Goal: Task Accomplishment & Management: Manage account settings

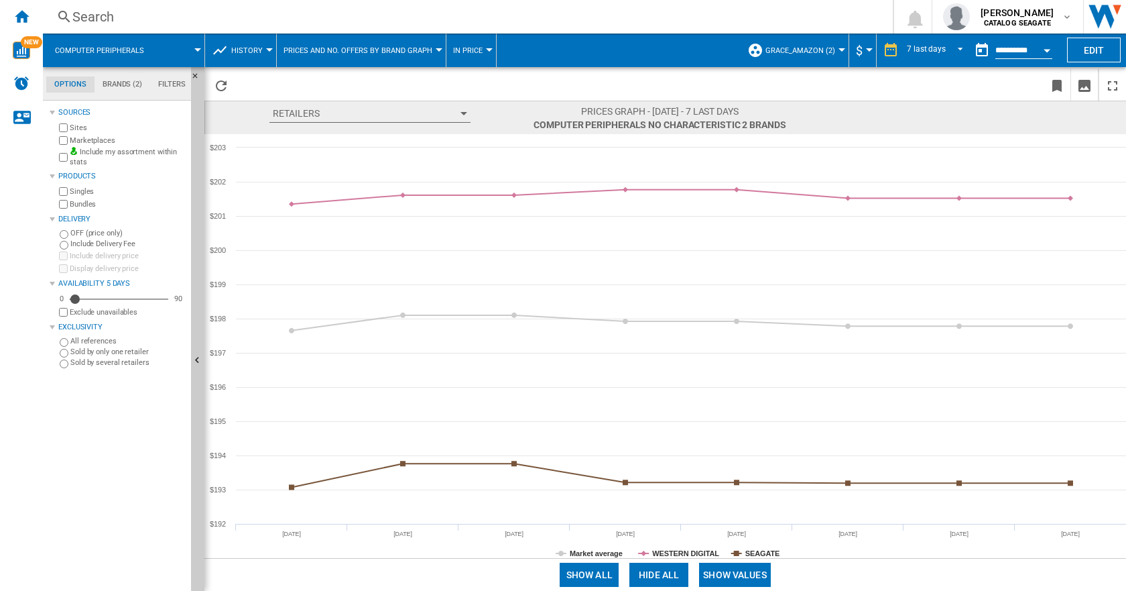
click at [240, 52] on span "History" at bounding box center [247, 50] width 32 height 9
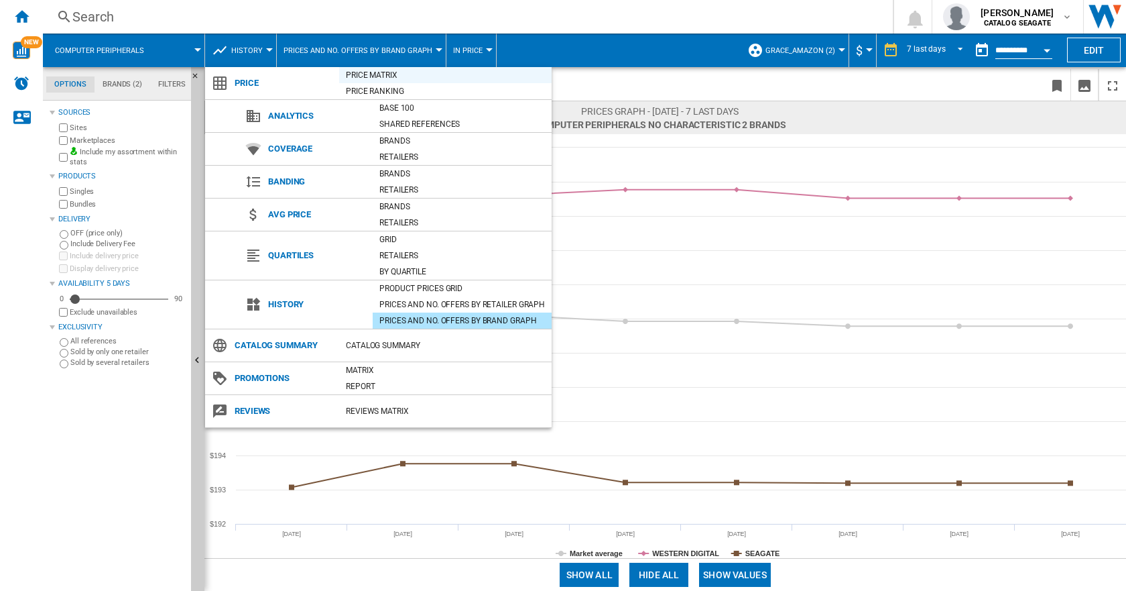
click at [380, 74] on div "Price Matrix" at bounding box center [445, 74] width 213 height 13
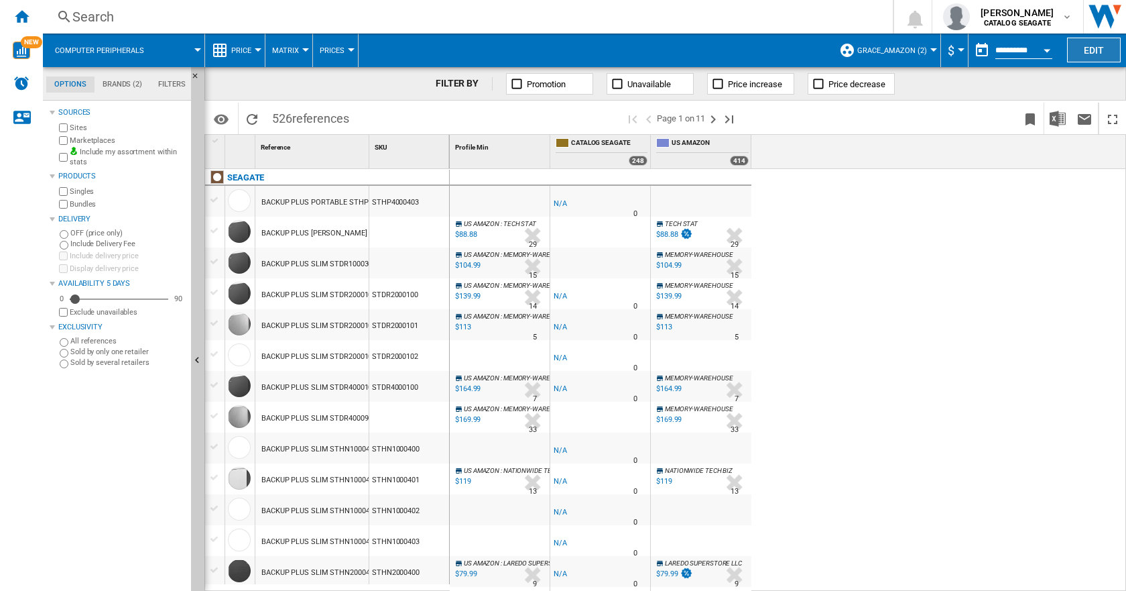
click at [1087, 45] on button "Edit" at bounding box center [1094, 50] width 54 height 25
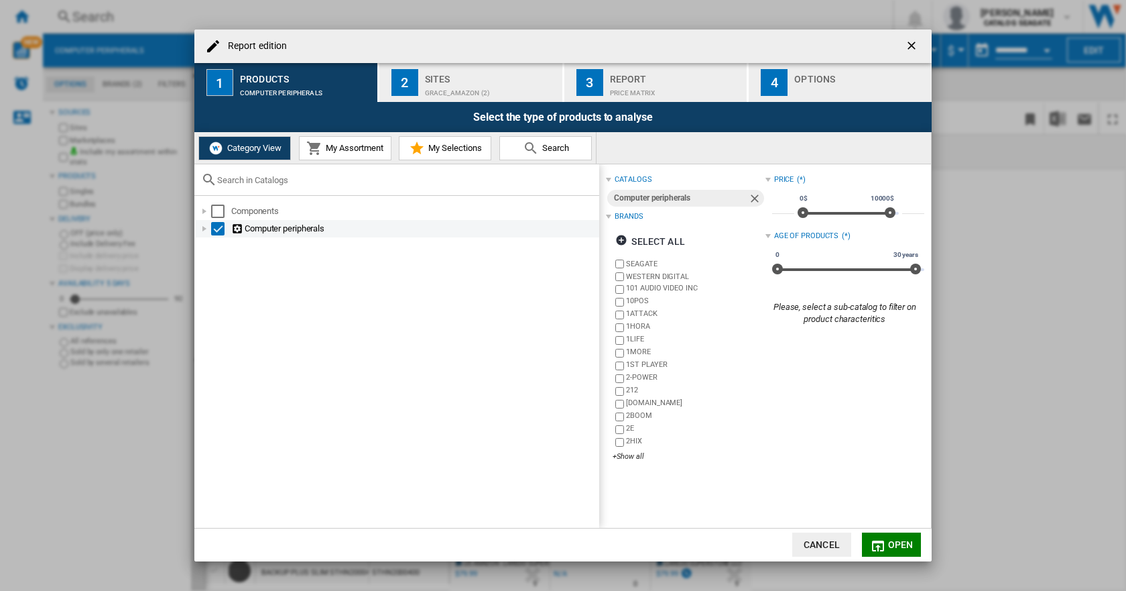
click at [204, 226] on div "Report edition ..." at bounding box center [204, 228] width 13 height 13
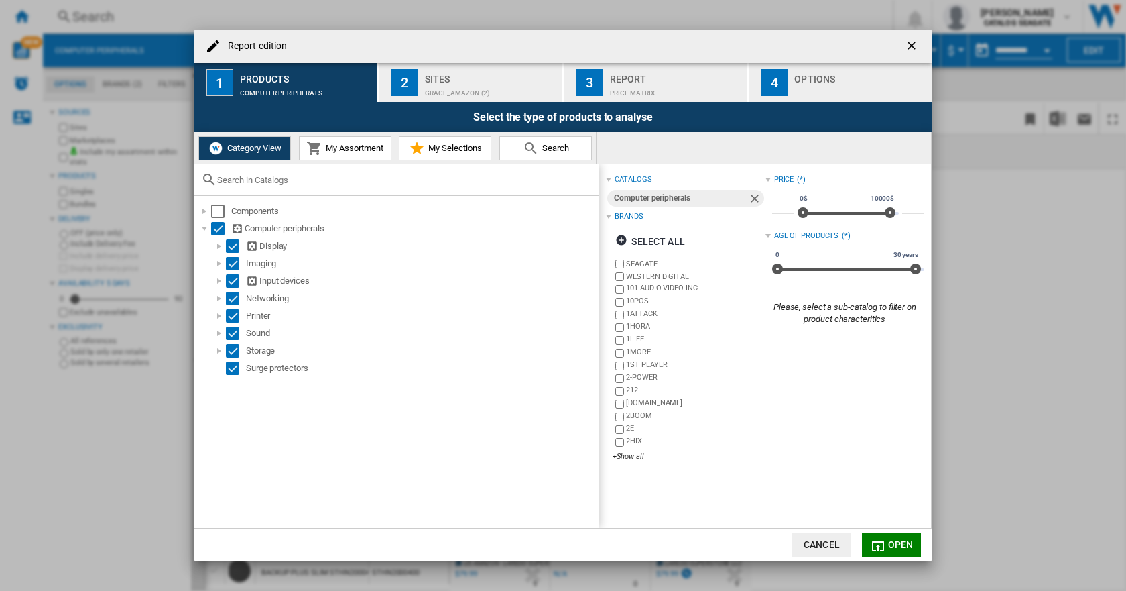
click at [363, 142] on button "My Assortment" at bounding box center [345, 148] width 93 height 24
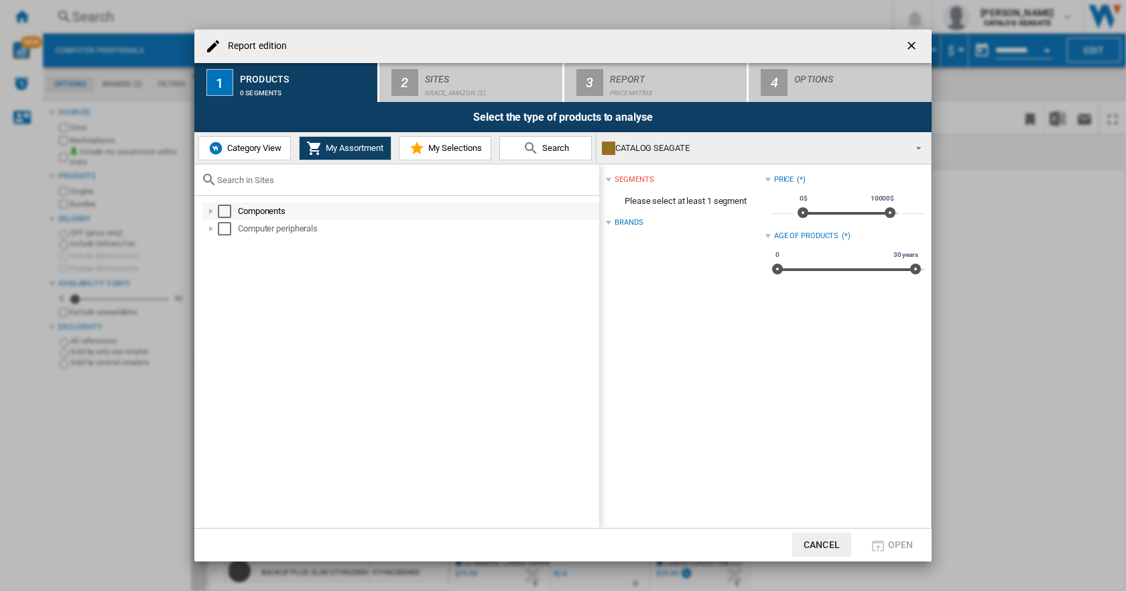
click at [213, 210] on div "Report edition ..." at bounding box center [210, 210] width 13 height 13
click at [210, 226] on div "Report edition ..." at bounding box center [210, 228] width 13 height 13
click at [253, 149] on span "Category View" at bounding box center [253, 148] width 58 height 10
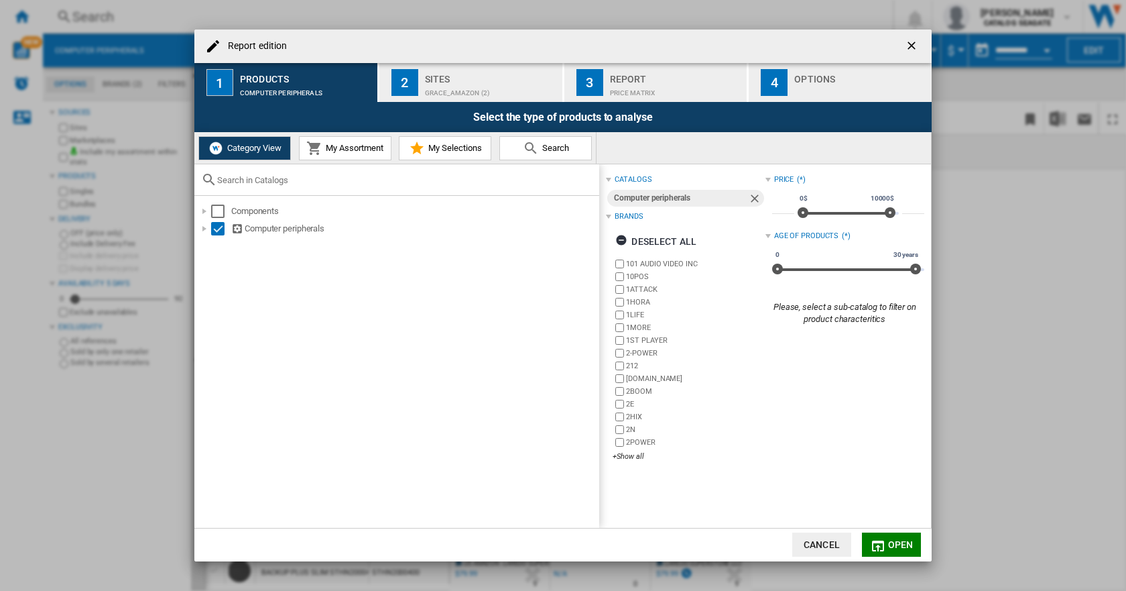
click at [914, 42] on ng-md-icon "getI18NText('BUTTONS.CLOSE_DIALOG')" at bounding box center [913, 47] width 16 height 16
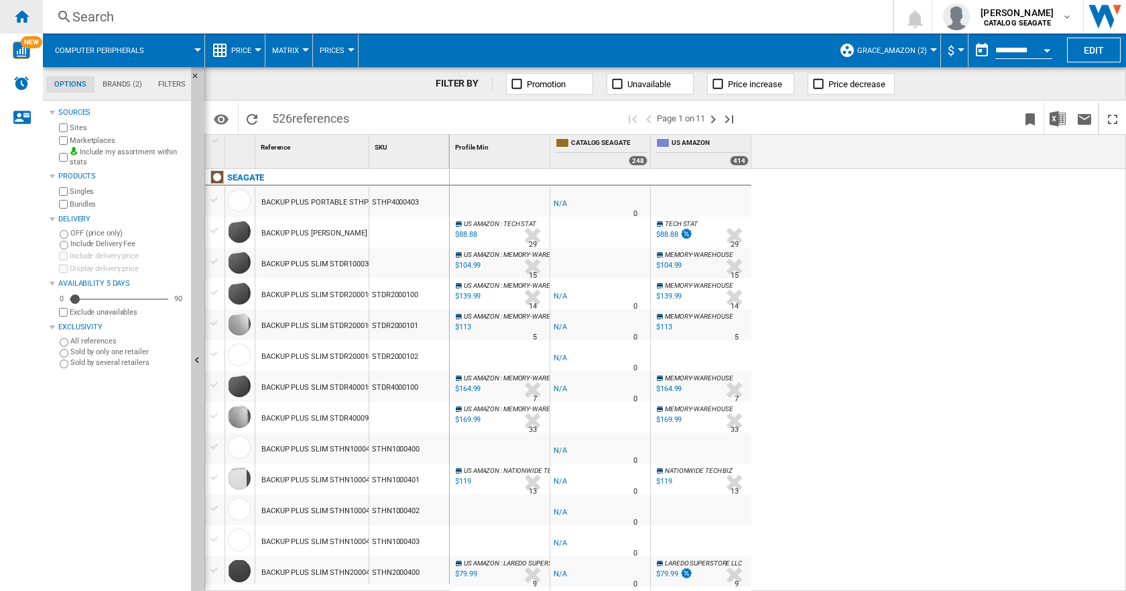
click at [17, 15] on ng-md-icon "Home" at bounding box center [21, 16] width 16 height 16
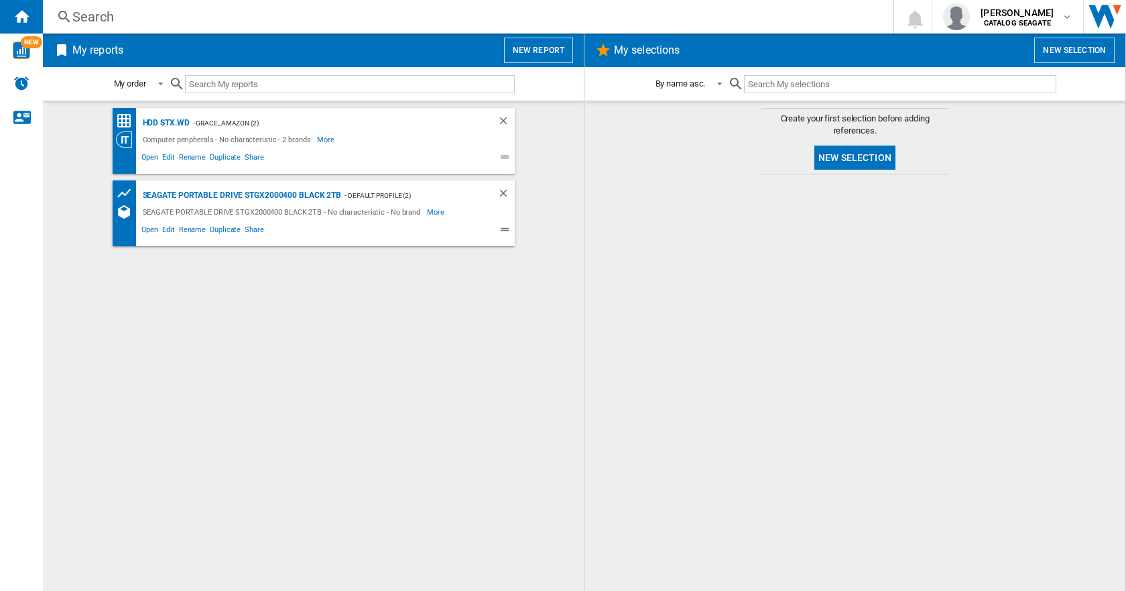
click at [194, 127] on div "- Grace_Amazon (2)" at bounding box center [330, 123] width 281 height 17
click at [839, 158] on button "New selection" at bounding box center [855, 157] width 81 height 24
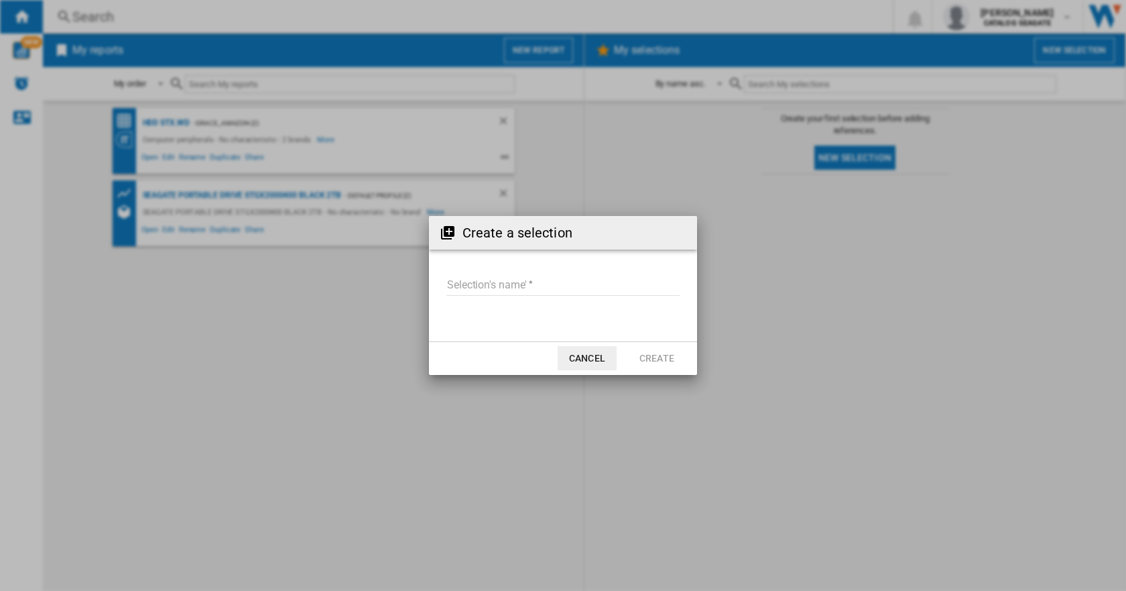
click at [481, 284] on input "Selection's name'" at bounding box center [562, 286] width 233 height 20
type input "*"
type input "******"
click at [646, 355] on button "Create" at bounding box center [656, 358] width 59 height 24
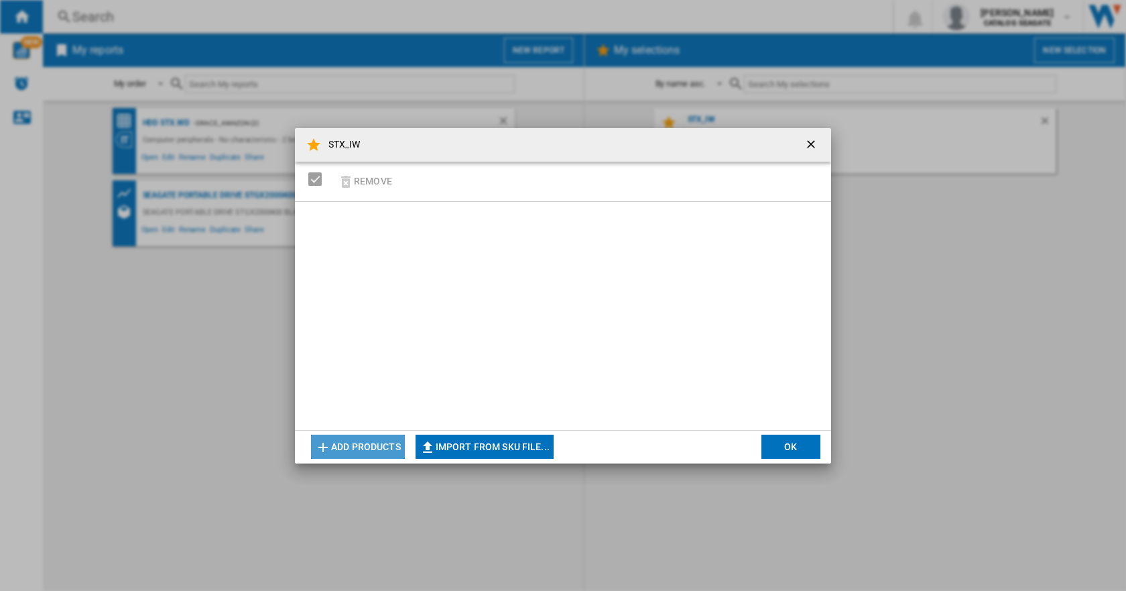
click at [358, 445] on button "Add products" at bounding box center [358, 446] width 94 height 24
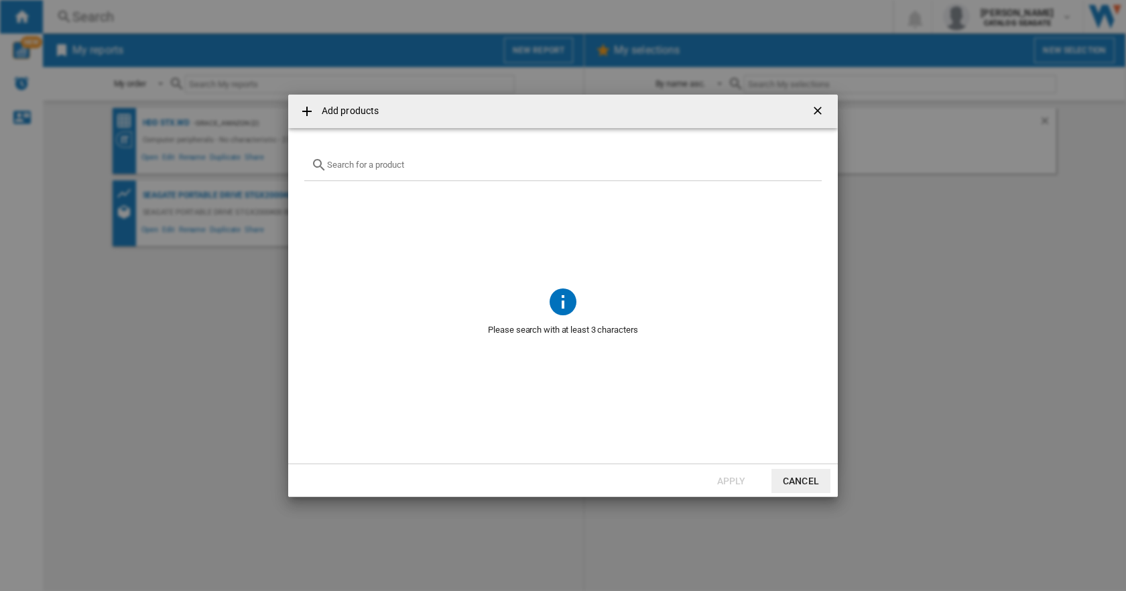
click at [350, 164] on input "text" at bounding box center [571, 165] width 488 height 10
type input "i"
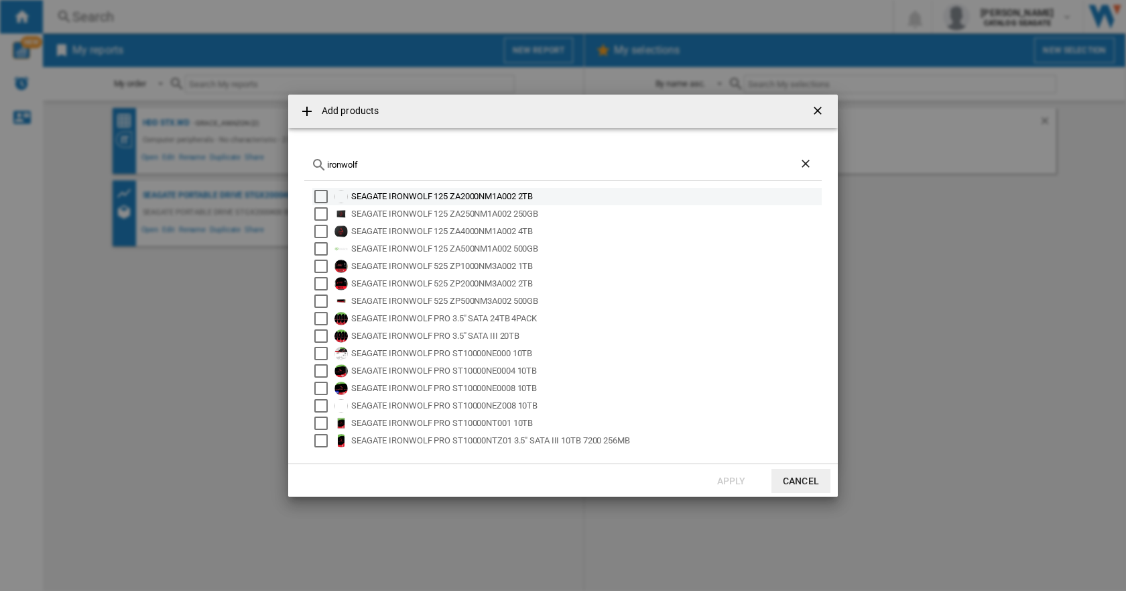
type input "ironwolf"
click at [320, 199] on div "Select" at bounding box center [320, 196] width 13 height 13
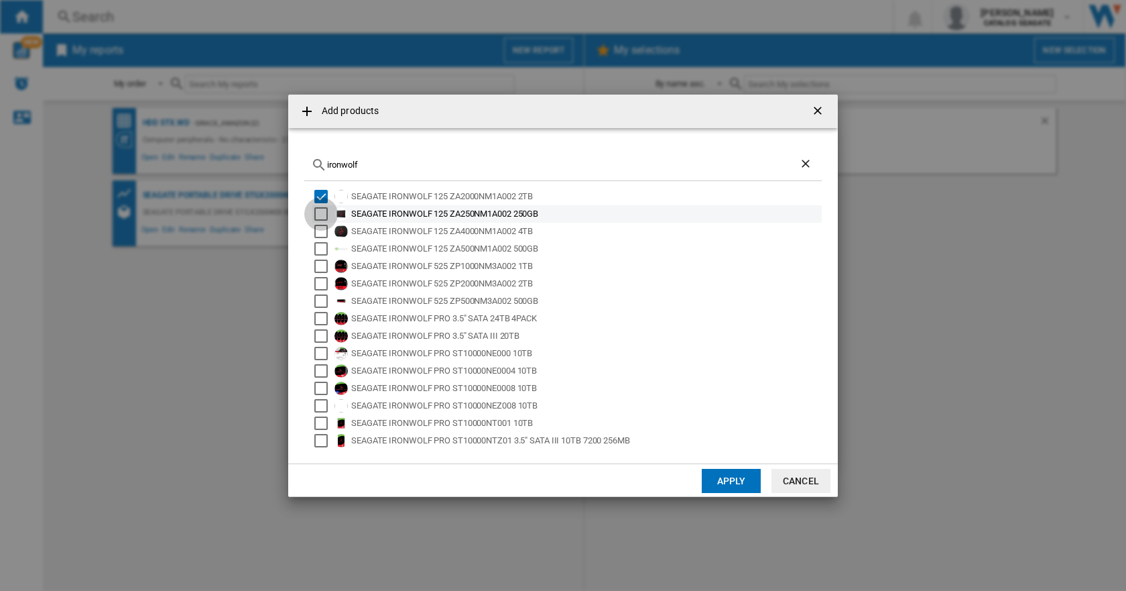
click at [320, 213] on div "Select" at bounding box center [320, 213] width 13 height 13
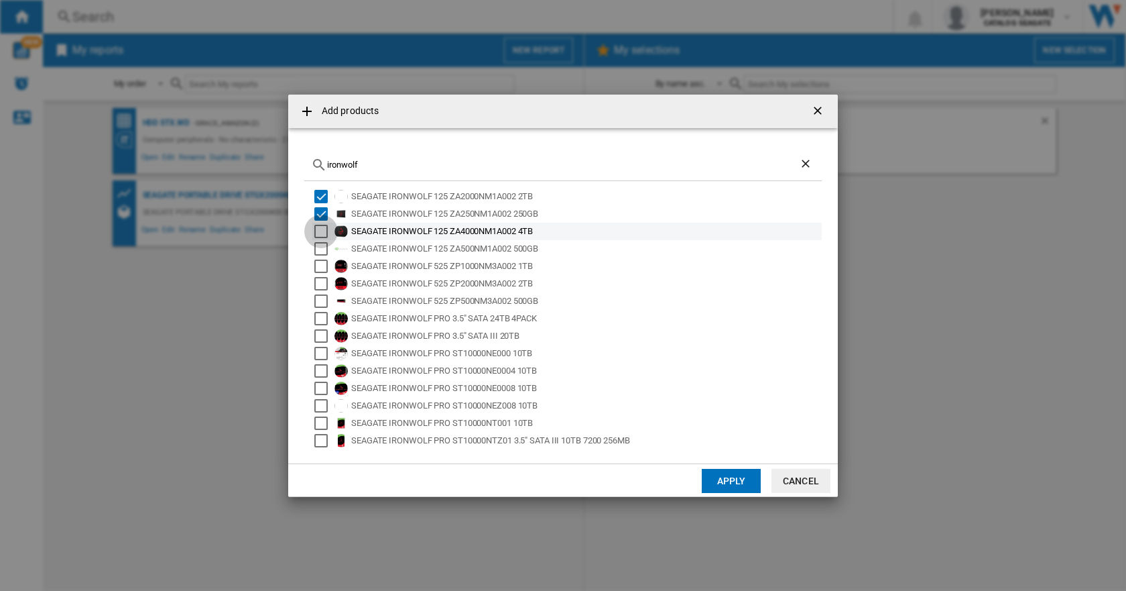
click at [320, 231] on div "Select" at bounding box center [320, 231] width 13 height 13
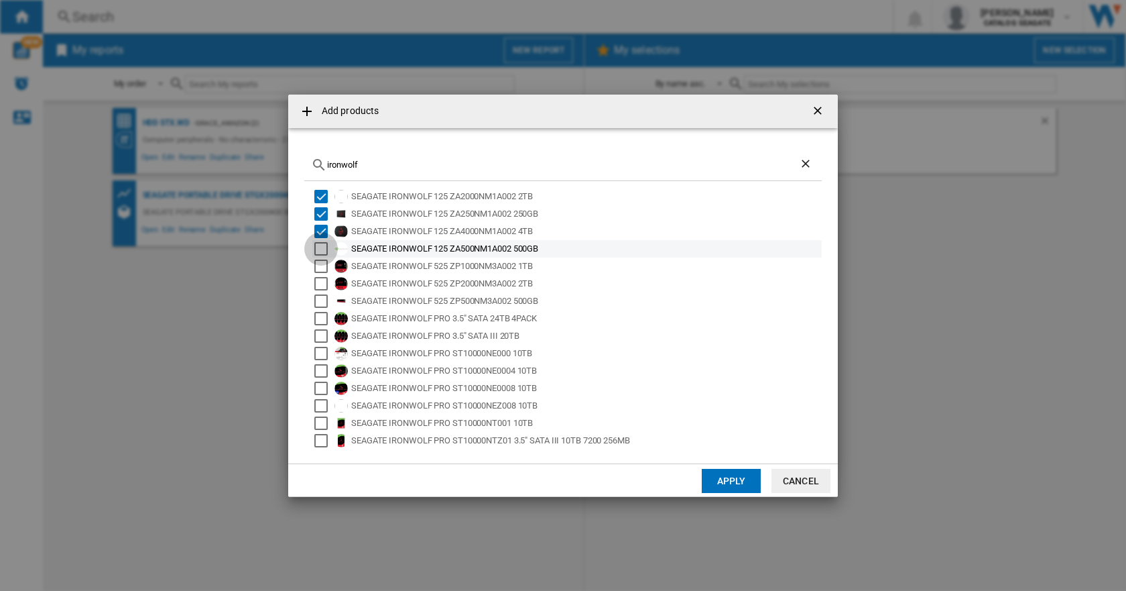
click at [319, 247] on div "Select" at bounding box center [320, 248] width 13 height 13
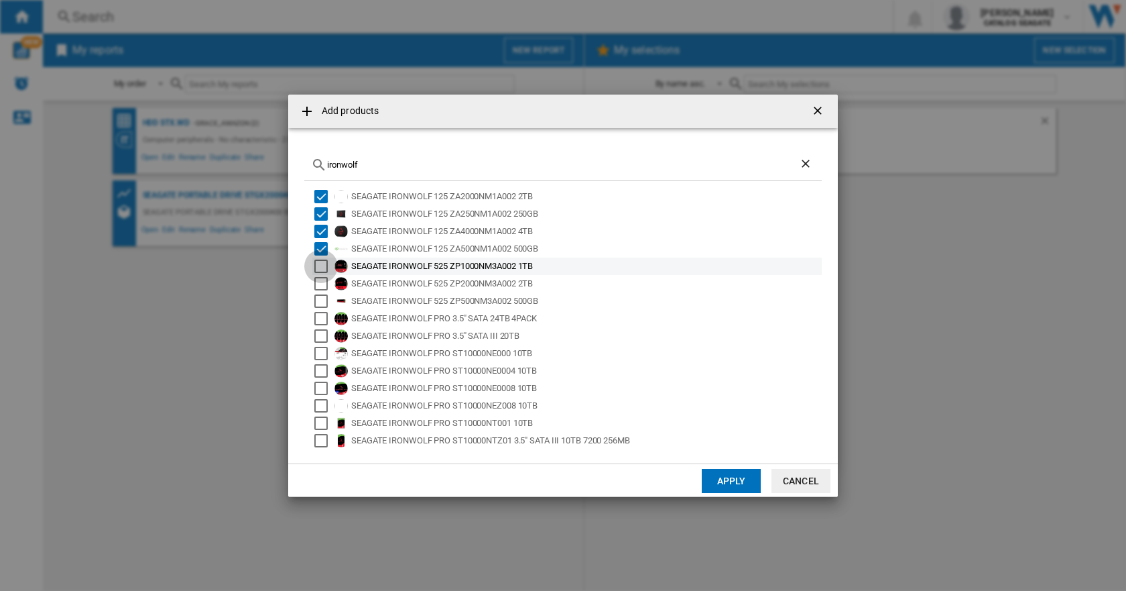
click at [319, 272] on div "Select" at bounding box center [320, 265] width 13 height 13
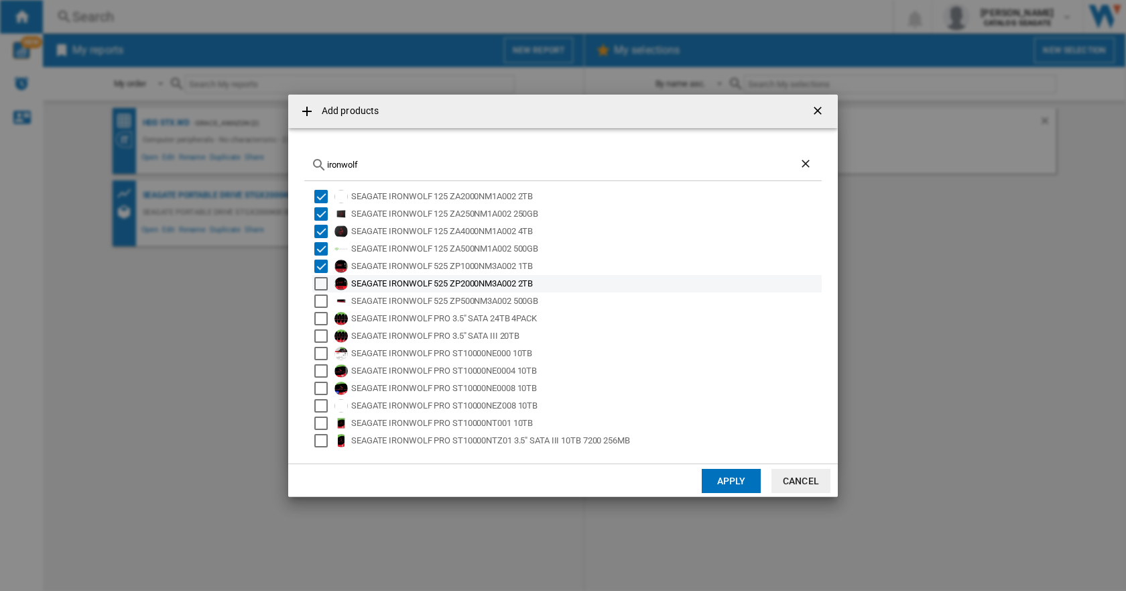
click at [320, 286] on div "Select" at bounding box center [320, 283] width 13 height 13
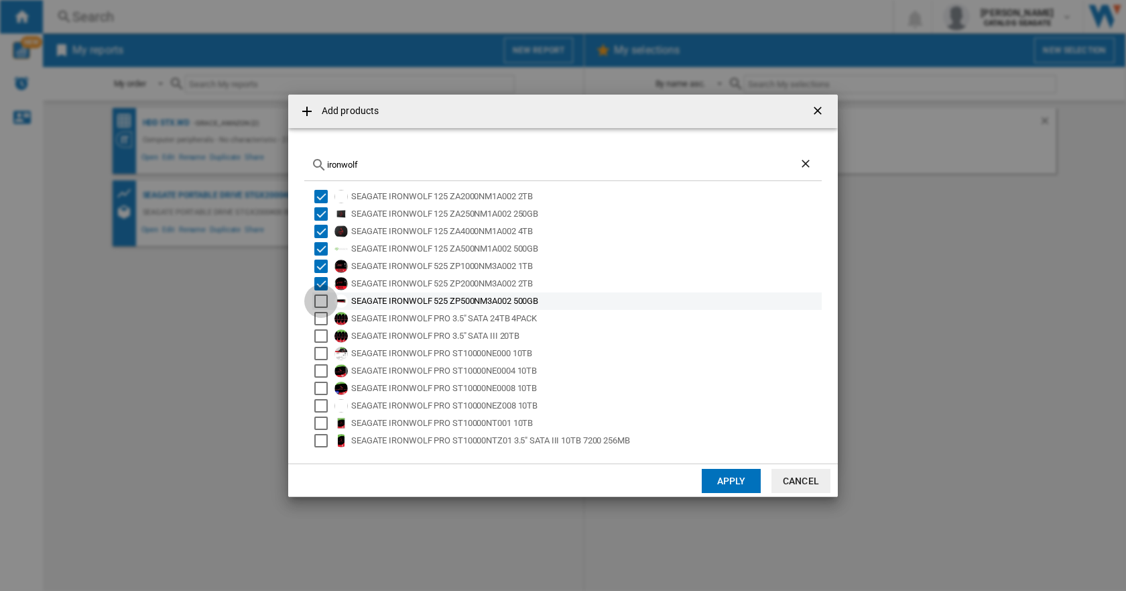
click at [320, 298] on div "Select" at bounding box center [320, 300] width 13 height 13
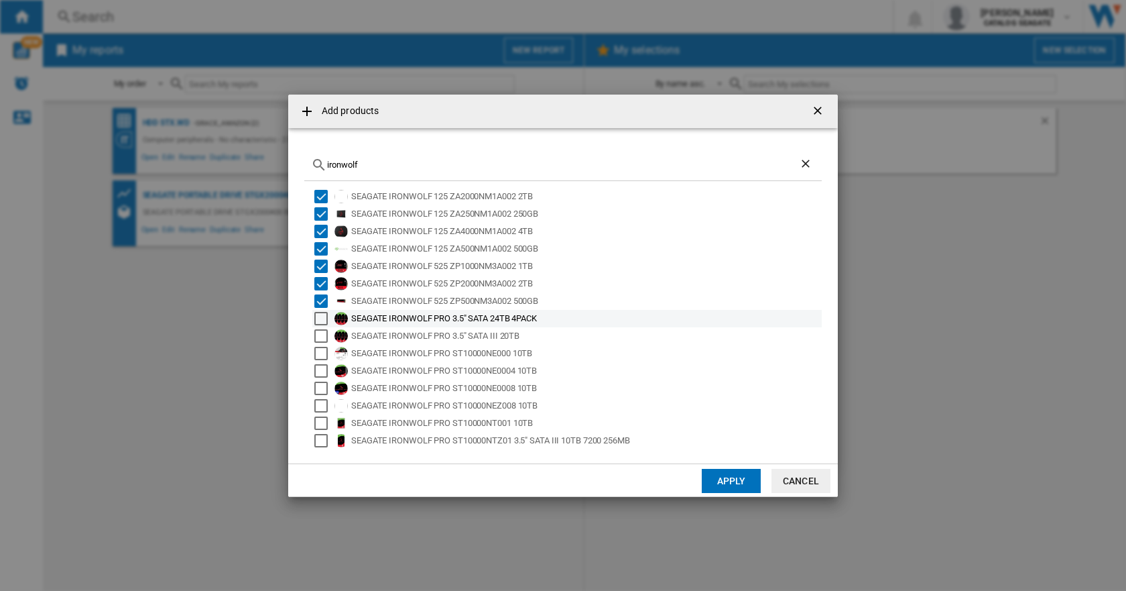
click at [320, 312] on div "Select" at bounding box center [320, 318] width 13 height 13
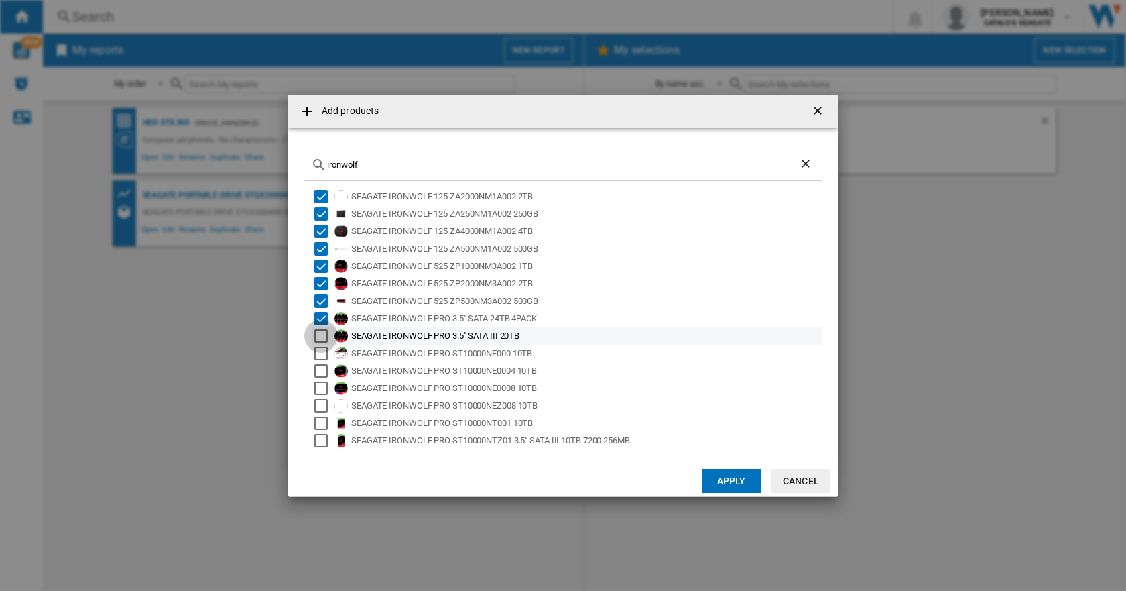
click at [320, 335] on div "Select" at bounding box center [320, 335] width 13 height 13
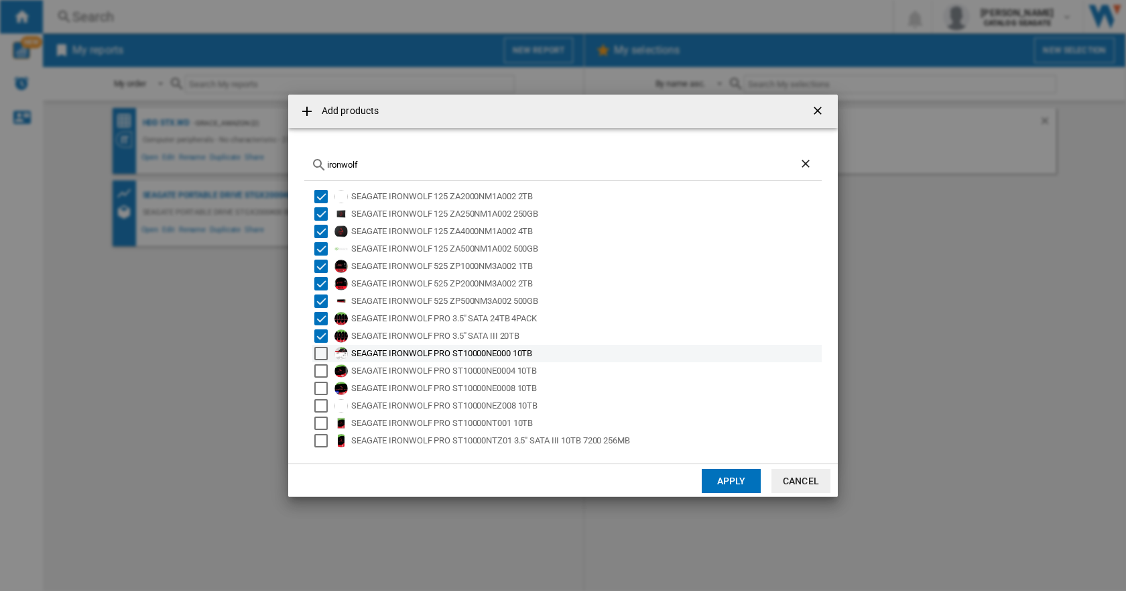
click at [320, 351] on div "Select" at bounding box center [320, 353] width 13 height 13
click at [314, 372] on div "Select" at bounding box center [320, 370] width 13 height 13
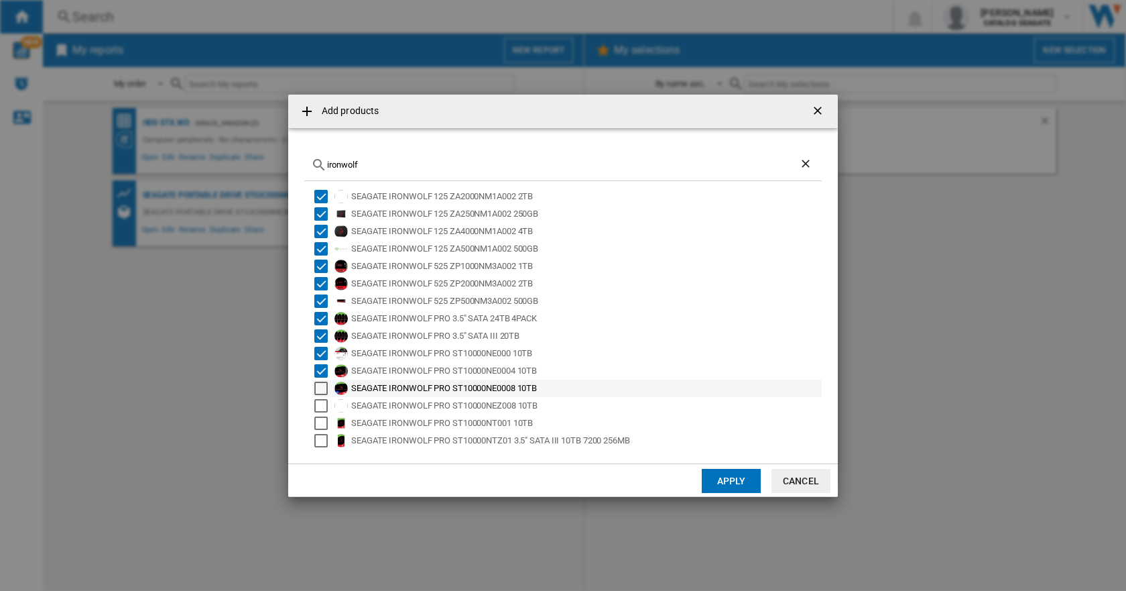
click at [319, 382] on div "Select" at bounding box center [320, 387] width 13 height 13
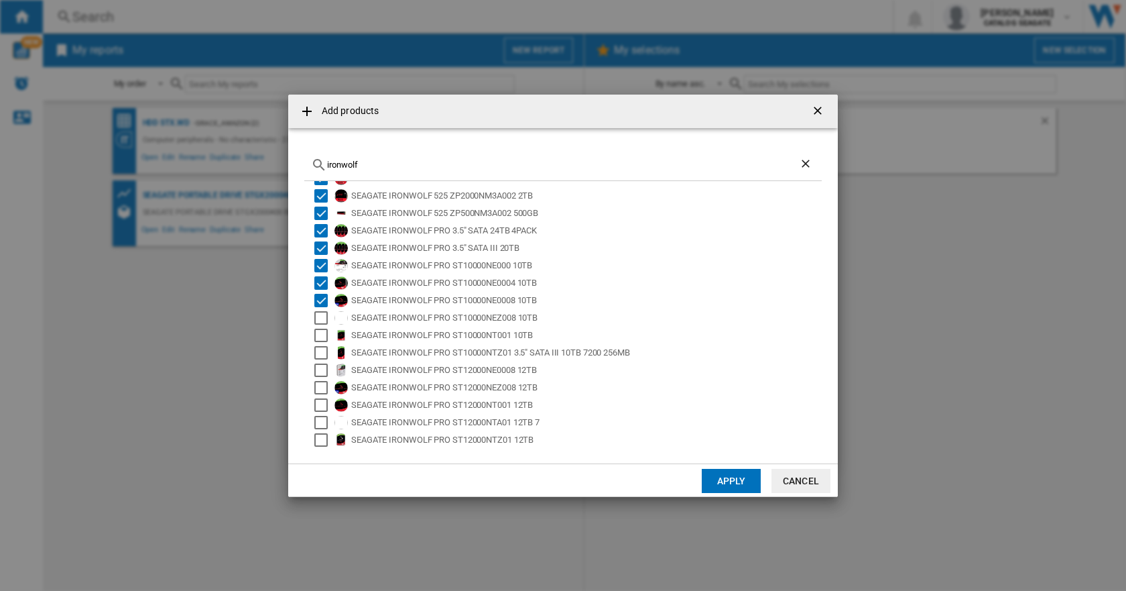
scroll to position [89, 0]
click at [310, 109] on ng-md-icon at bounding box center [307, 111] width 16 height 16
click at [318, 314] on div "Select" at bounding box center [320, 316] width 13 height 13
click at [320, 338] on div "Select" at bounding box center [320, 333] width 13 height 13
click at [320, 347] on div "Select" at bounding box center [320, 351] width 13 height 13
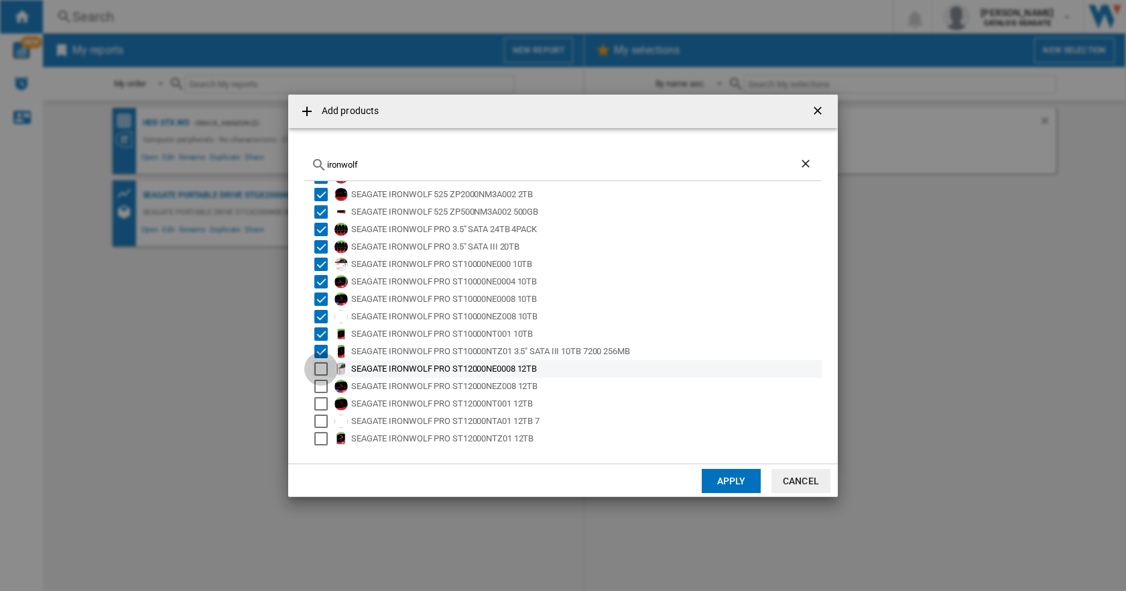
click at [320, 364] on div "Select" at bounding box center [320, 368] width 13 height 13
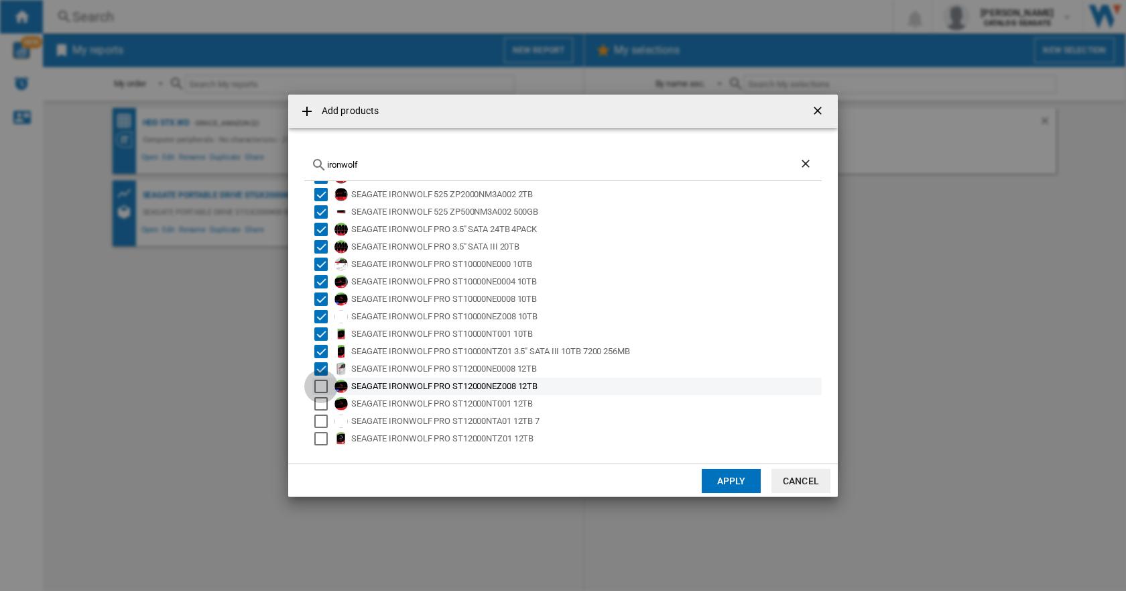
click at [320, 386] on div "Select" at bounding box center [320, 385] width 13 height 13
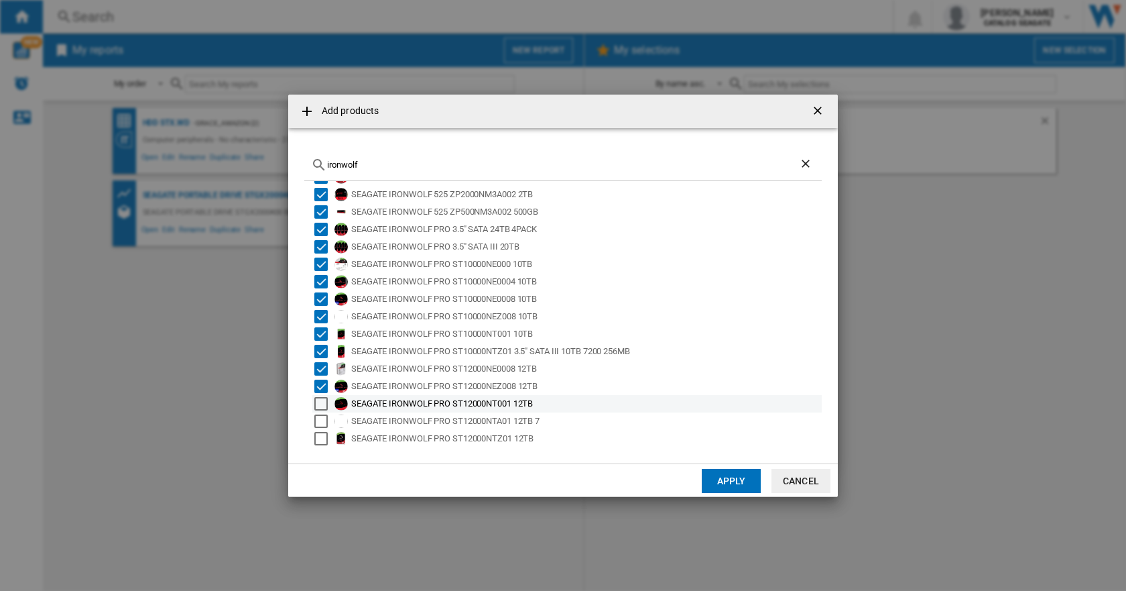
click at [319, 408] on div "Select" at bounding box center [320, 403] width 13 height 13
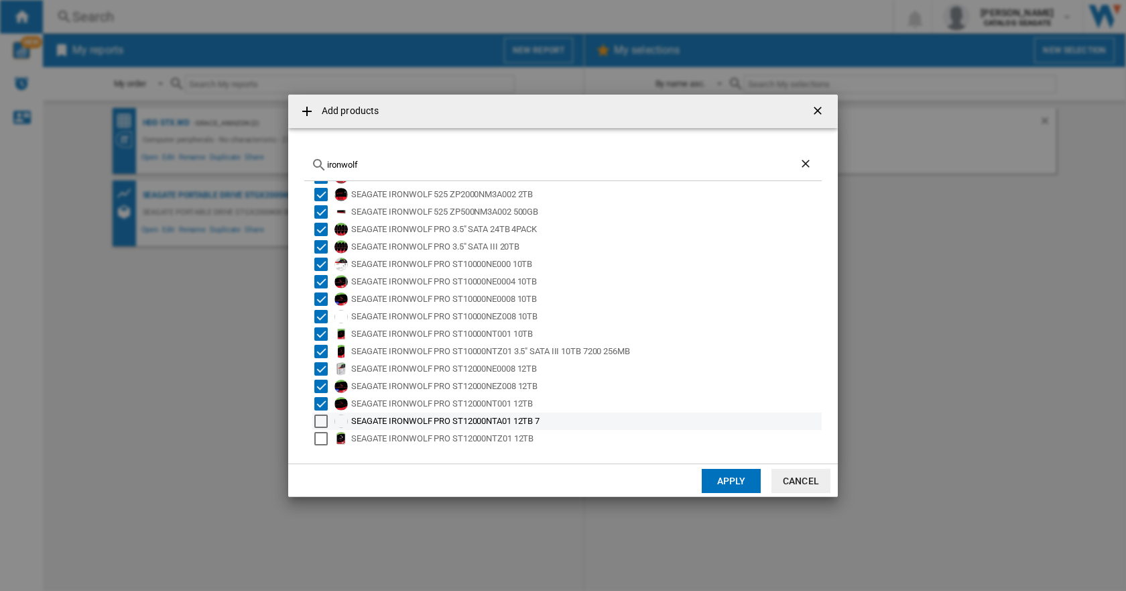
click at [319, 417] on div "Select" at bounding box center [320, 420] width 13 height 13
click at [319, 434] on div "Select" at bounding box center [320, 438] width 13 height 13
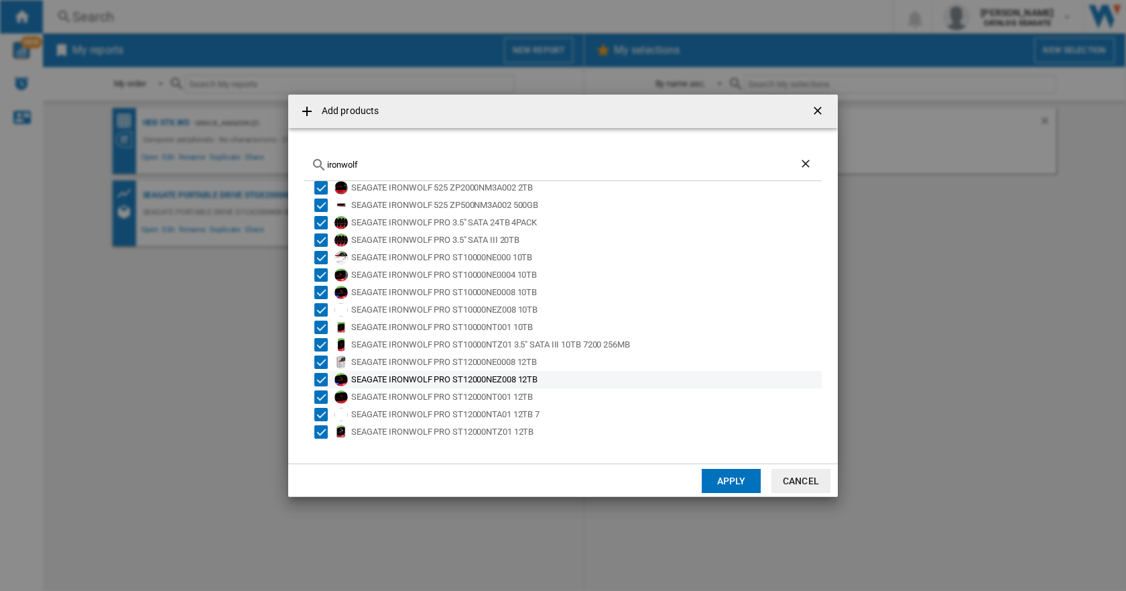
scroll to position [97, 0]
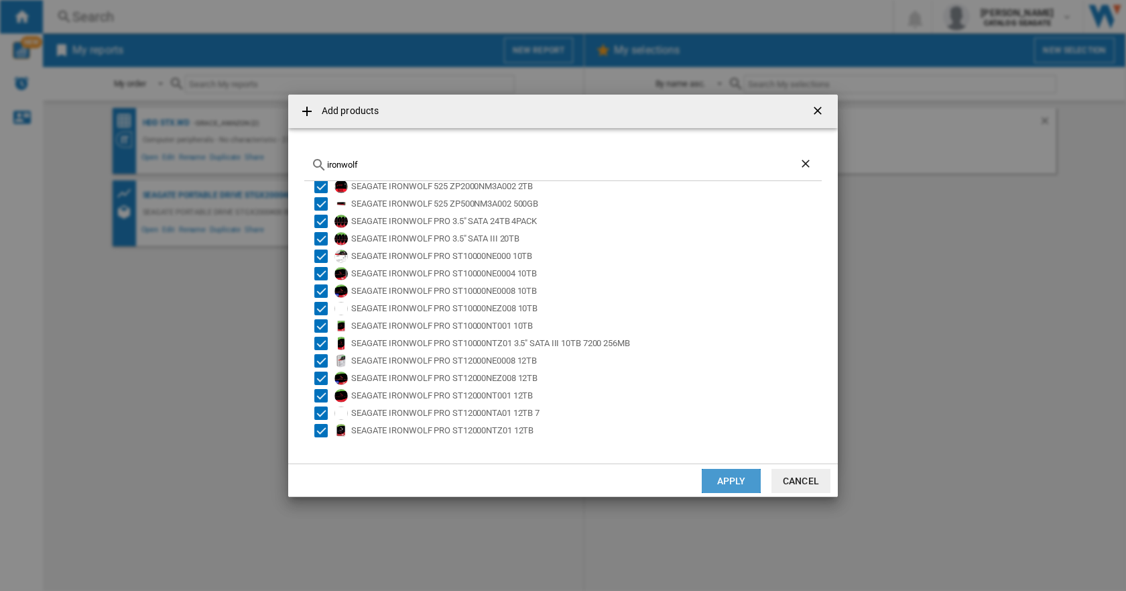
click at [722, 486] on button "Apply" at bounding box center [731, 481] width 59 height 24
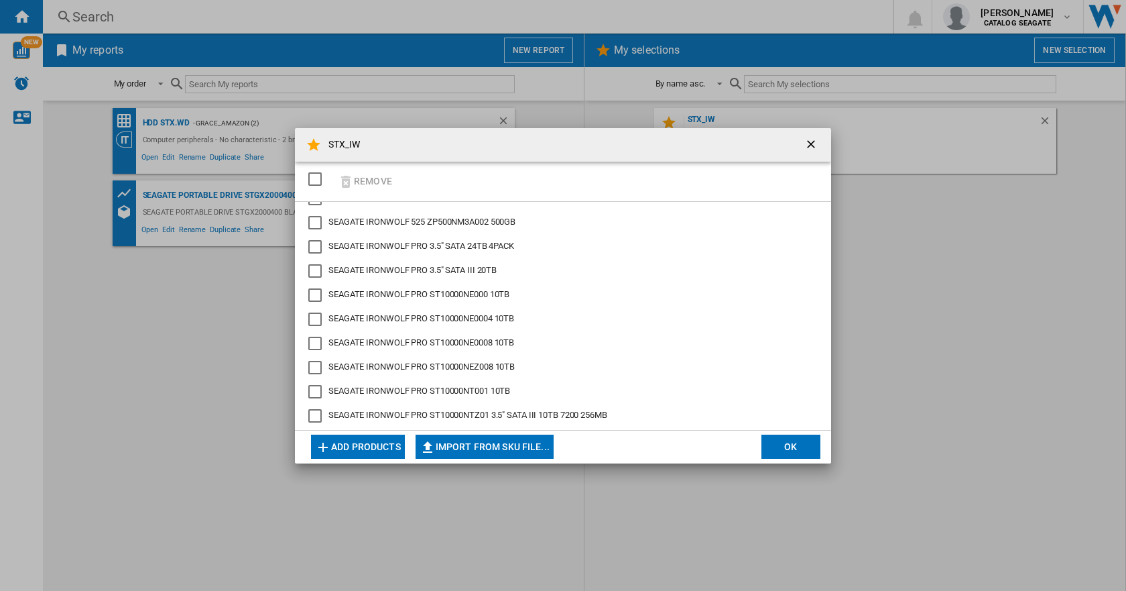
scroll to position [0, 0]
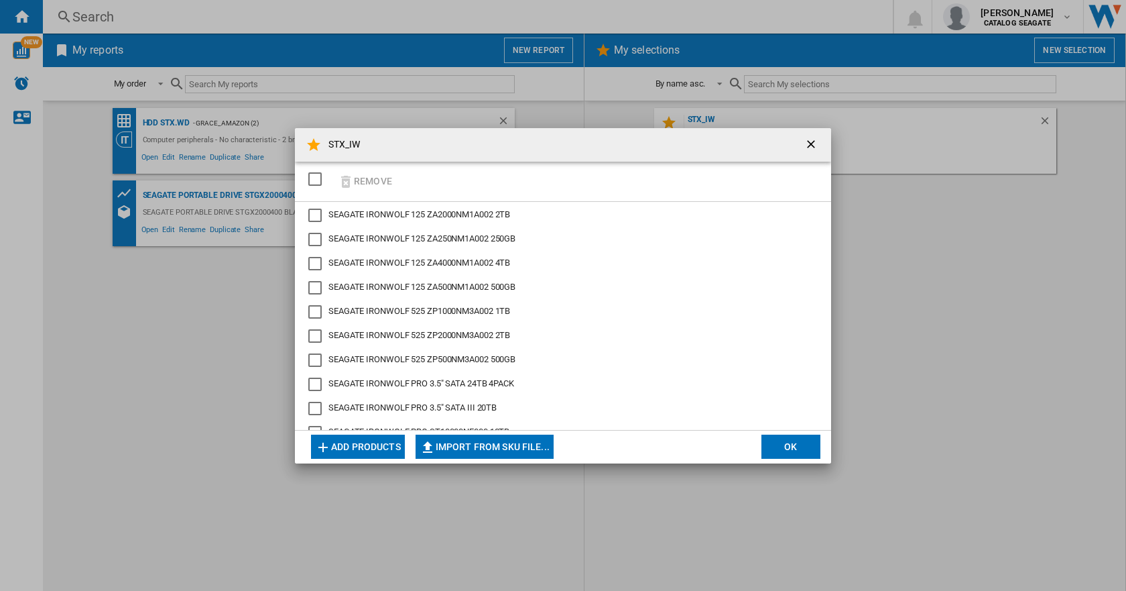
click at [316, 179] on div "SELECTIONS.EDITION_POPUP.SELECT_DESELECT" at bounding box center [314, 178] width 13 height 13
click at [790, 446] on button "OK" at bounding box center [791, 446] width 59 height 24
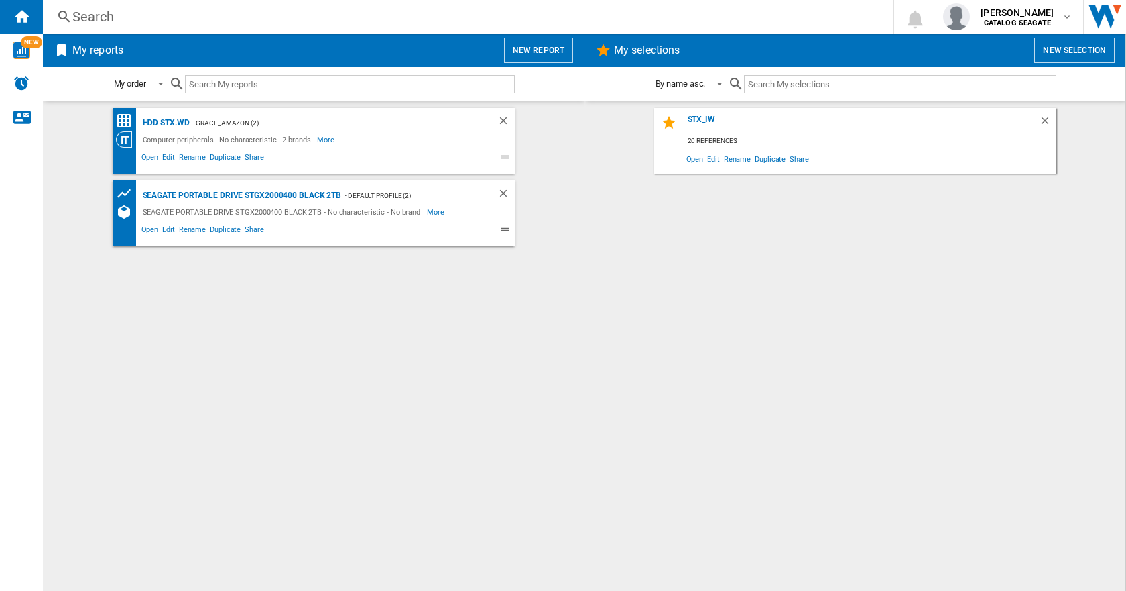
click at [705, 120] on div "STX_IW" at bounding box center [861, 124] width 355 height 18
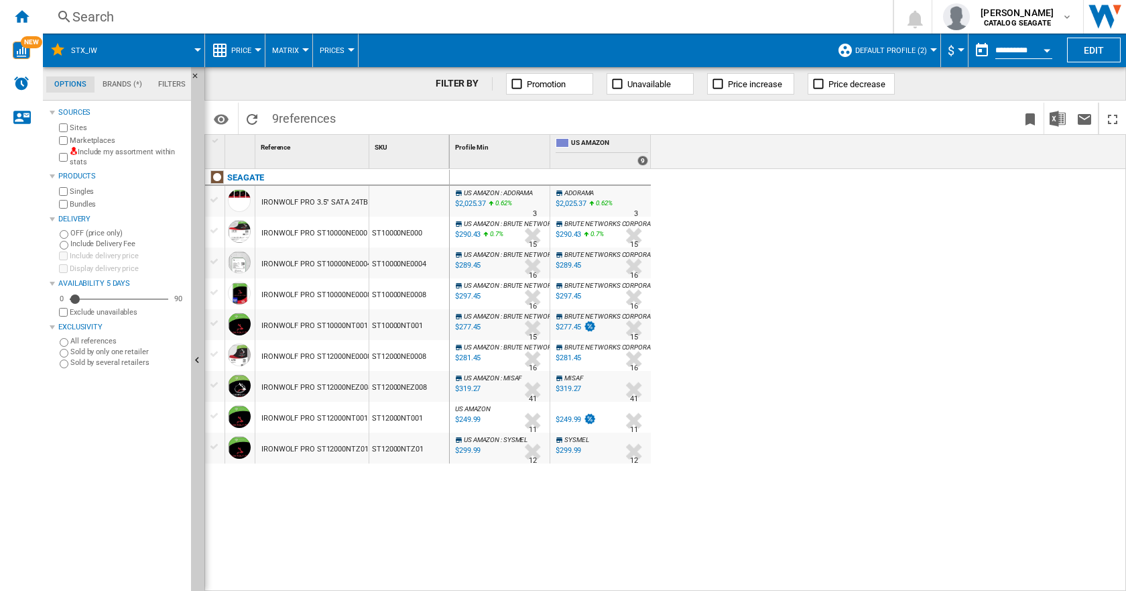
click at [286, 54] on span "Matrix" at bounding box center [285, 50] width 27 height 9
click at [242, 45] on md-backdrop at bounding box center [563, 295] width 1126 height 591
click at [1029, 119] on ng-md-icon "Bookmark this report" at bounding box center [1030, 119] width 16 height 16
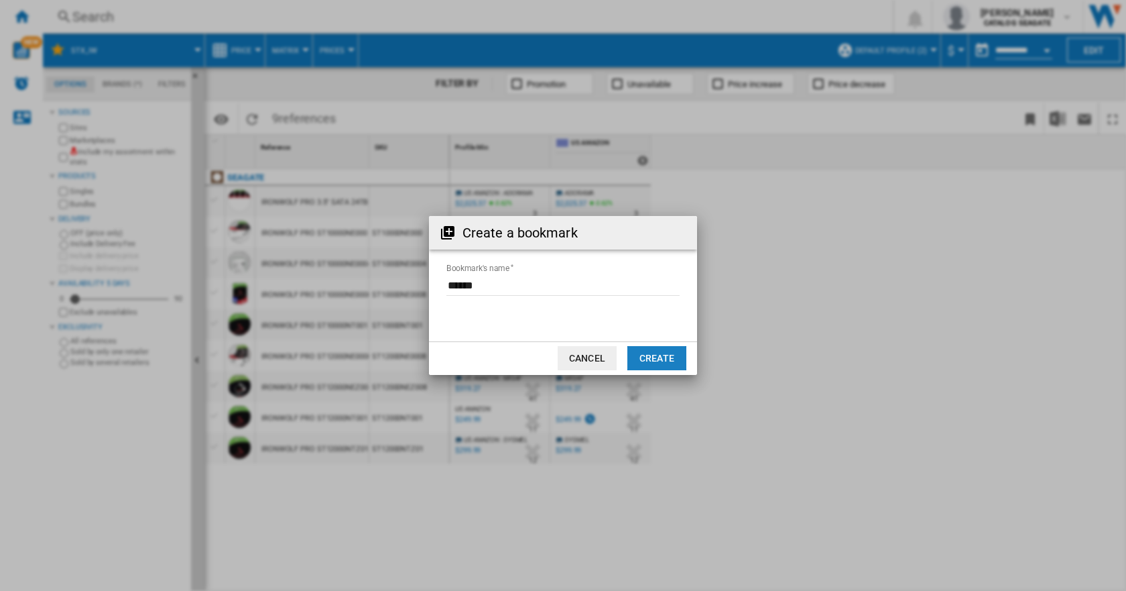
click at [657, 358] on button "Create" at bounding box center [656, 358] width 59 height 24
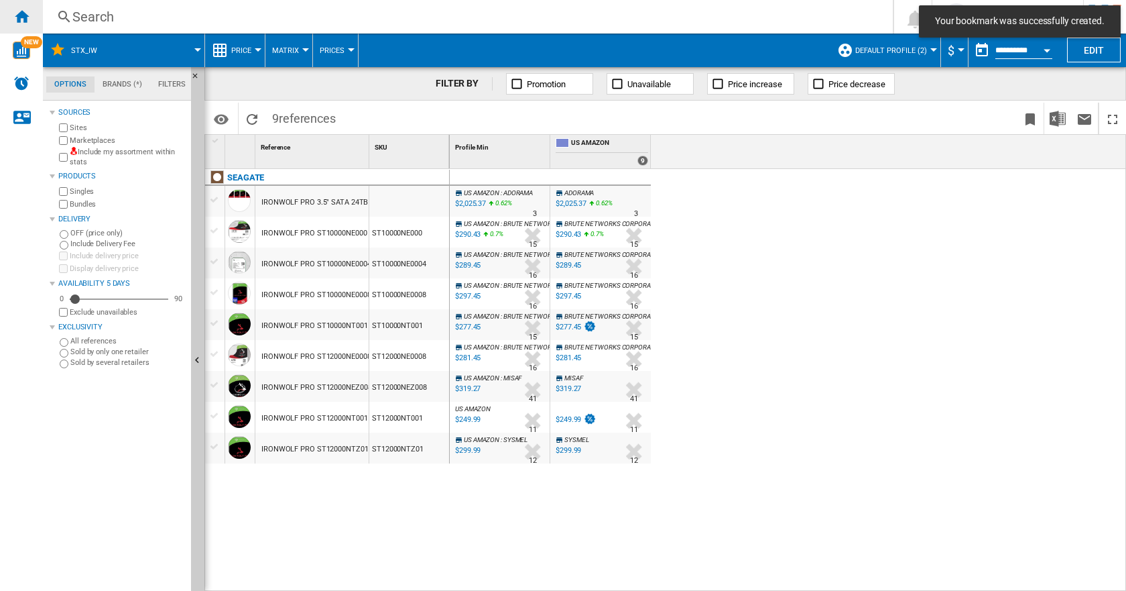
click at [19, 12] on ng-md-icon "Home" at bounding box center [21, 16] width 16 height 16
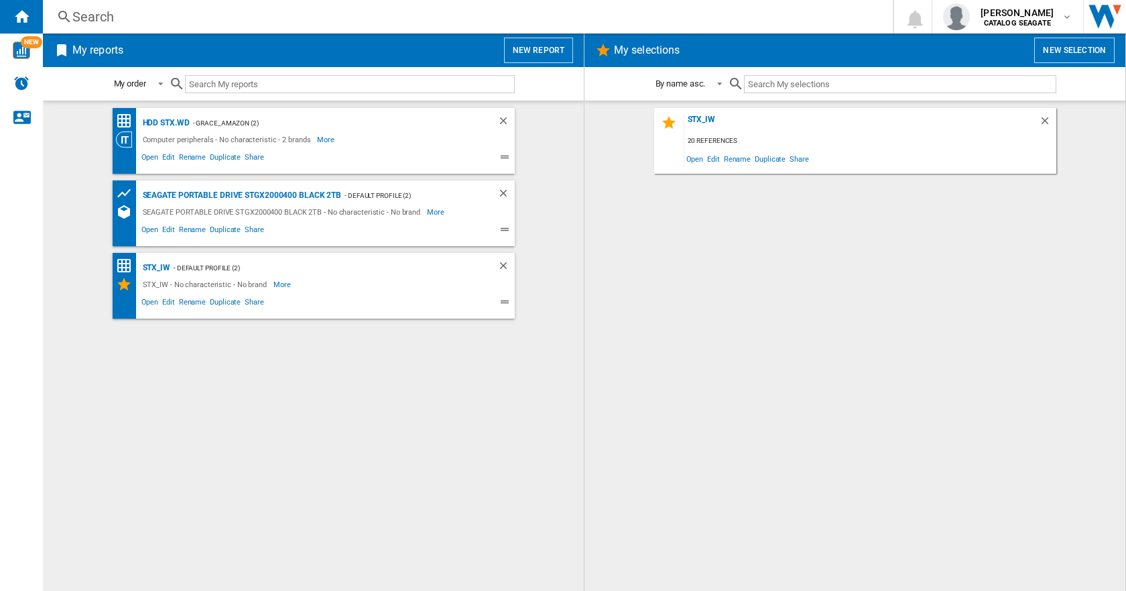
click at [206, 267] on div "- Default profile (2)" at bounding box center [320, 267] width 300 height 17
click at [154, 306] on span "Open" at bounding box center [149, 304] width 21 height 16
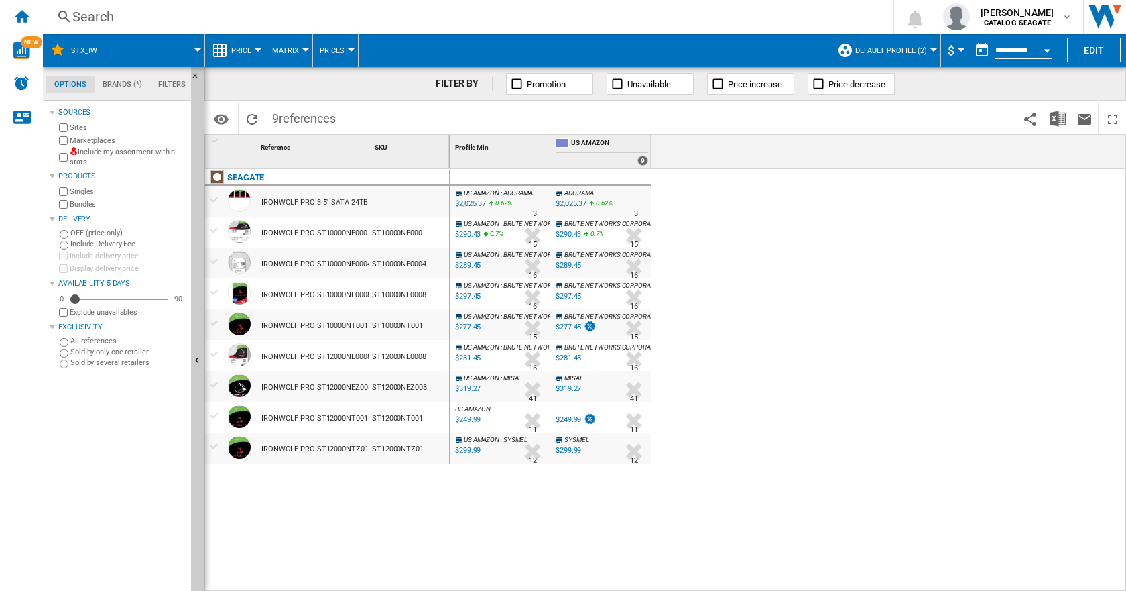
click at [232, 48] on span "Price" at bounding box center [241, 50] width 20 height 9
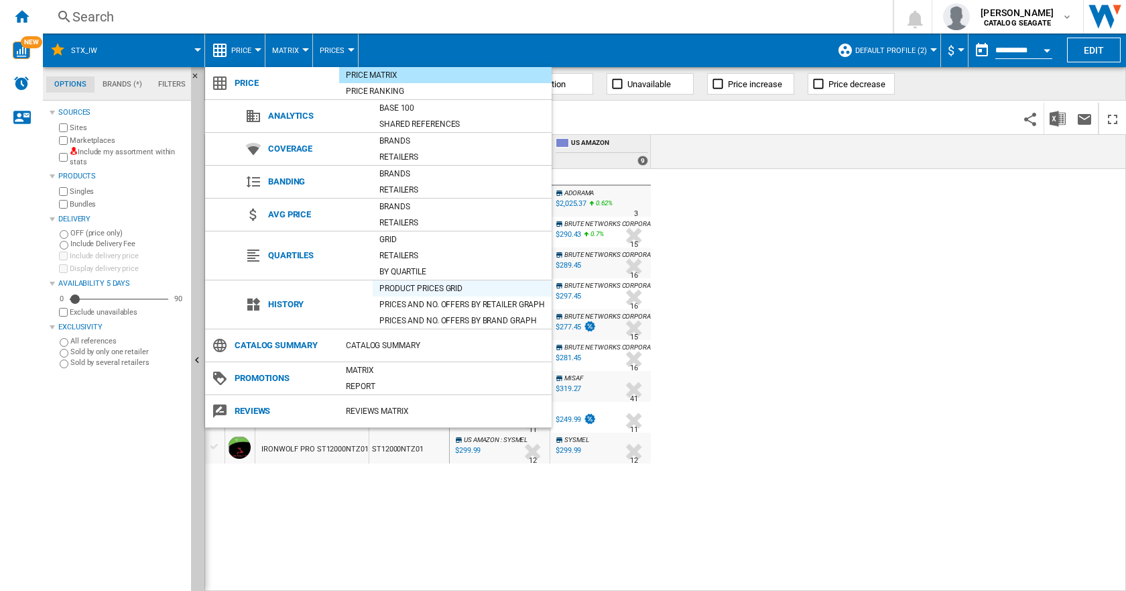
click at [408, 286] on div "Product prices grid" at bounding box center [462, 288] width 179 height 13
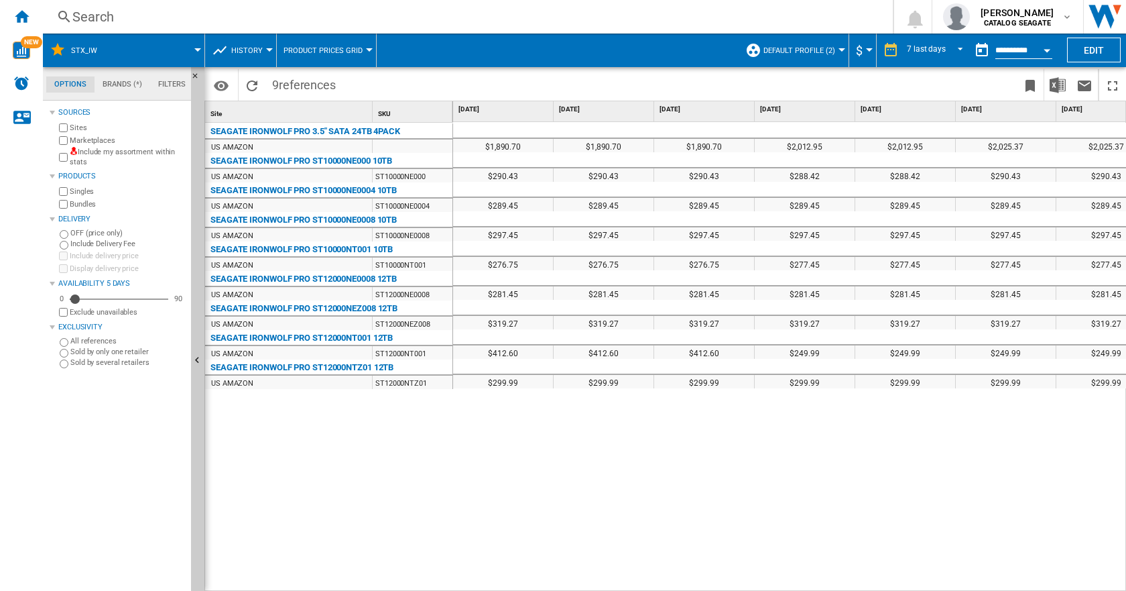
click at [256, 50] on span "History" at bounding box center [247, 50] width 32 height 9
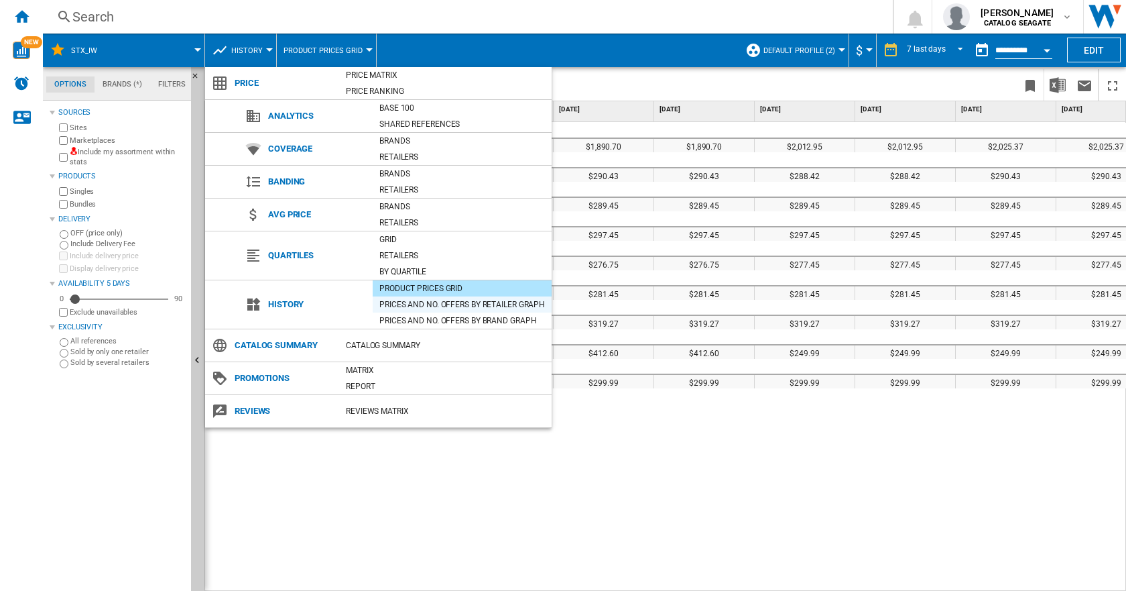
click at [387, 304] on div "Prices and No. offers by retailer graph" at bounding box center [462, 304] width 179 height 13
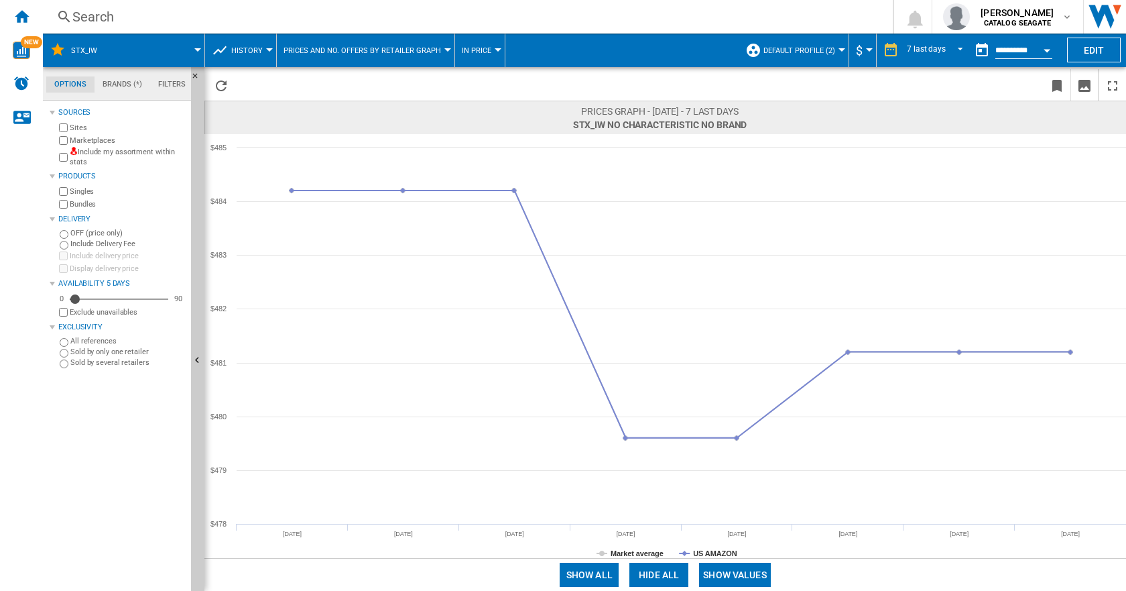
click at [249, 46] on span "History" at bounding box center [247, 50] width 32 height 9
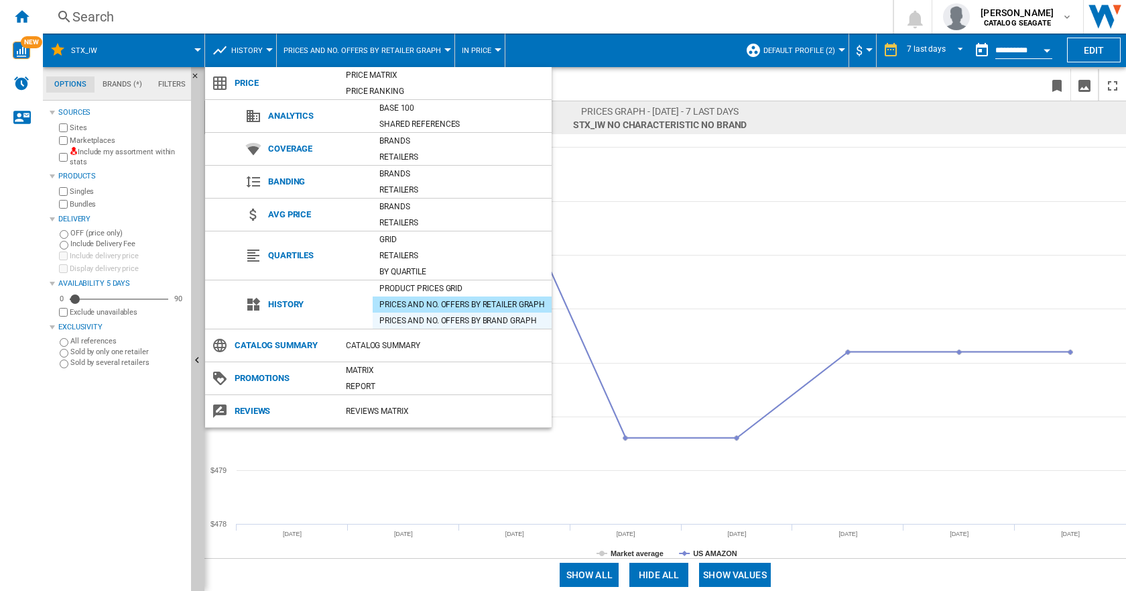
click at [482, 320] on div "Prices and No. offers by brand graph" at bounding box center [462, 320] width 179 height 13
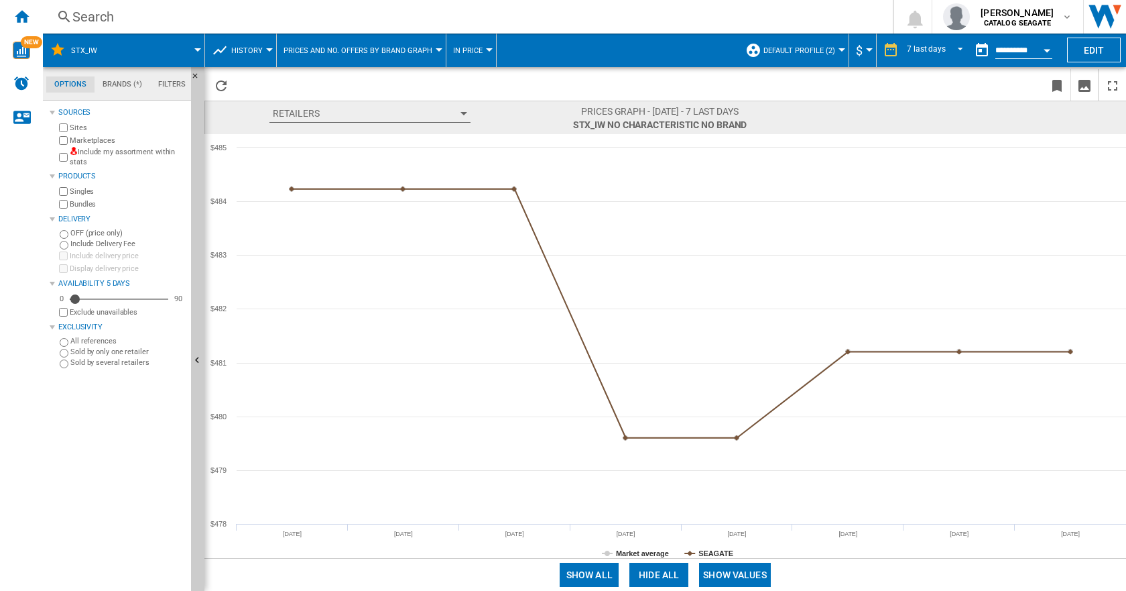
click at [237, 48] on span "History" at bounding box center [247, 50] width 32 height 9
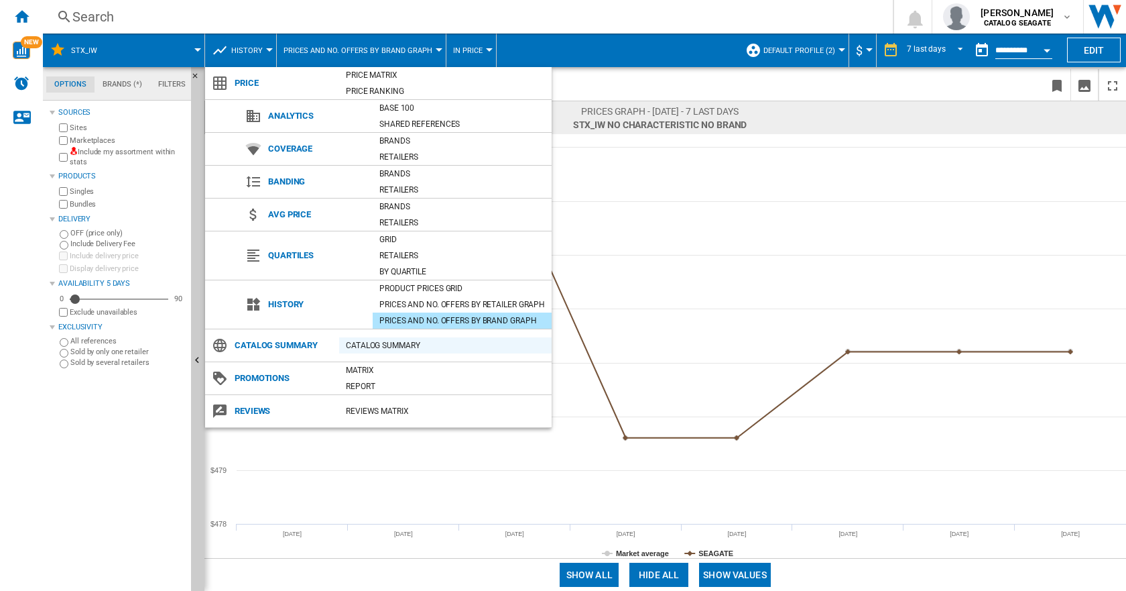
click at [357, 343] on div "Catalog Summary" at bounding box center [445, 345] width 213 height 13
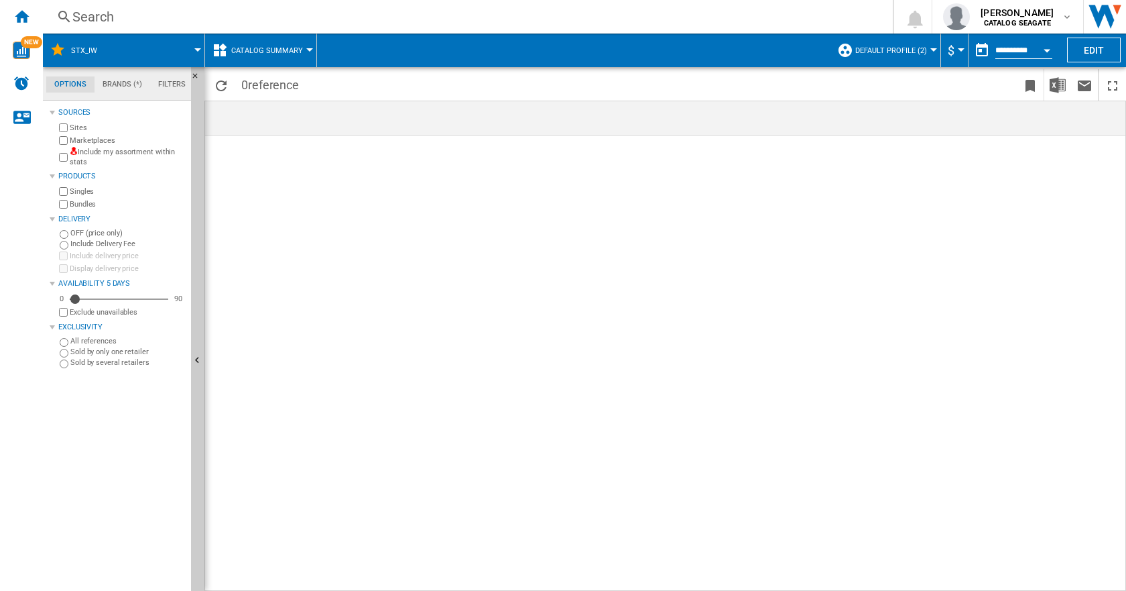
click at [245, 47] on span "Catalog Summary" at bounding box center [267, 50] width 72 height 9
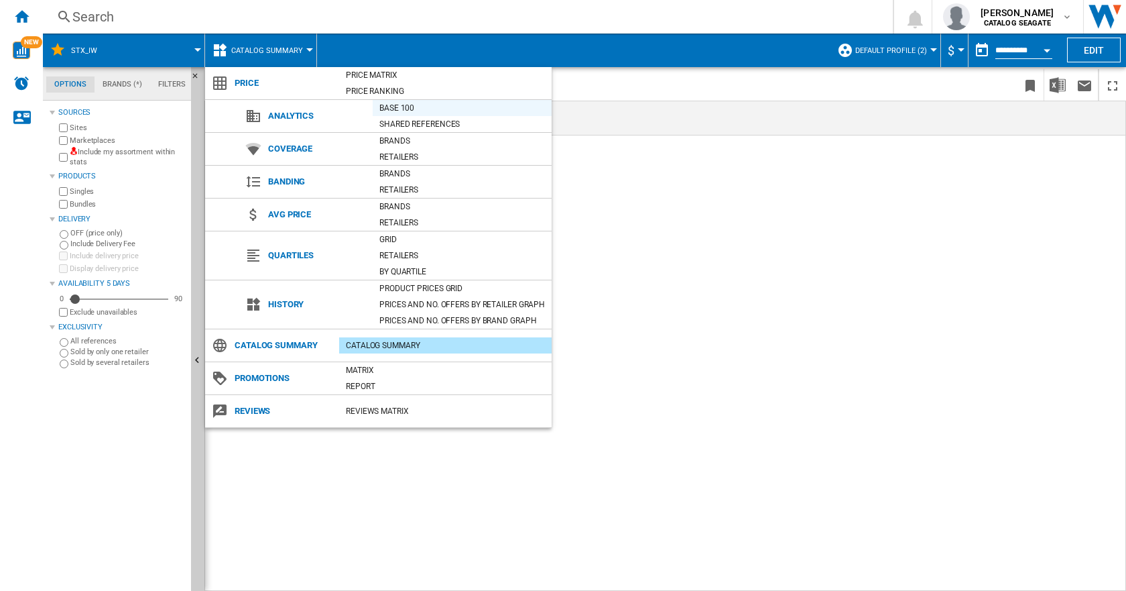
click at [396, 109] on div "Base 100" at bounding box center [462, 107] width 179 height 13
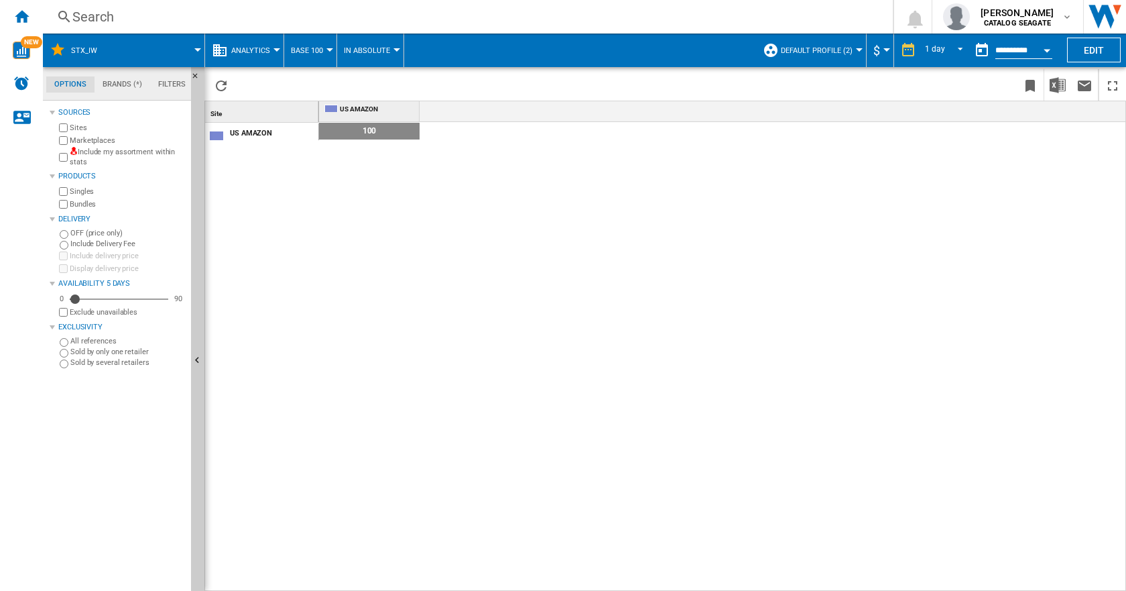
click at [230, 53] on div "Analytics" at bounding box center [244, 51] width 65 height 34
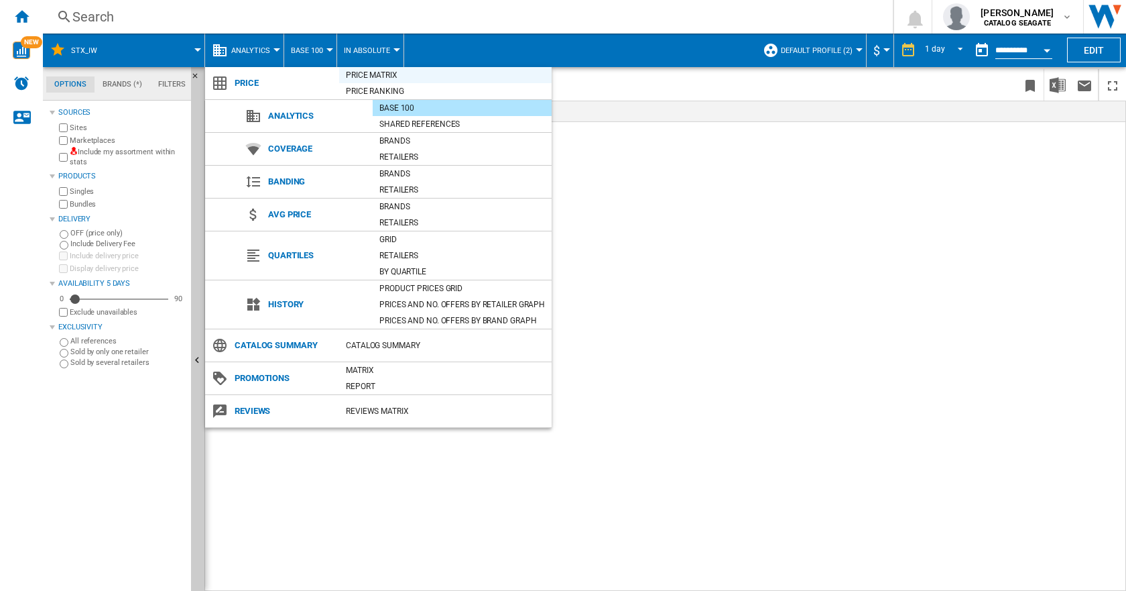
click at [390, 73] on div "Price Matrix" at bounding box center [445, 74] width 213 height 13
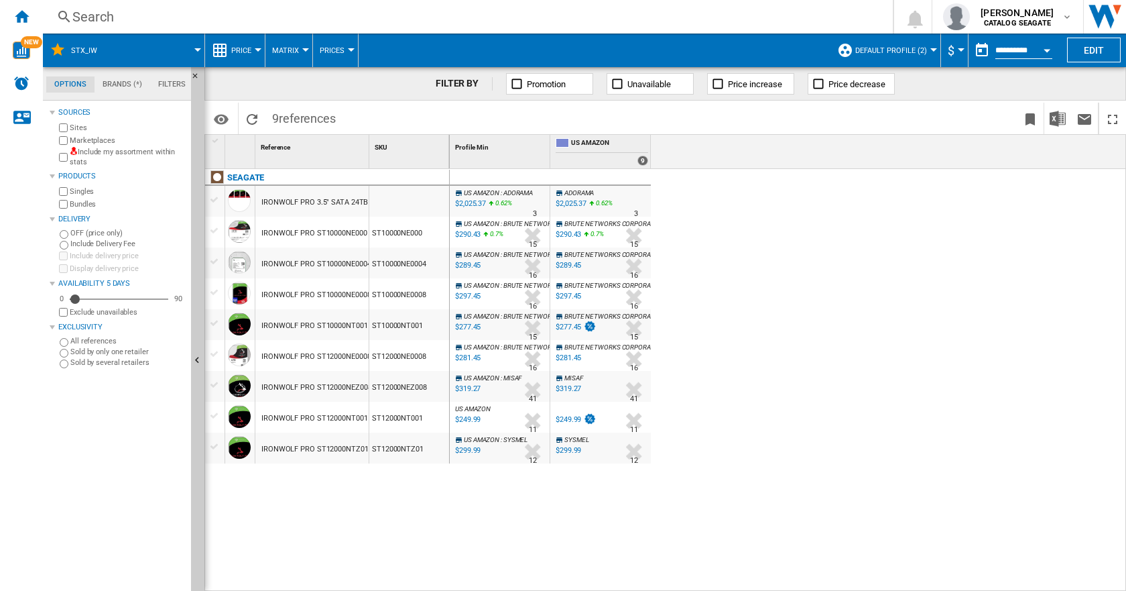
click at [1046, 51] on div "Open calendar" at bounding box center [1047, 50] width 7 height 3
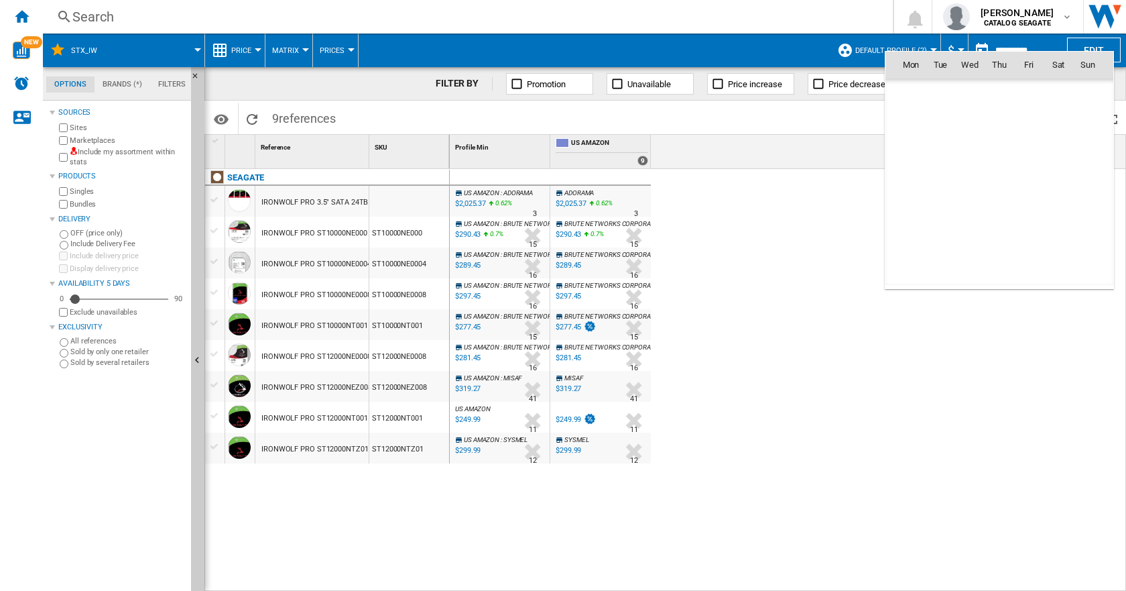
scroll to position [6395, 0]
click at [969, 210] on span "27" at bounding box center [970, 211] width 27 height 27
type input "**********"
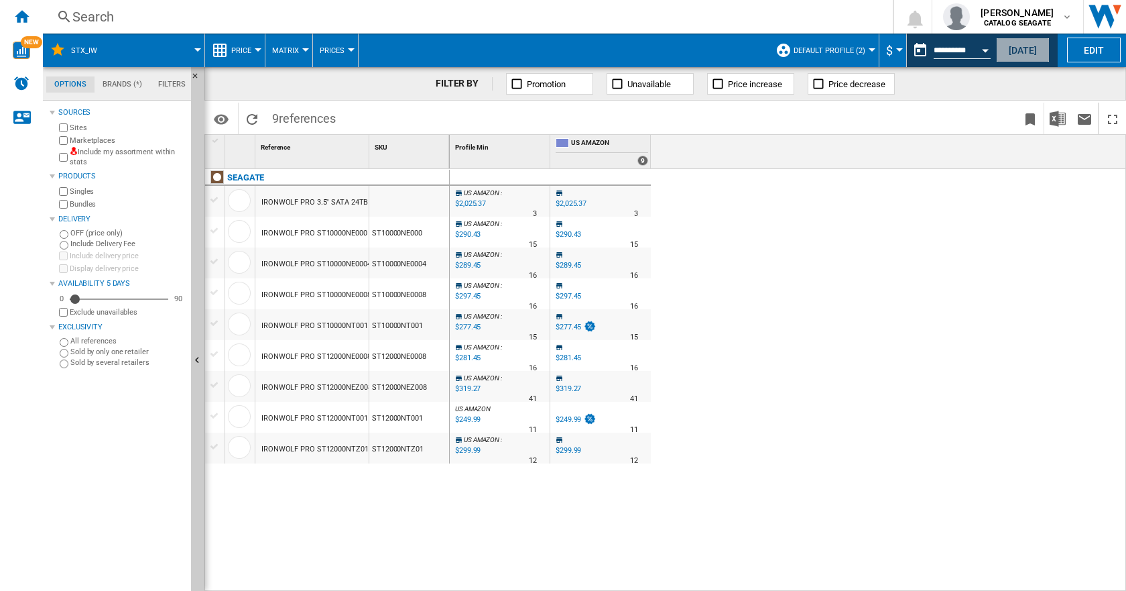
click at [1010, 50] on button "[DATE]" at bounding box center [1023, 50] width 54 height 25
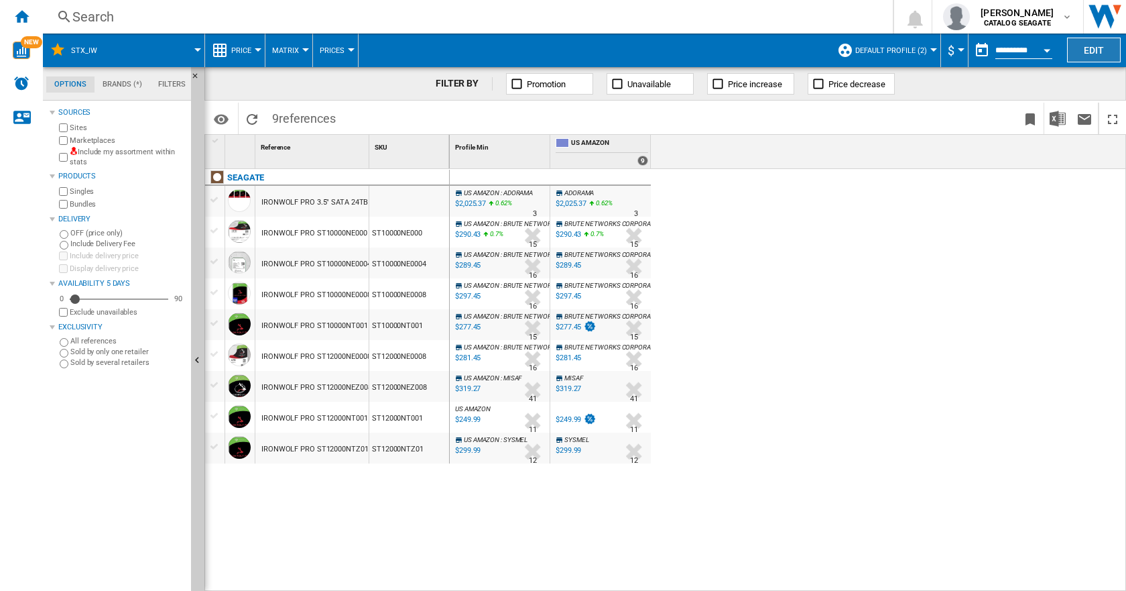
click at [1087, 45] on button "Edit" at bounding box center [1094, 50] width 54 height 25
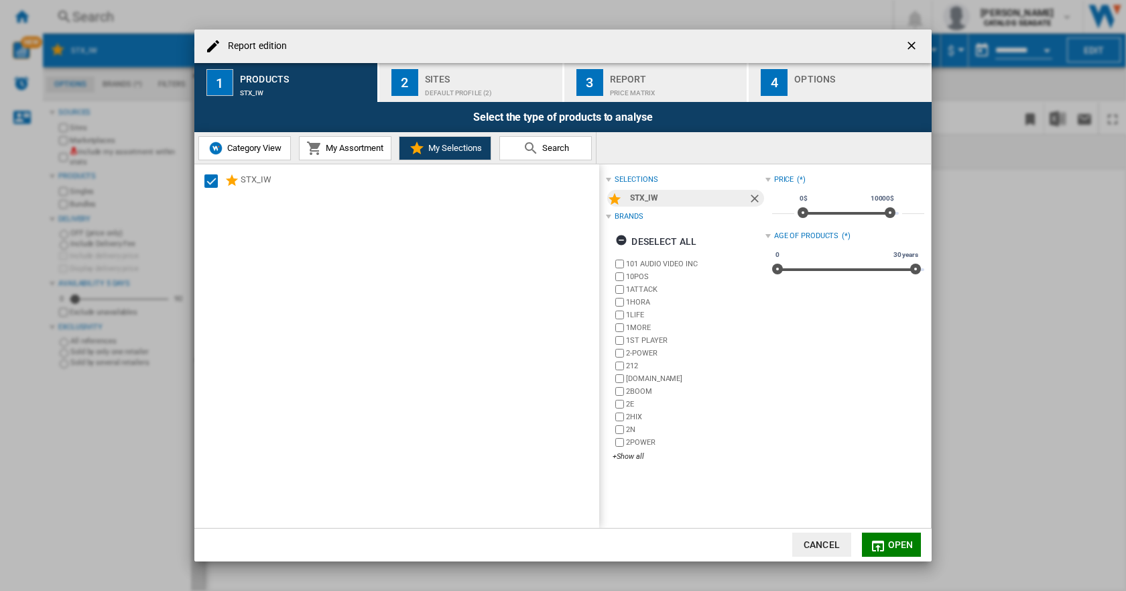
click at [249, 148] on span "Category View" at bounding box center [253, 148] width 58 height 10
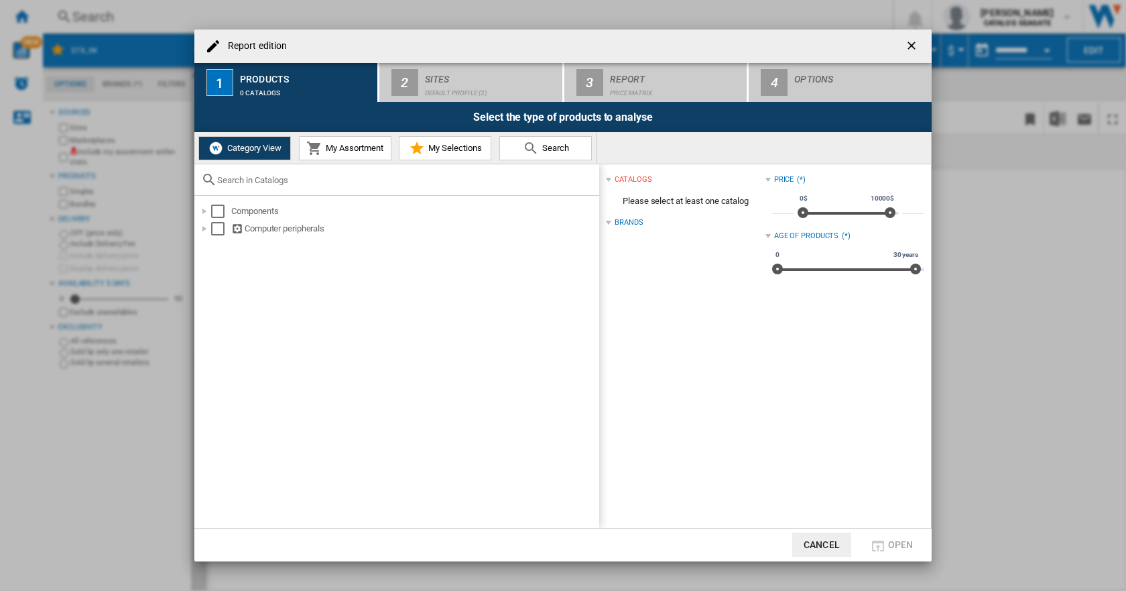
click at [634, 222] on div "Brands" at bounding box center [629, 222] width 28 height 11
click at [214, 227] on div "Select" at bounding box center [217, 228] width 13 height 13
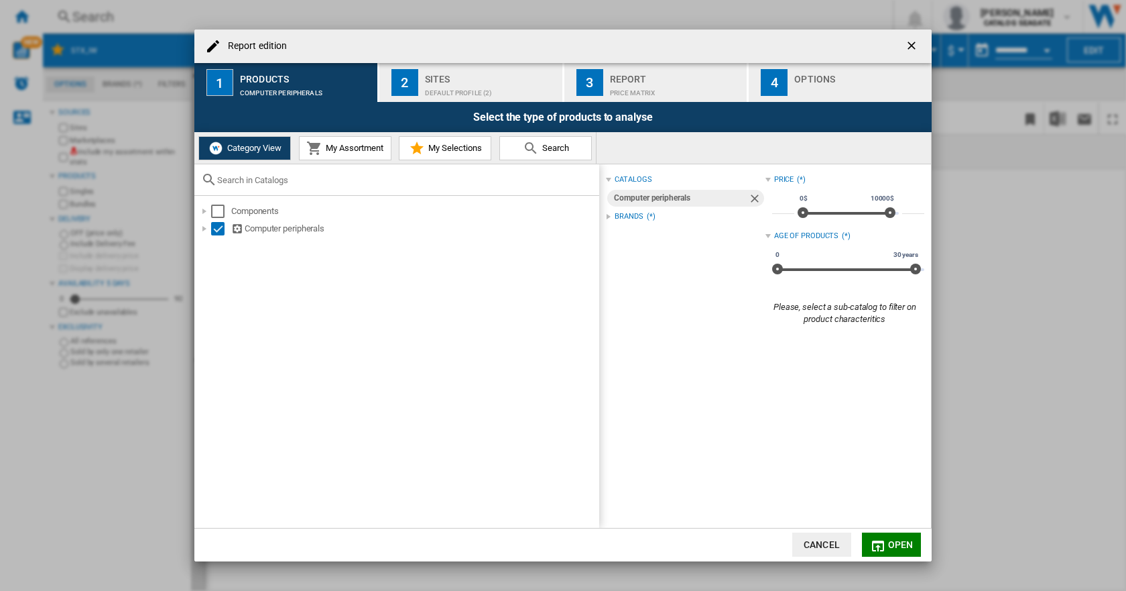
click at [624, 213] on div "Brands" at bounding box center [629, 216] width 28 height 11
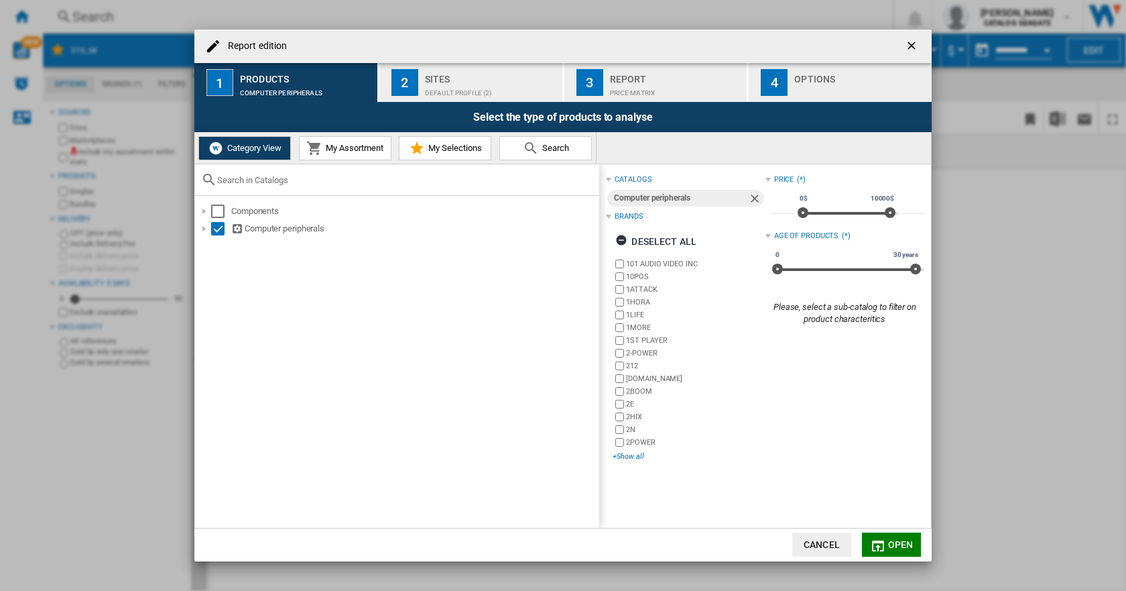
click at [628, 453] on div "+Show all" at bounding box center [689, 456] width 152 height 10
click at [621, 237] on ng-md-icon "Report edition ..." at bounding box center [623, 242] width 16 height 16
click at [629, 457] on div "+Show all" at bounding box center [689, 456] width 152 height 10
click at [446, 145] on span "My Selections" at bounding box center [453, 148] width 57 height 10
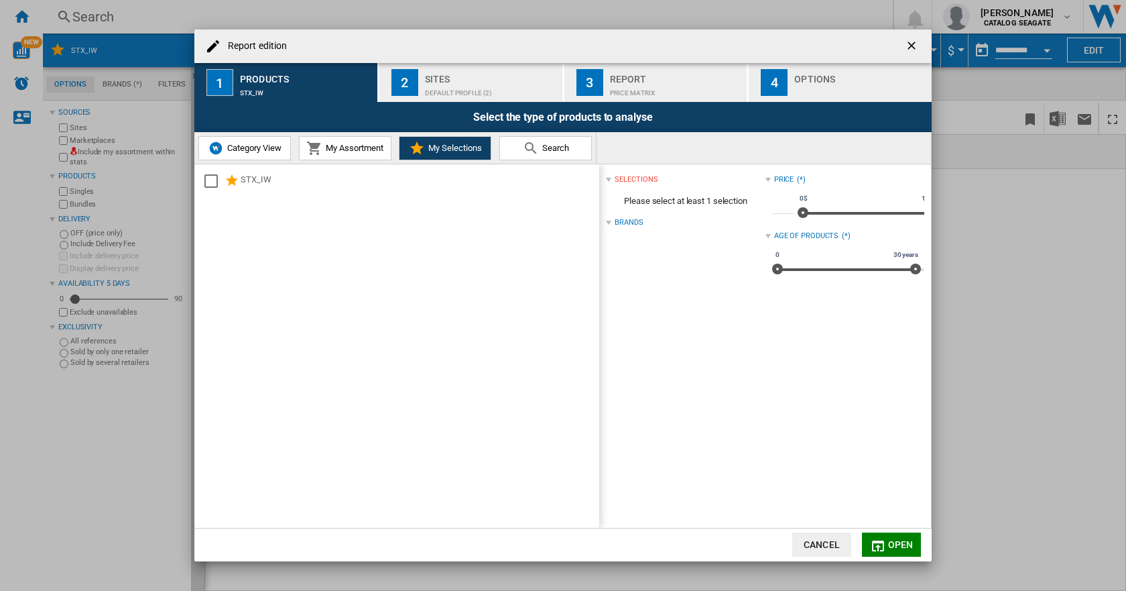
click at [257, 179] on div "STX_IW" at bounding box center [419, 181] width 357 height 16
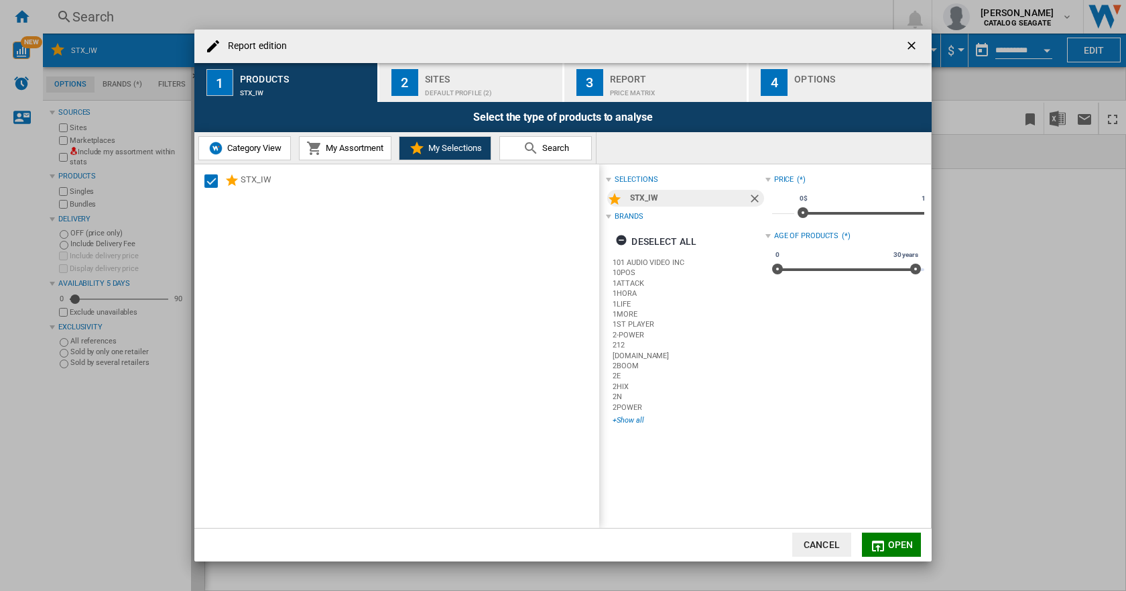
click at [624, 420] on div "+Show all" at bounding box center [689, 420] width 152 height 10
click at [749, 196] on ng-md-icon "Remove" at bounding box center [756, 200] width 16 height 16
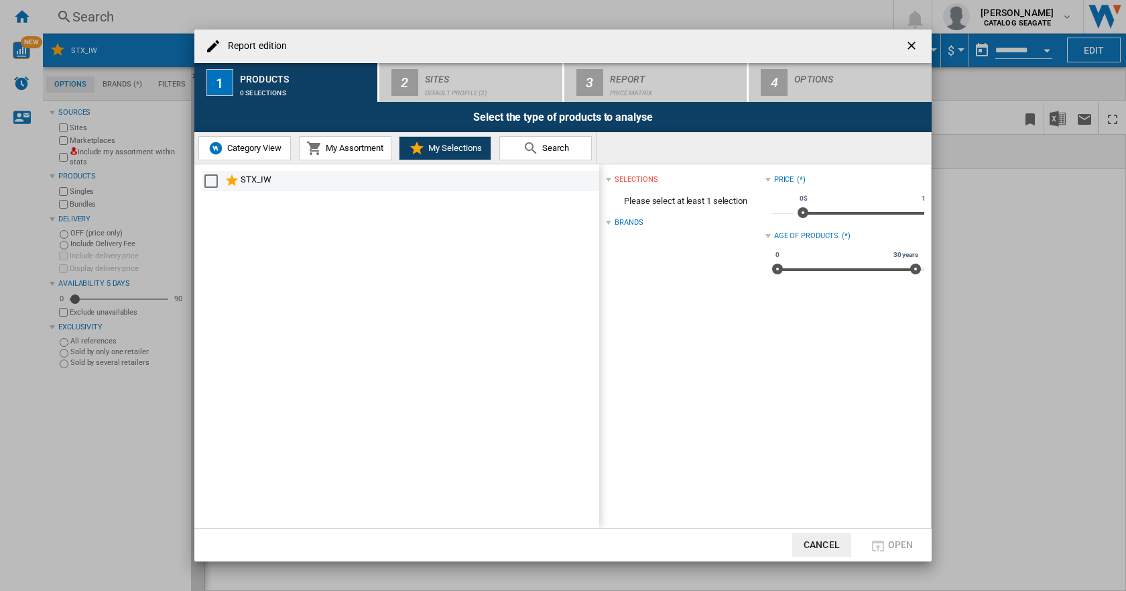
click at [259, 177] on div "STX_IW" at bounding box center [419, 181] width 357 height 16
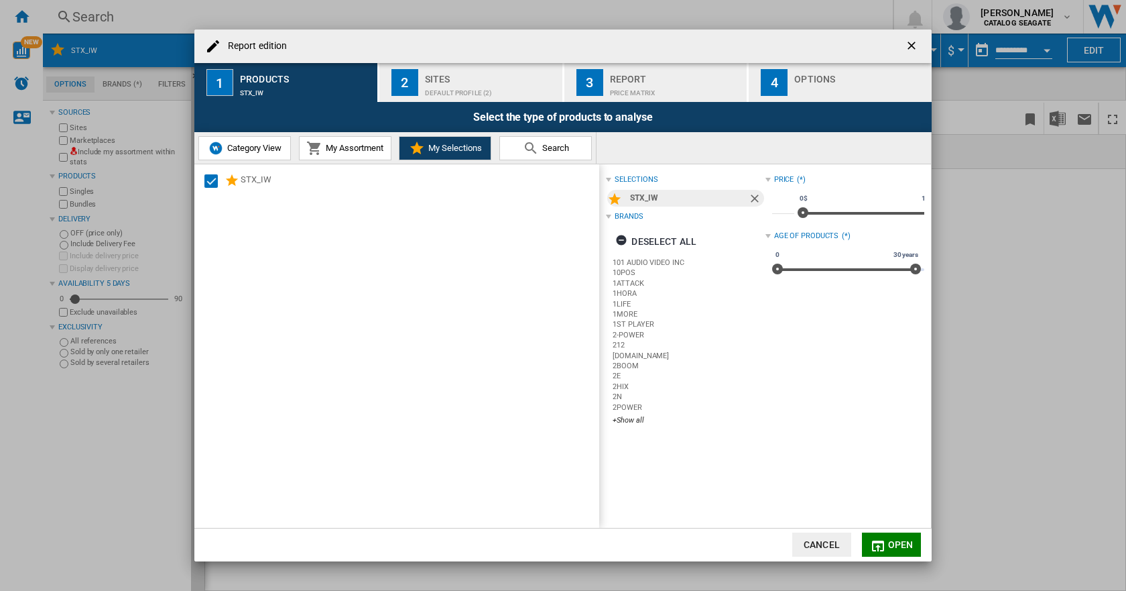
click at [910, 48] on ng-md-icon "getI18NText('BUTTONS.CLOSE_DIALOG')" at bounding box center [913, 47] width 16 height 16
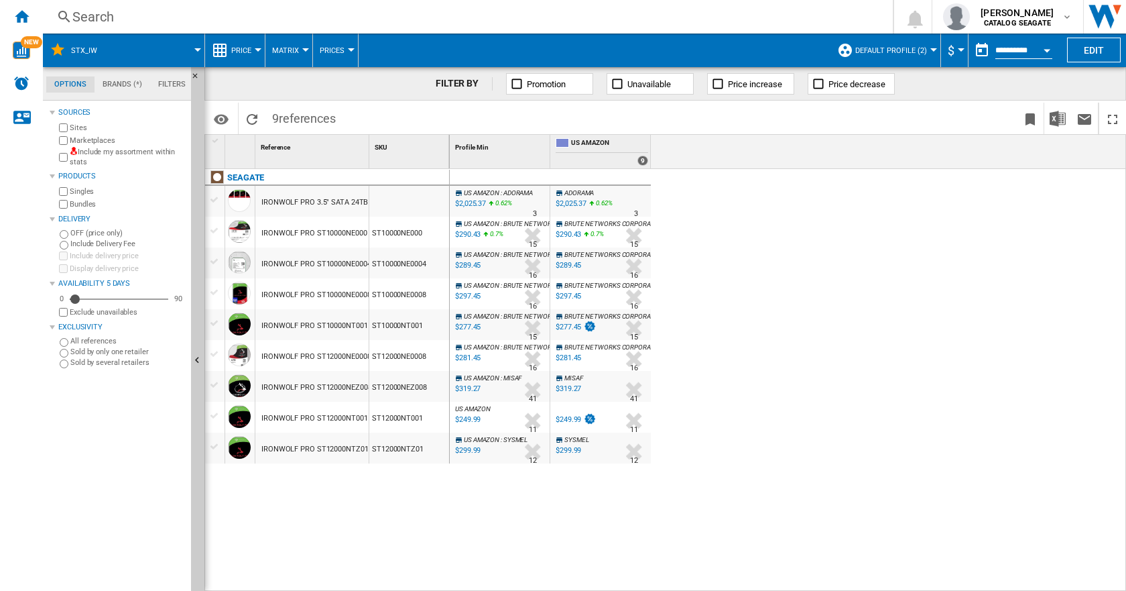
click at [77, 47] on span "STX_IW" at bounding box center [84, 50] width 26 height 9
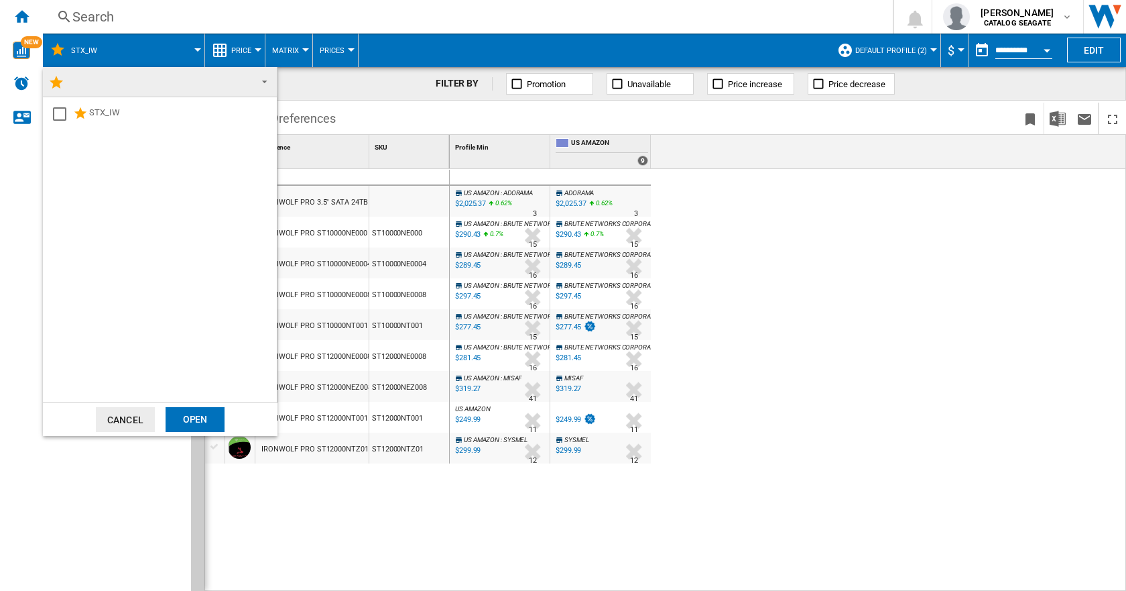
click at [196, 46] on md-backdrop at bounding box center [563, 295] width 1126 height 591
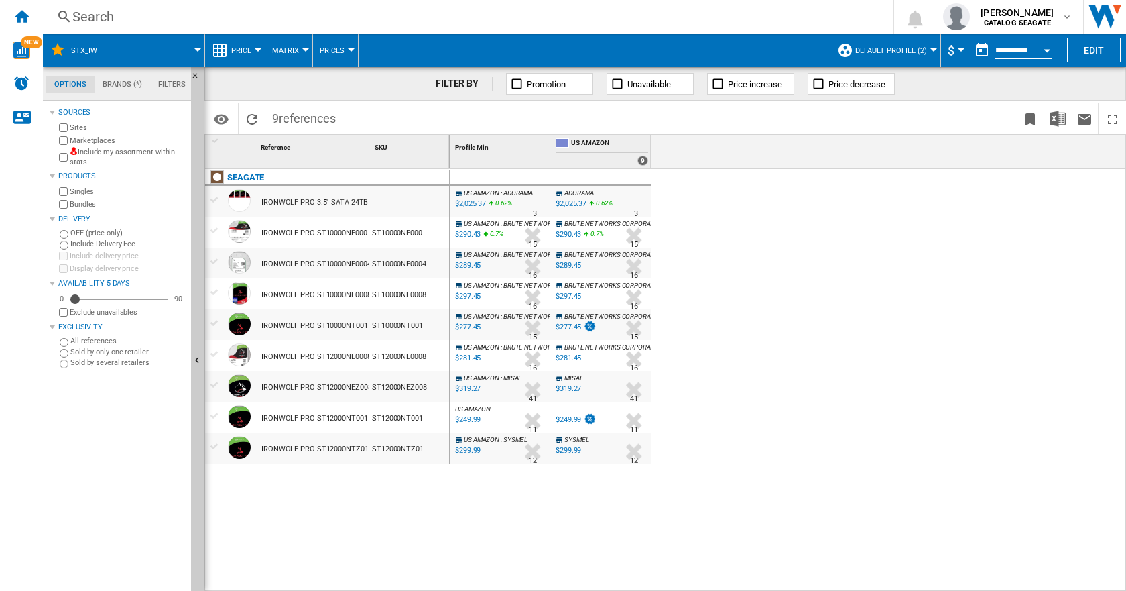
click at [196, 46] on span at bounding box center [157, 51] width 82 height 34
click at [1095, 52] on button "Edit" at bounding box center [1094, 50] width 54 height 25
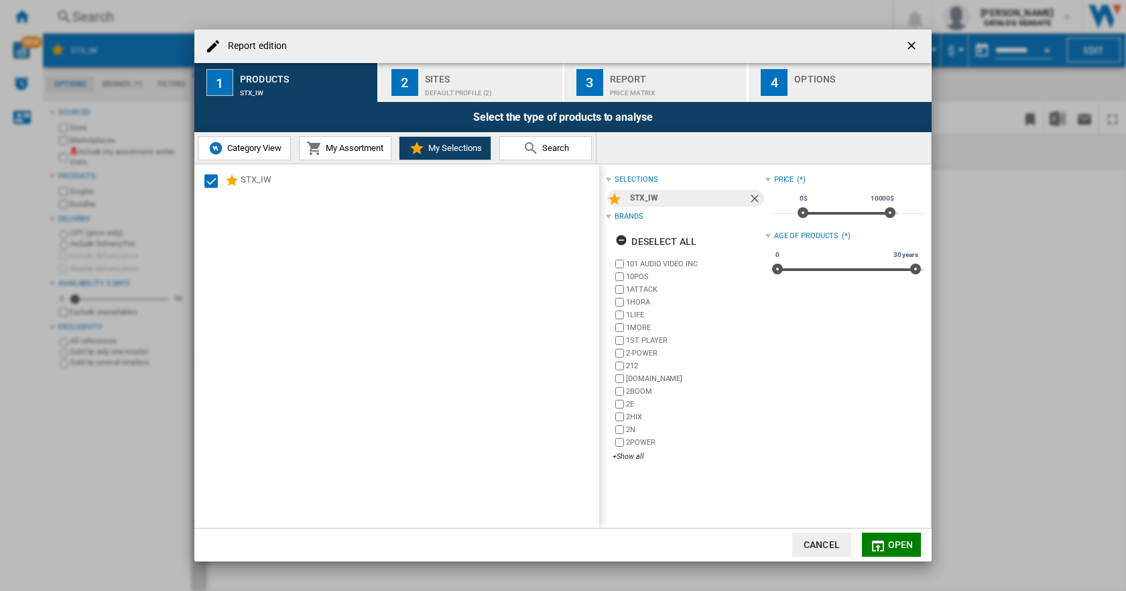
click at [434, 149] on span "My Selections" at bounding box center [453, 148] width 57 height 10
click at [546, 147] on span "Search" at bounding box center [554, 148] width 30 height 10
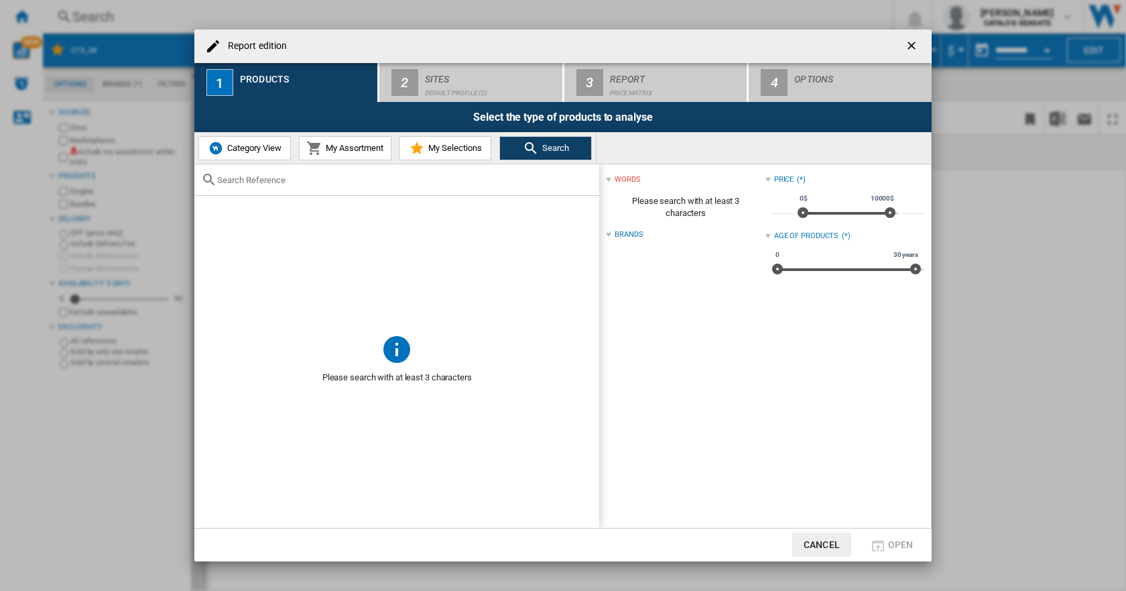
click at [460, 152] on span "My Selections" at bounding box center [453, 148] width 57 height 10
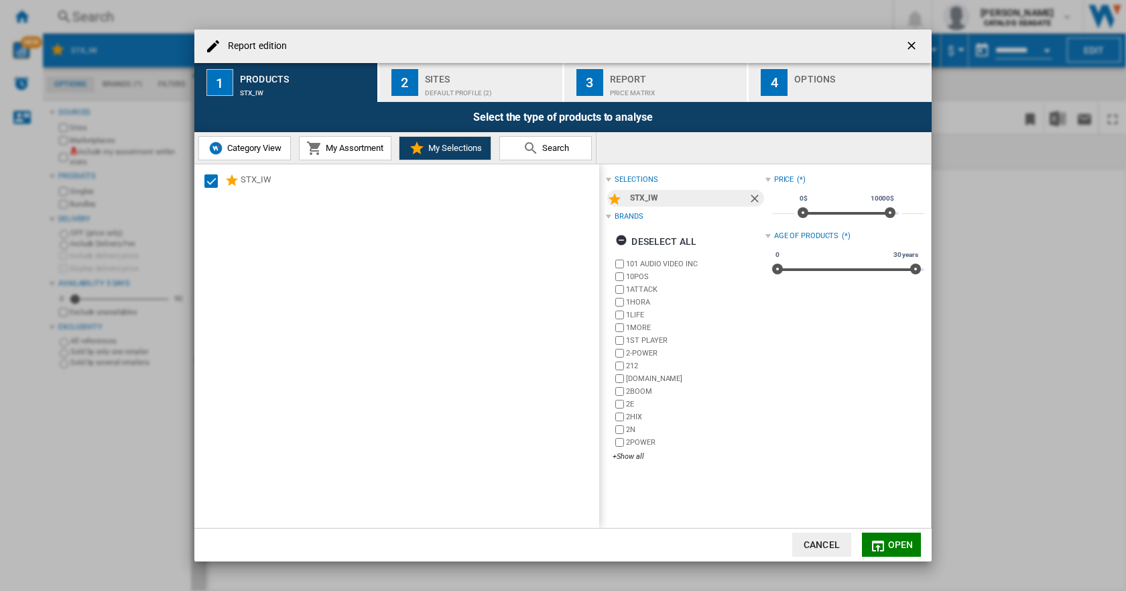
click at [910, 47] on ng-md-icon "getI18NText('BUTTONS.CLOSE_DIALOG')" at bounding box center [913, 47] width 16 height 16
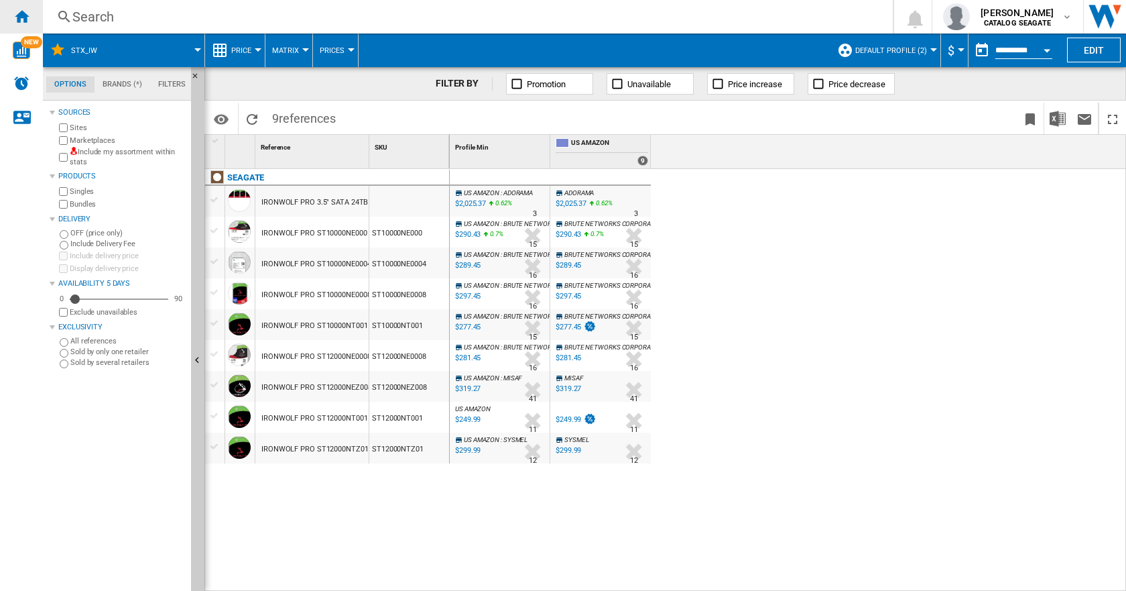
click at [26, 17] on ng-md-icon "Home" at bounding box center [21, 16] width 16 height 16
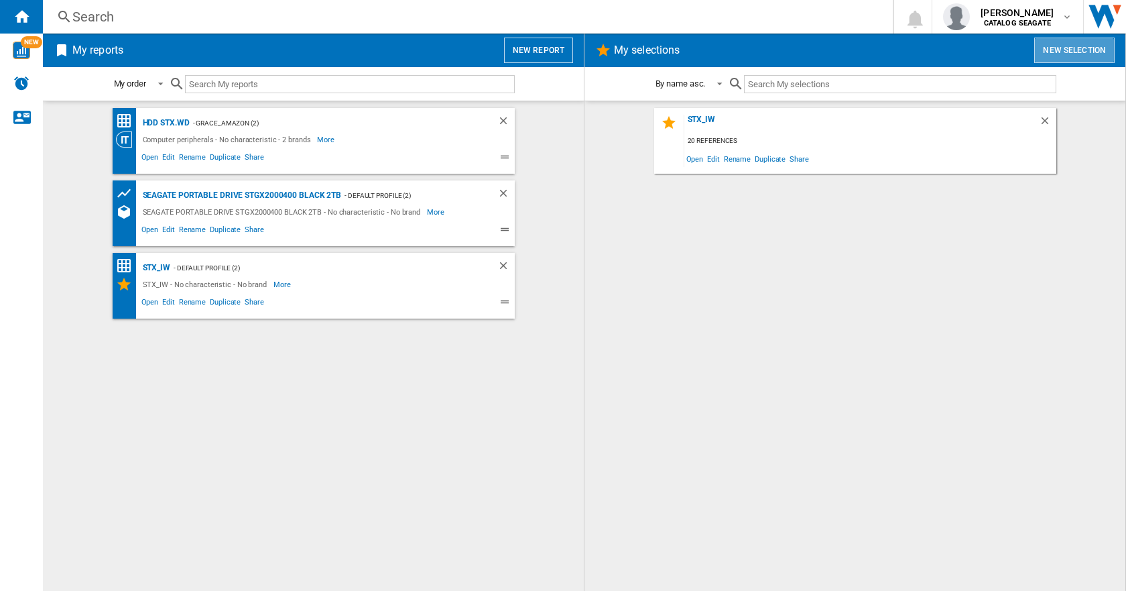
click at [1079, 48] on button "New selection" at bounding box center [1074, 50] width 80 height 25
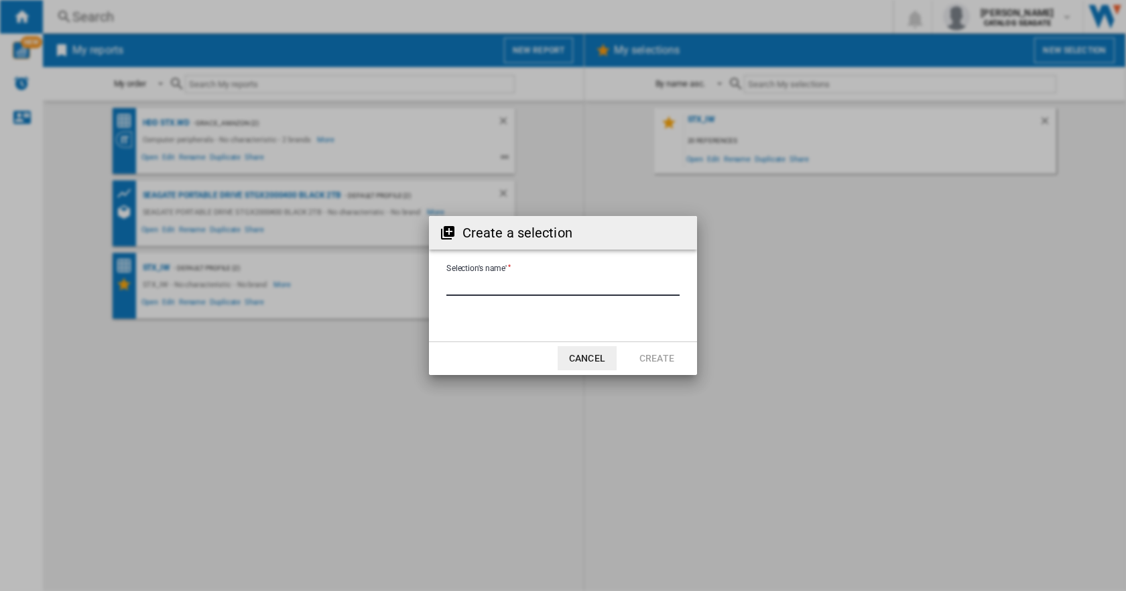
click at [468, 283] on input "Selection's name'" at bounding box center [562, 286] width 233 height 20
type input "*********"
click at [646, 359] on button "Create" at bounding box center [656, 358] width 59 height 24
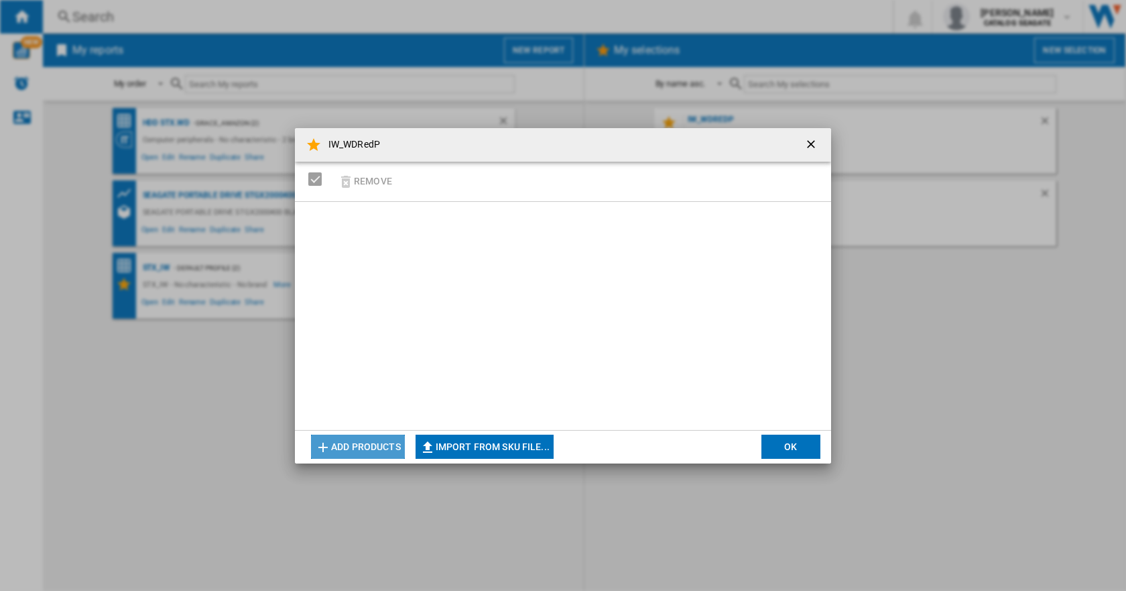
click at [378, 446] on button "Add products" at bounding box center [358, 446] width 94 height 24
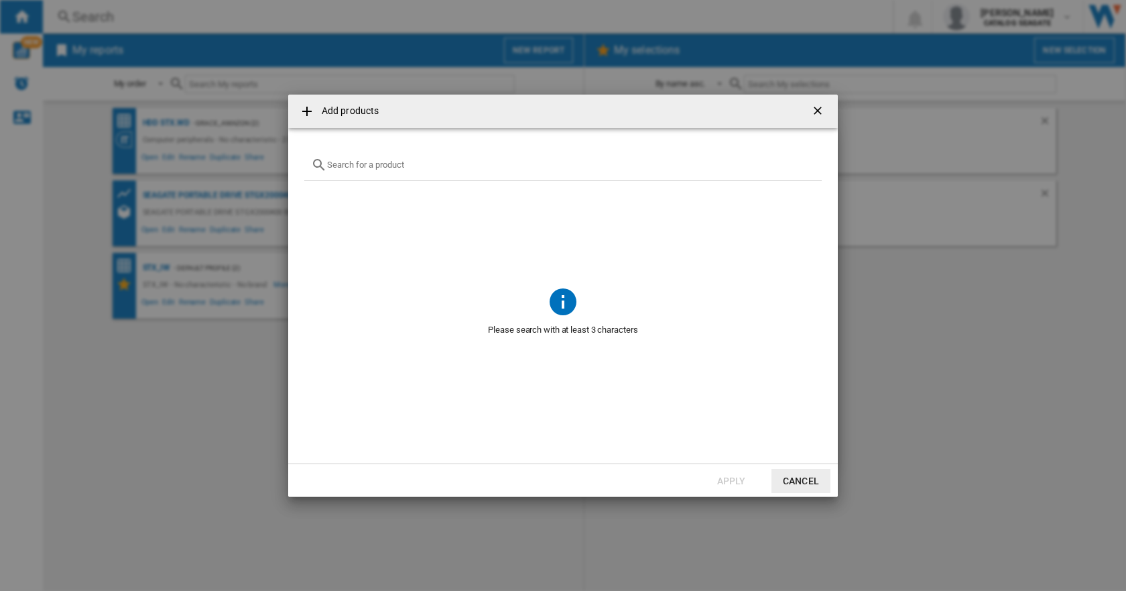
click at [369, 164] on input "Add products ..." at bounding box center [571, 165] width 488 height 10
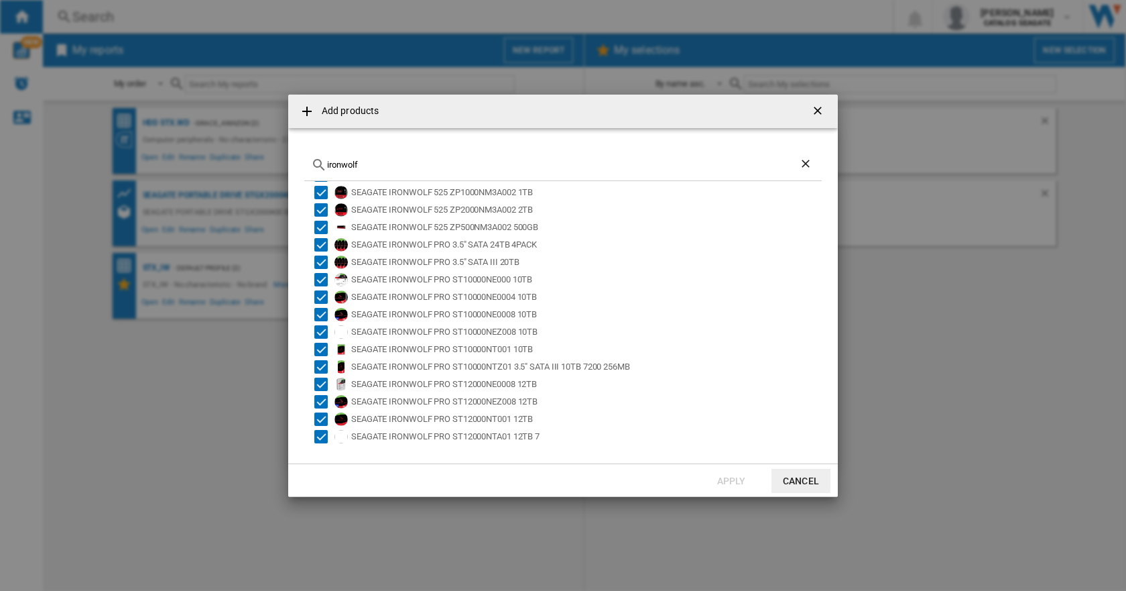
scroll to position [89, 0]
drag, startPoint x: 379, startPoint y: 164, endPoint x: 322, endPoint y: 164, distance: 57.0
click at [322, 164] on div "ironwolf" at bounding box center [563, 165] width 518 height 32
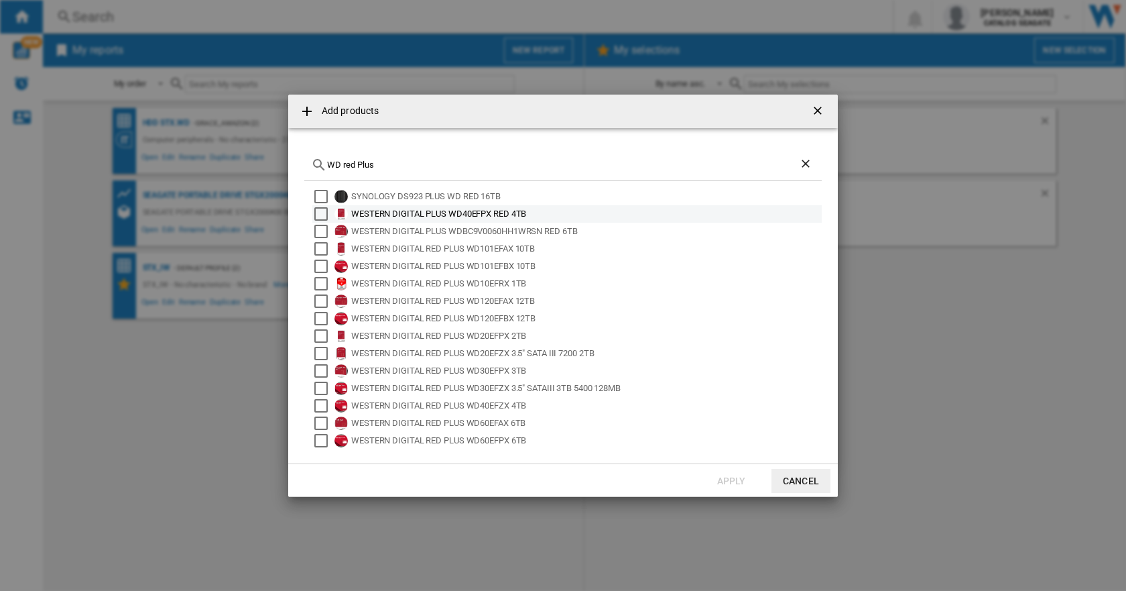
type input "WD red Plus"
click at [318, 215] on div "Select" at bounding box center [320, 213] width 13 height 13
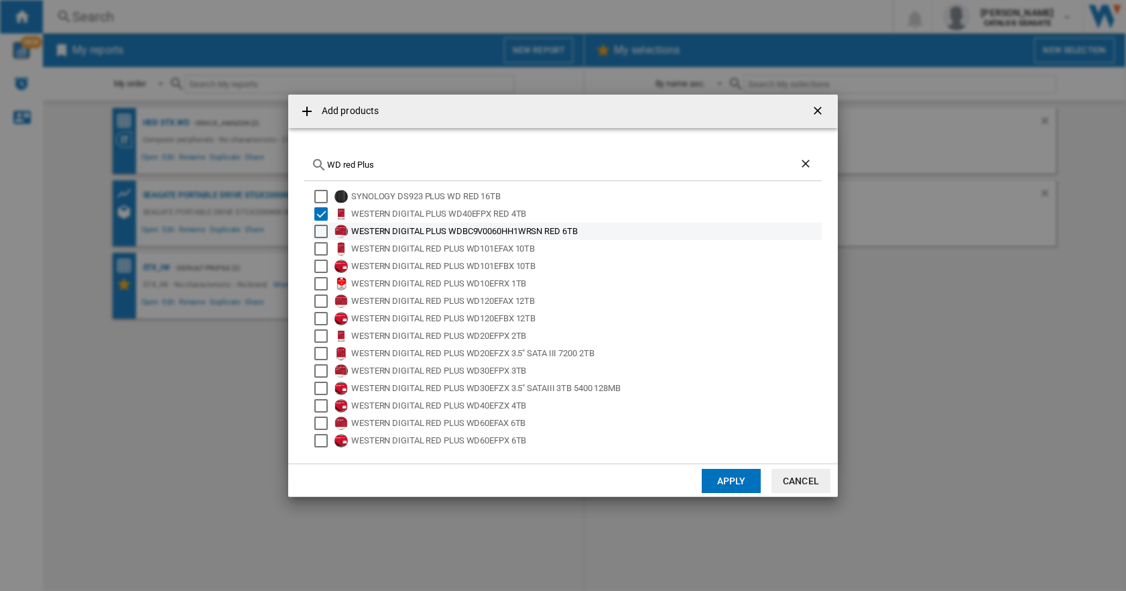
click at [316, 239] on div "WESTERN DIGITAL PLUS WDBC9V0060HH1WRSN RED 6TB" at bounding box center [566, 231] width 509 height 17
click at [316, 249] on div "Select" at bounding box center [320, 248] width 13 height 13
click at [323, 229] on div "Select" at bounding box center [320, 231] width 13 height 13
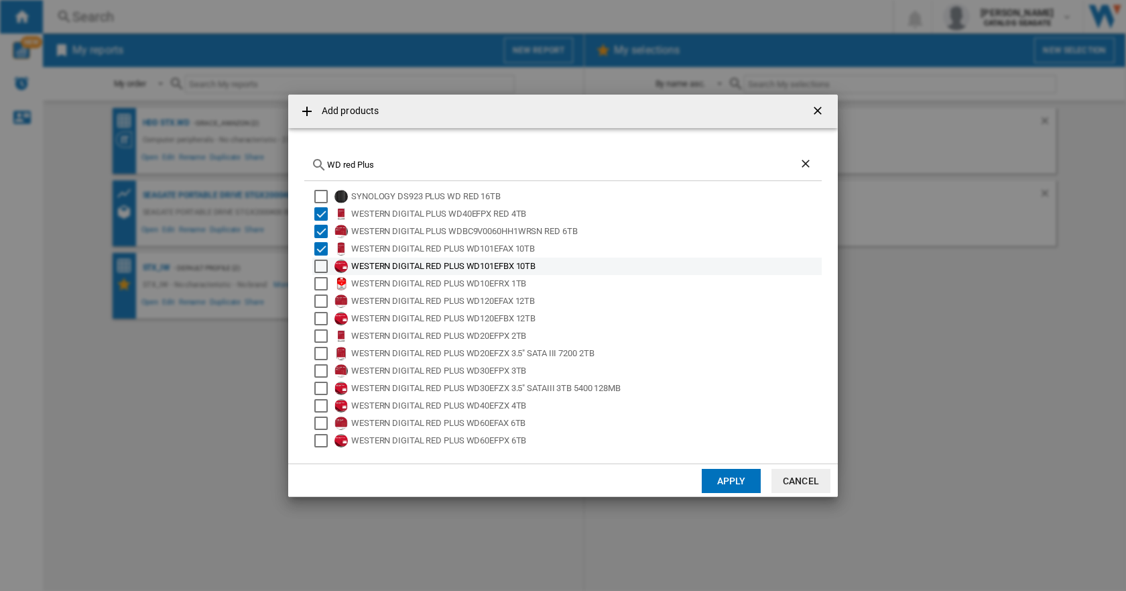
click at [319, 266] on div "Select" at bounding box center [320, 265] width 13 height 13
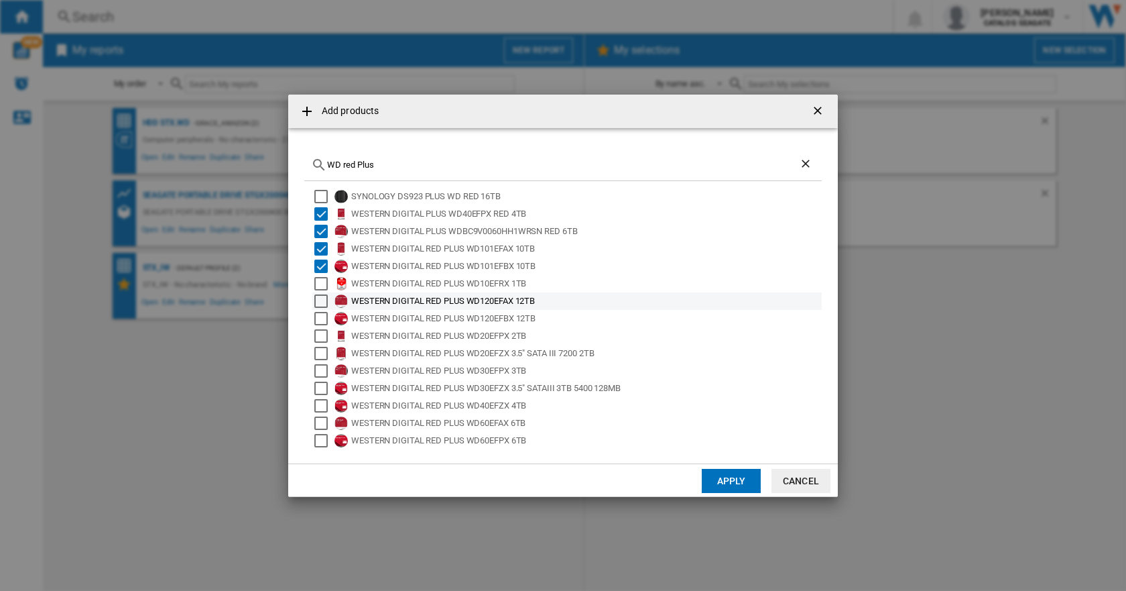
click at [321, 292] on div "WESTERN DIGITAL RED PLUS WD120EFAX 12TB" at bounding box center [566, 300] width 509 height 17
click at [325, 300] on div "Select" at bounding box center [320, 300] width 13 height 13
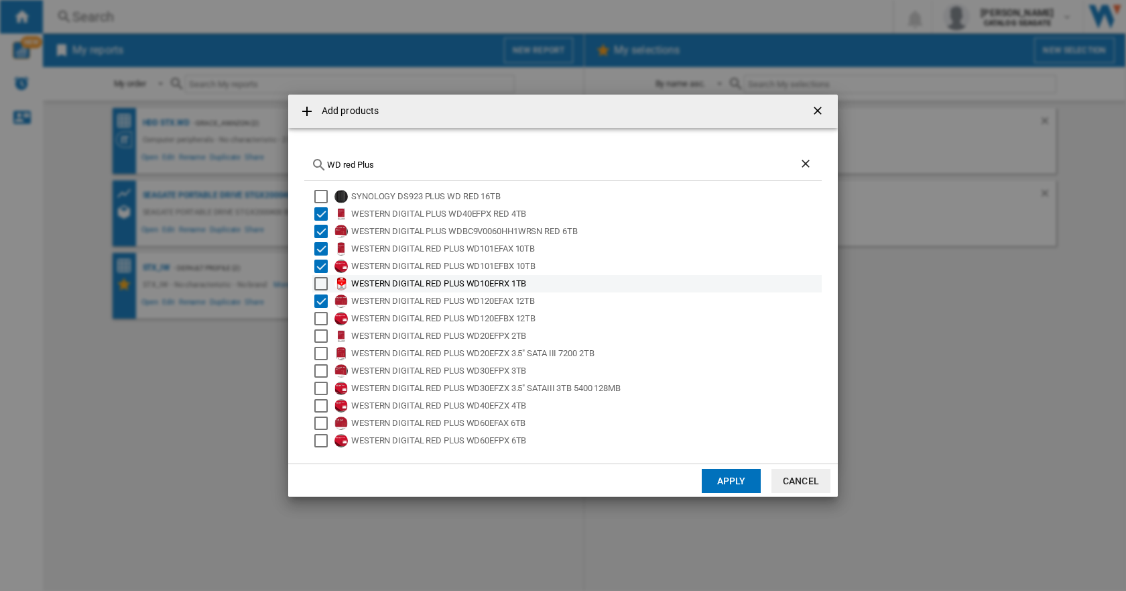
click at [319, 282] on div "Select" at bounding box center [320, 283] width 13 height 13
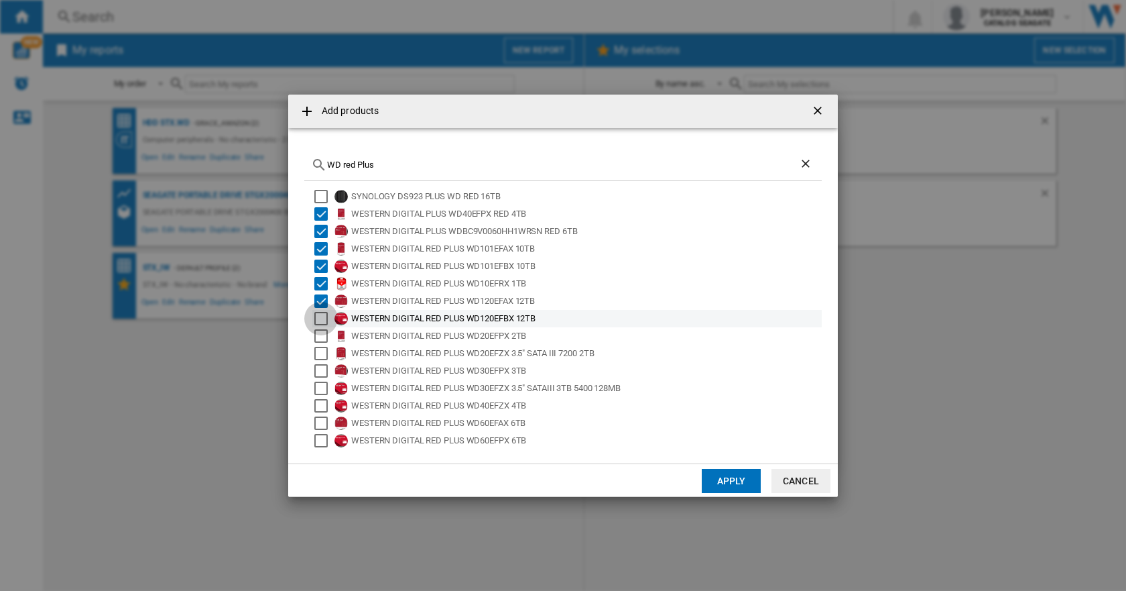
click at [320, 312] on div "Select" at bounding box center [320, 318] width 13 height 13
click at [319, 336] on div "Select" at bounding box center [320, 335] width 13 height 13
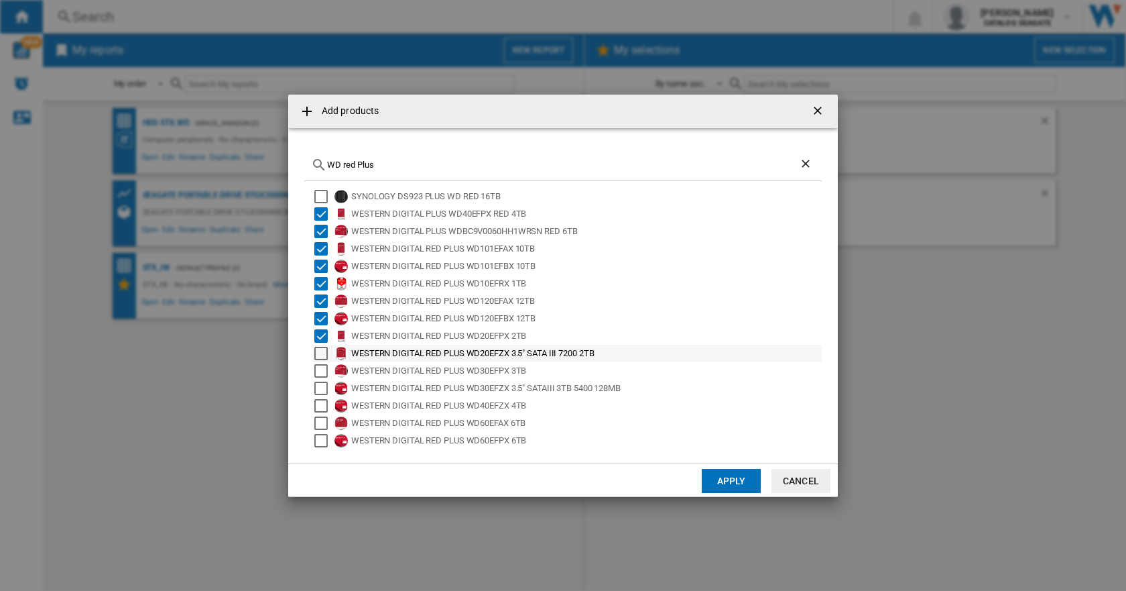
click at [318, 351] on div "Select" at bounding box center [320, 353] width 13 height 13
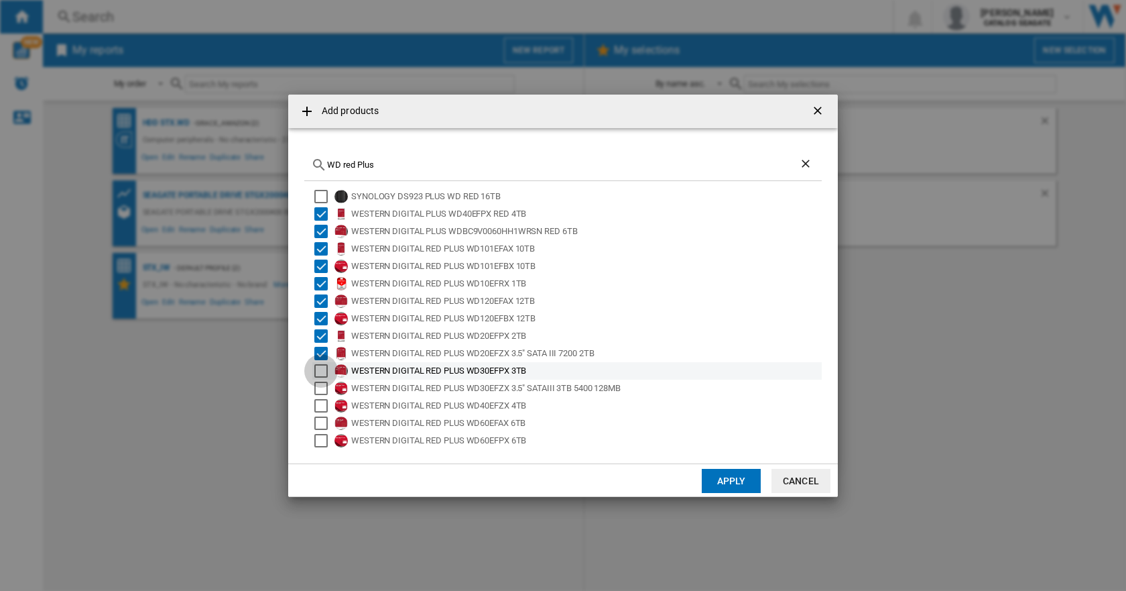
click at [316, 371] on div "Select" at bounding box center [320, 370] width 13 height 13
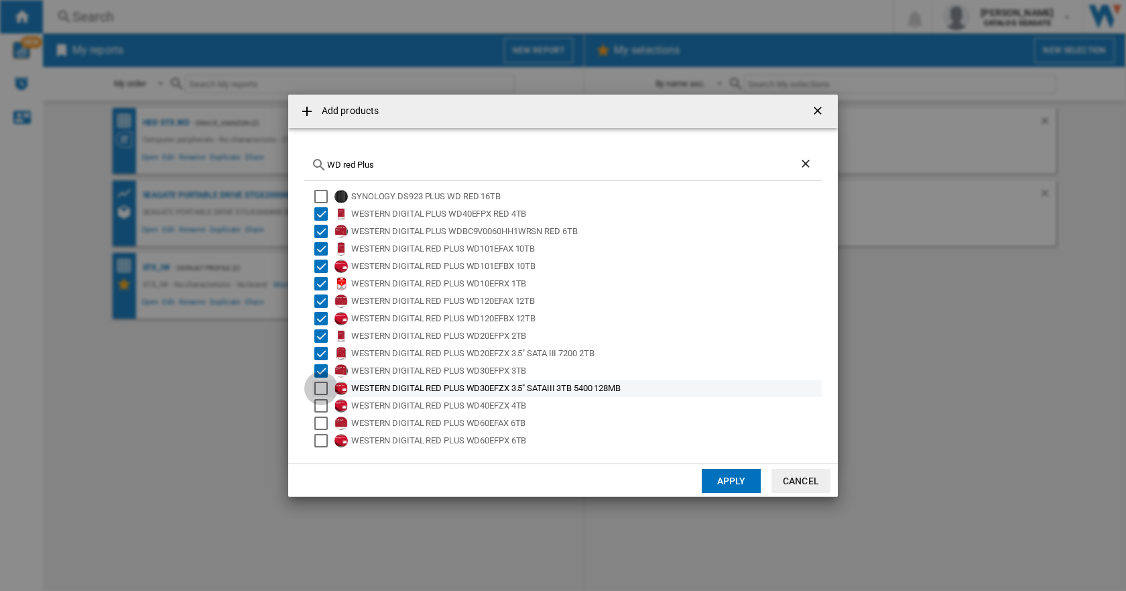
click at [316, 389] on div "Select" at bounding box center [320, 387] width 13 height 13
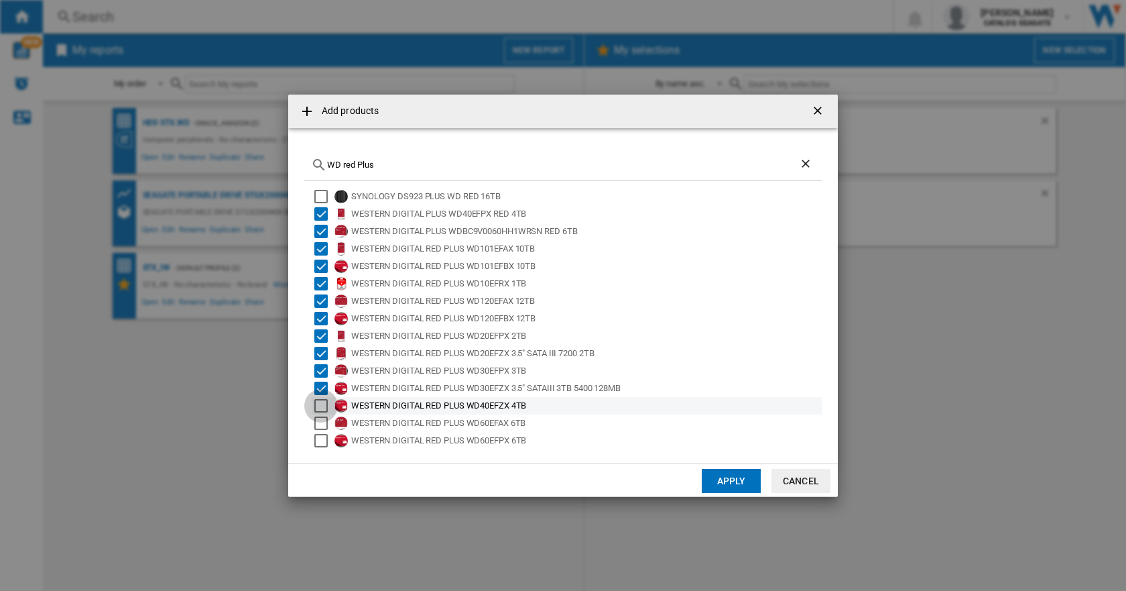
click at [318, 404] on div "Select" at bounding box center [320, 405] width 13 height 13
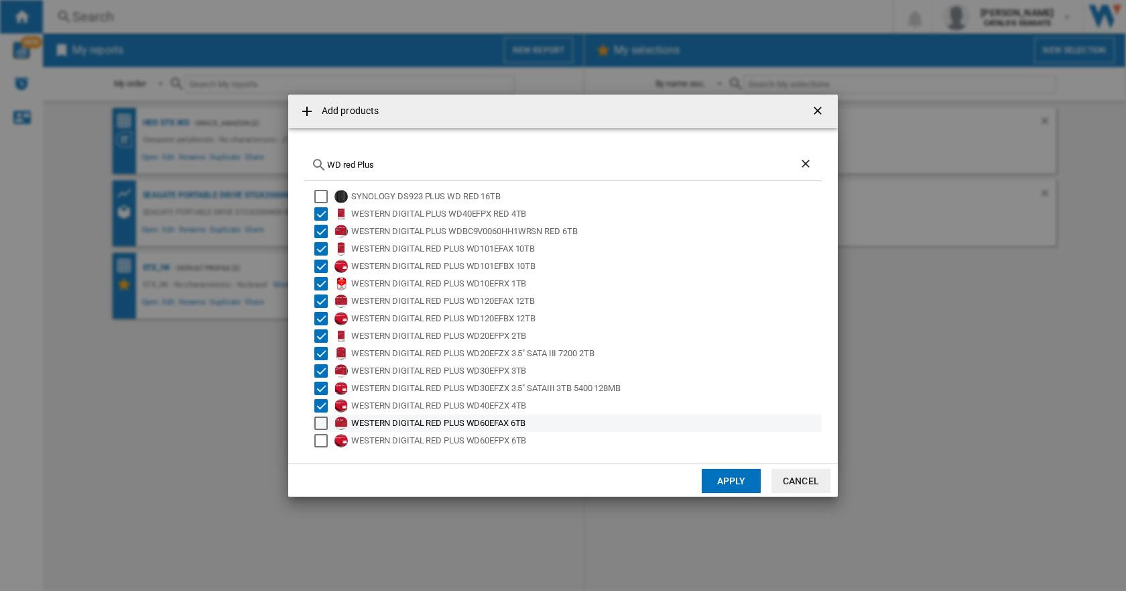
click at [318, 420] on div "Select" at bounding box center [320, 422] width 13 height 13
click at [320, 438] on div "Select" at bounding box center [320, 440] width 13 height 13
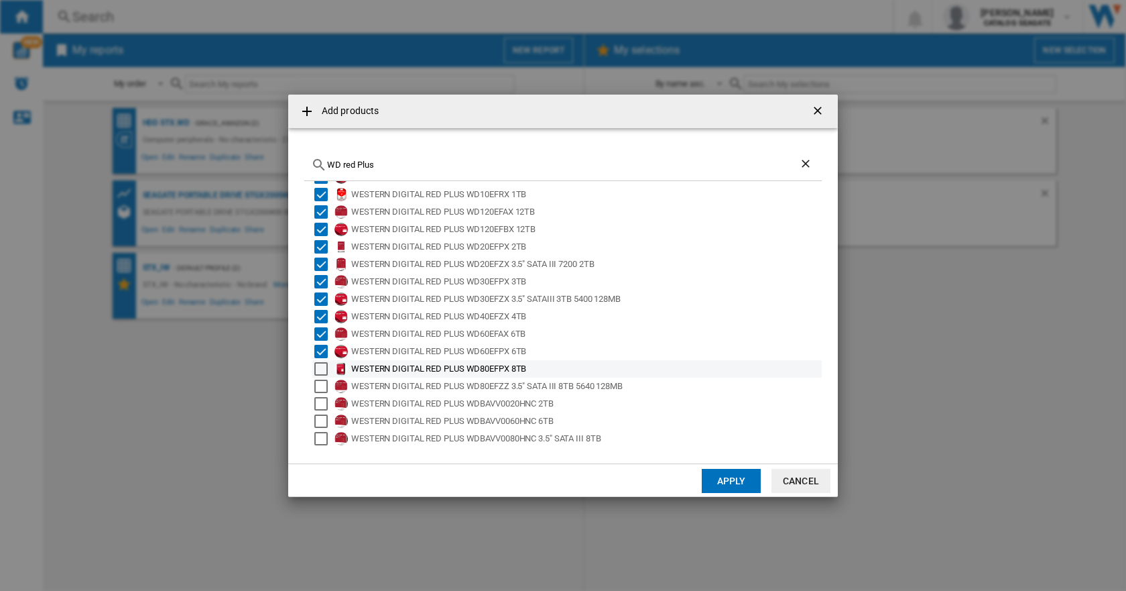
click at [318, 369] on div "Select" at bounding box center [320, 368] width 13 height 13
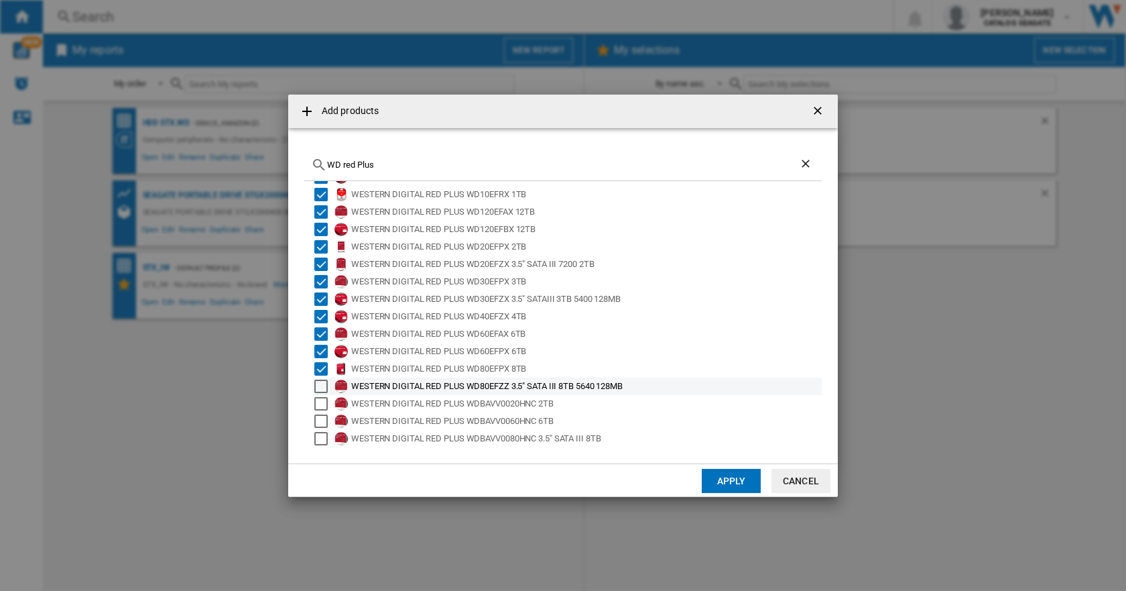
click at [317, 382] on div "Select" at bounding box center [320, 385] width 13 height 13
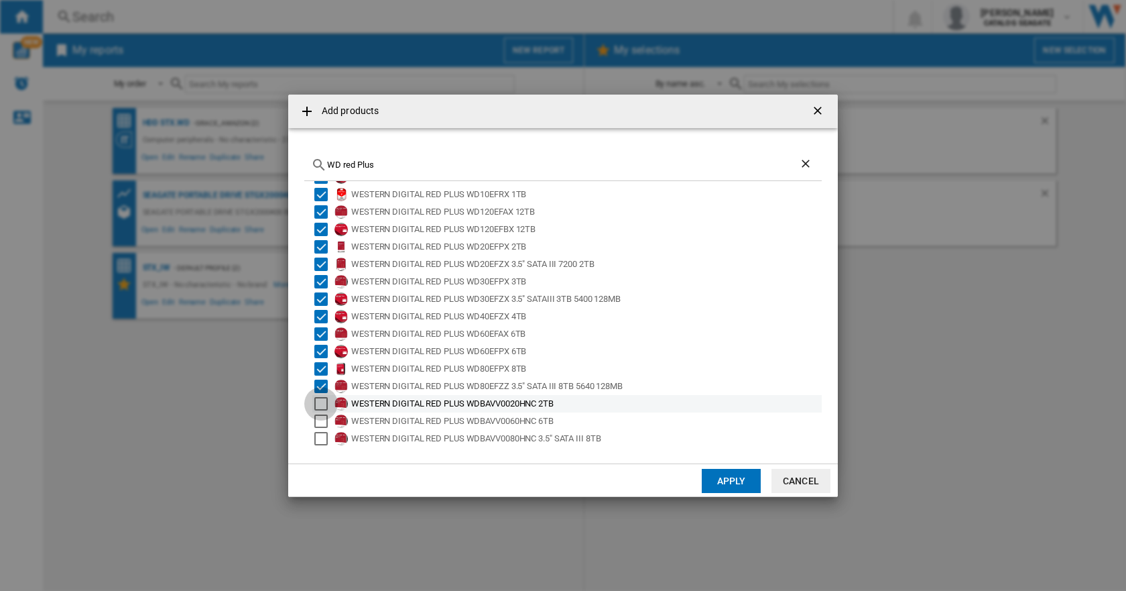
click at [317, 402] on div "Select" at bounding box center [320, 403] width 13 height 13
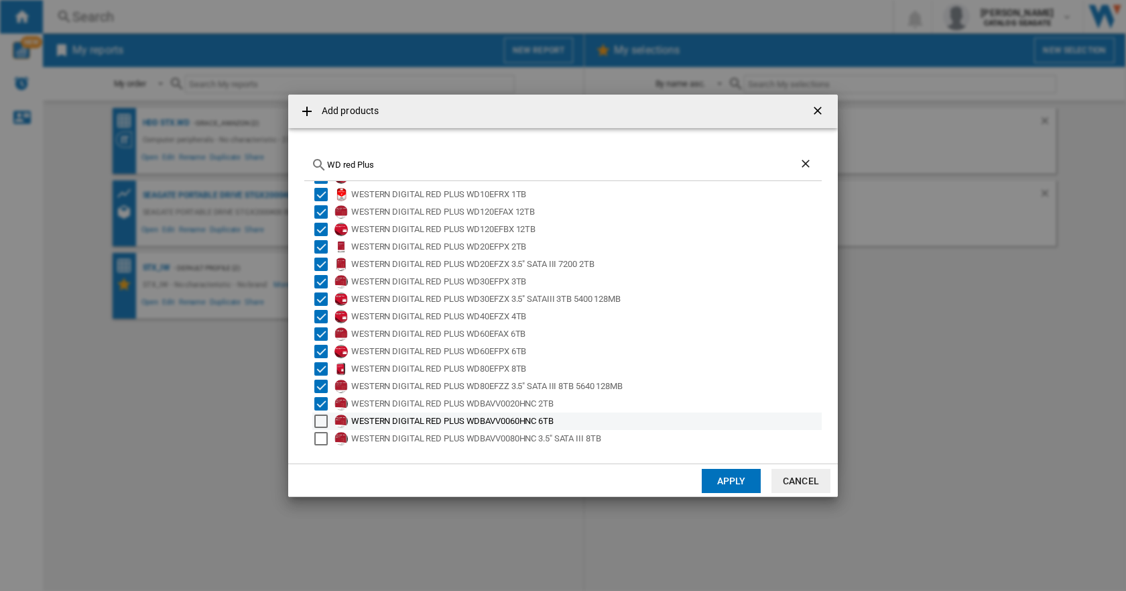
click at [319, 417] on div "Select" at bounding box center [320, 420] width 13 height 13
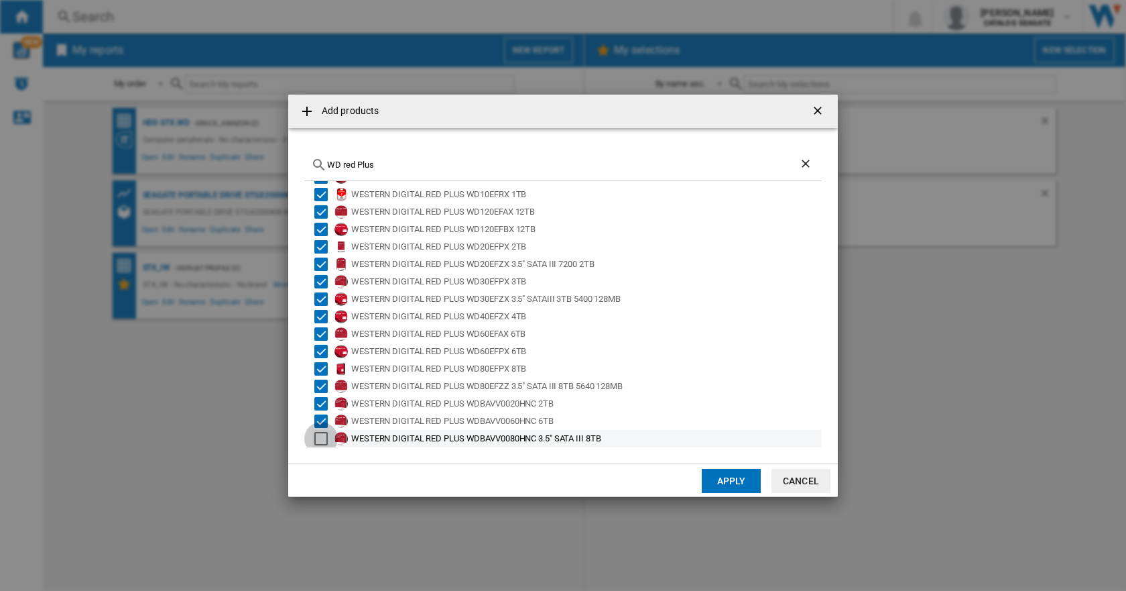
click at [320, 436] on div "Select" at bounding box center [320, 438] width 13 height 13
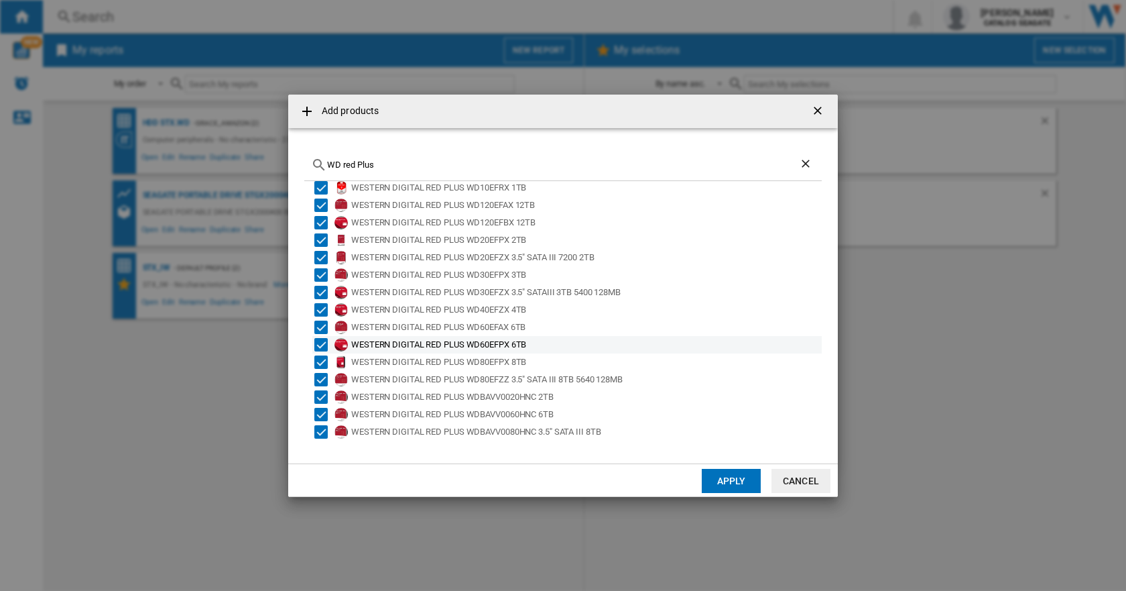
scroll to position [97, 0]
click at [736, 483] on button "Apply" at bounding box center [731, 481] width 59 height 24
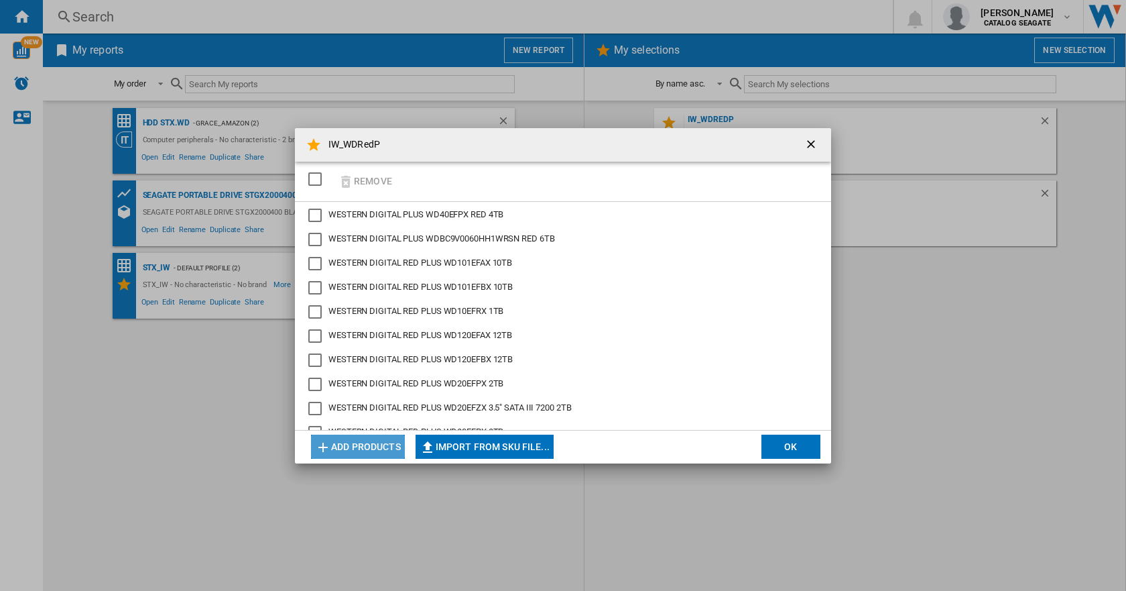
click at [322, 445] on ng-md-icon "IW_WDRedP Remove ..." at bounding box center [323, 447] width 16 height 16
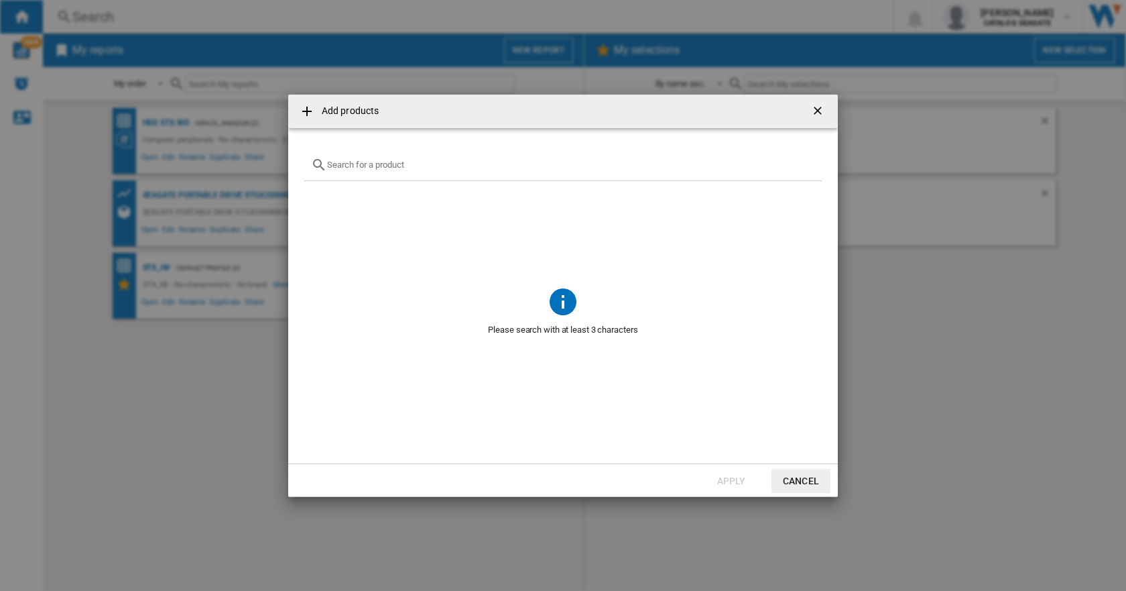
click at [791, 473] on button "Cancel" at bounding box center [801, 481] width 59 height 24
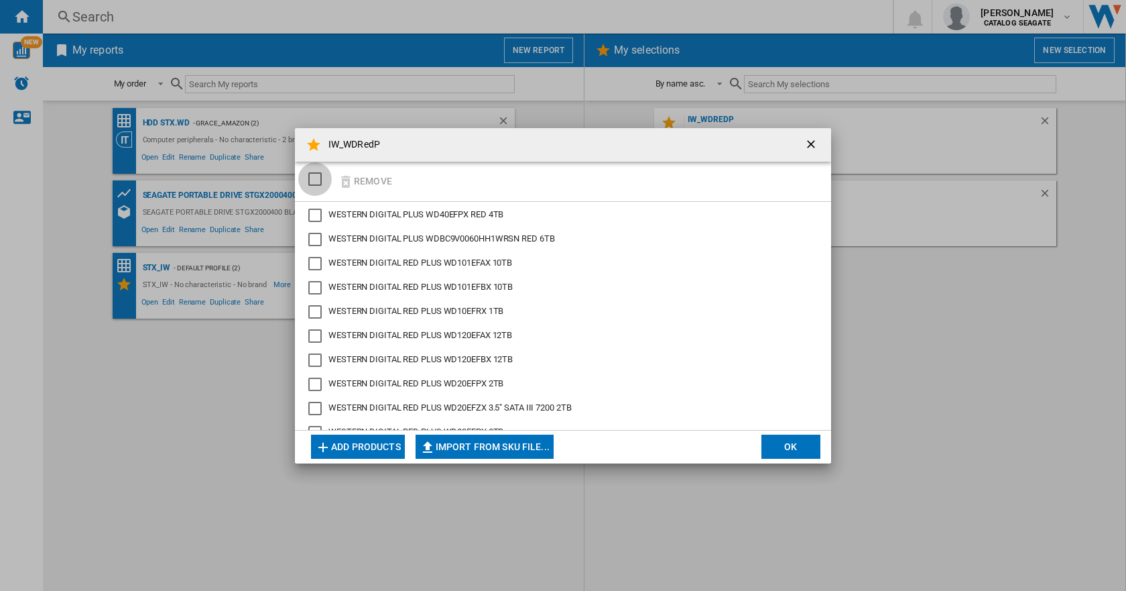
click at [313, 181] on div "SELECTIONS.EDITION_POPUP.SELECT_DESELECT" at bounding box center [314, 178] width 13 height 13
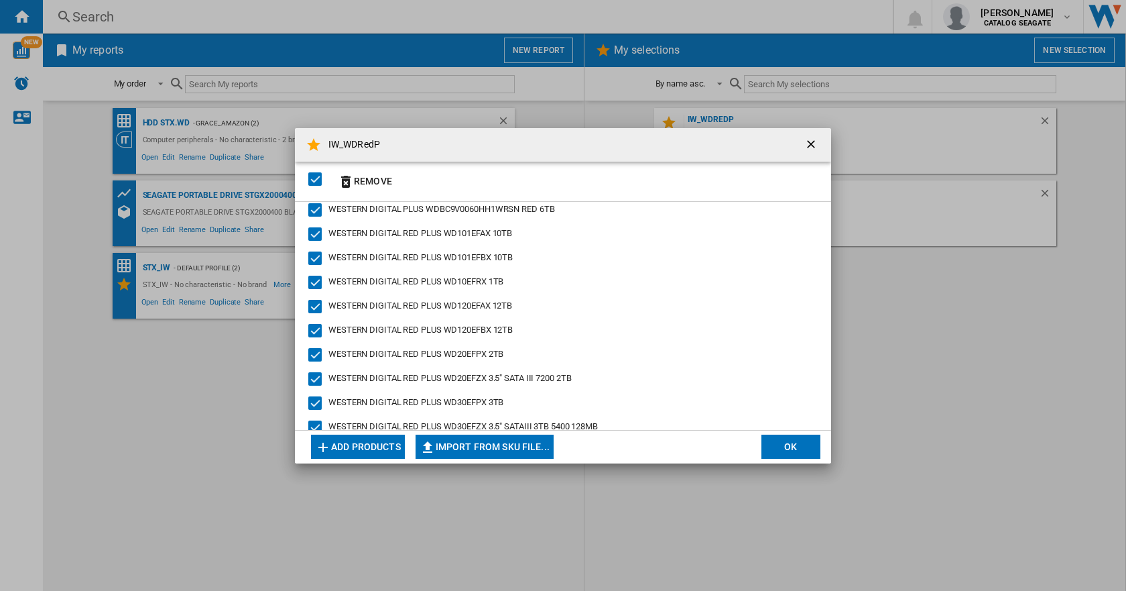
scroll to position [0, 0]
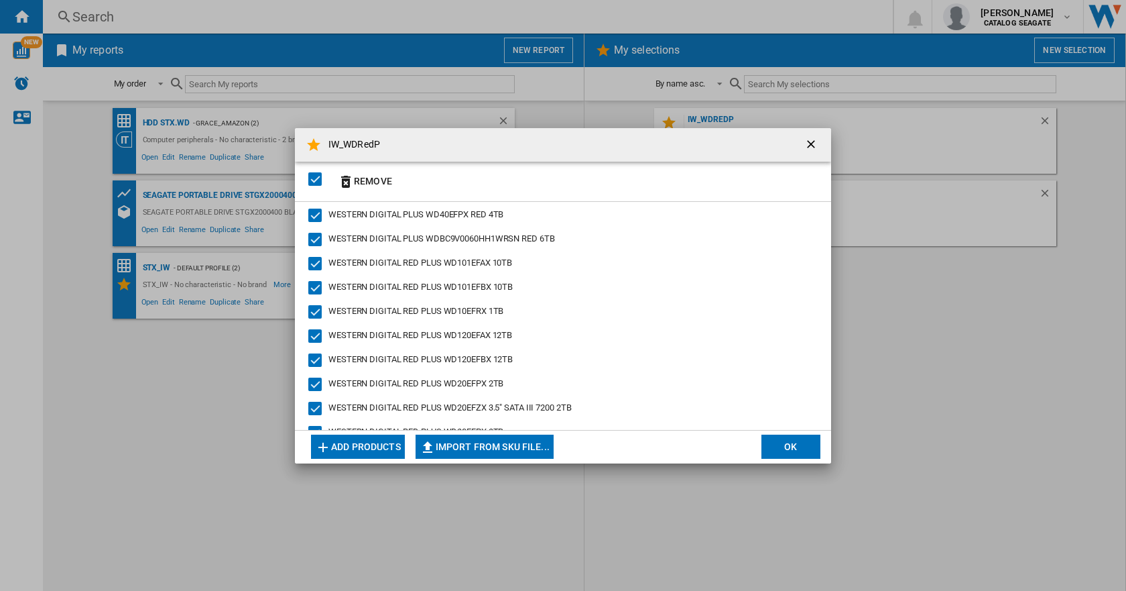
click at [799, 442] on button "OK" at bounding box center [791, 446] width 59 height 24
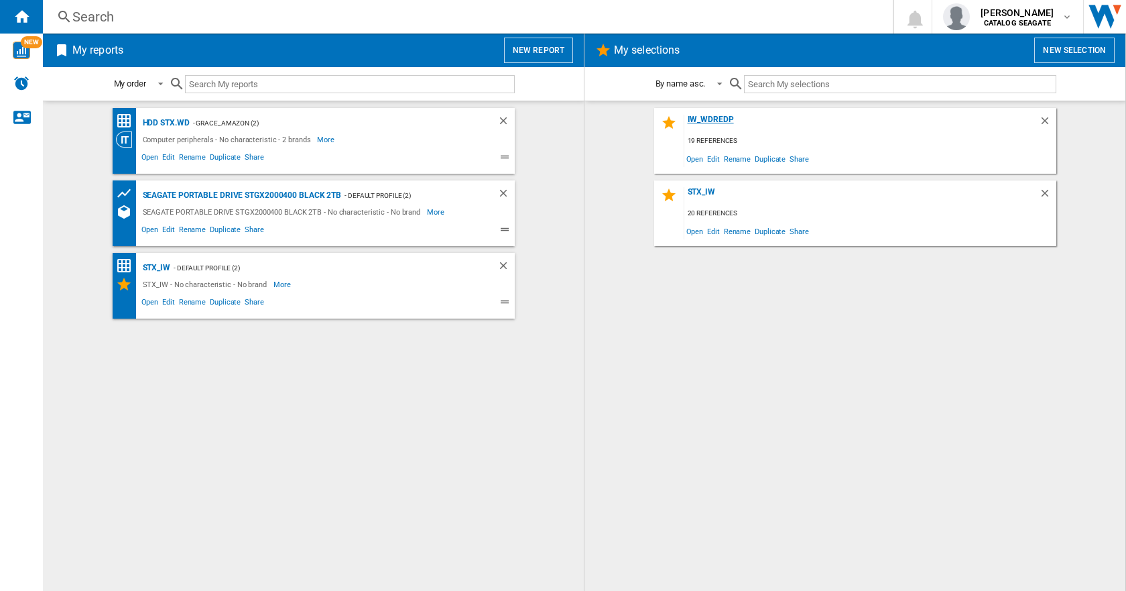
click at [718, 121] on div "IW_WDRedP" at bounding box center [861, 124] width 355 height 18
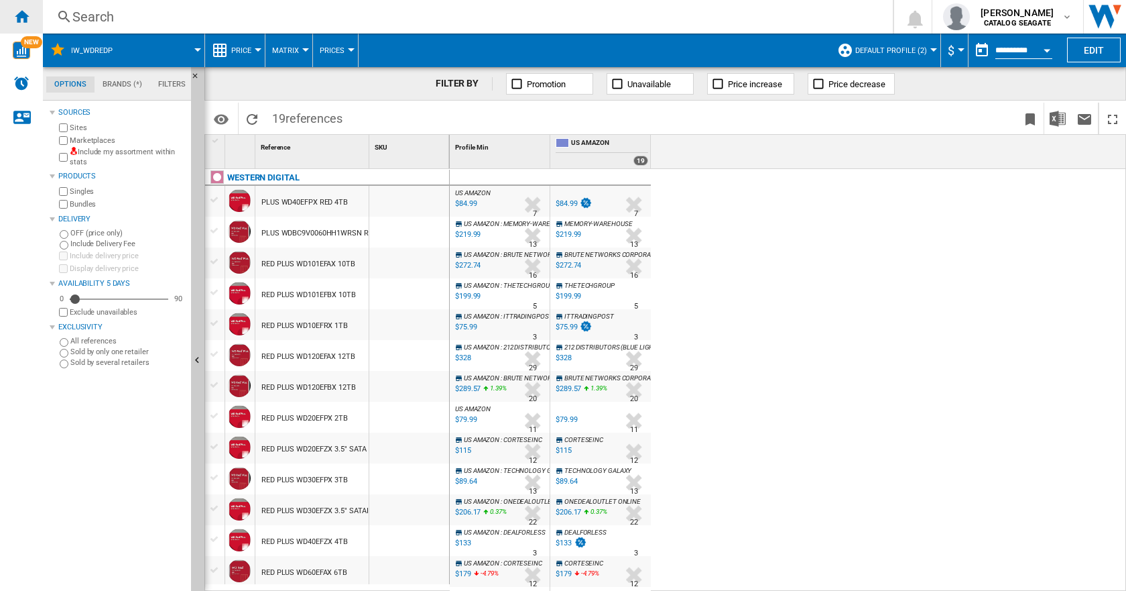
click at [25, 11] on ng-md-icon "Home" at bounding box center [21, 16] width 16 height 16
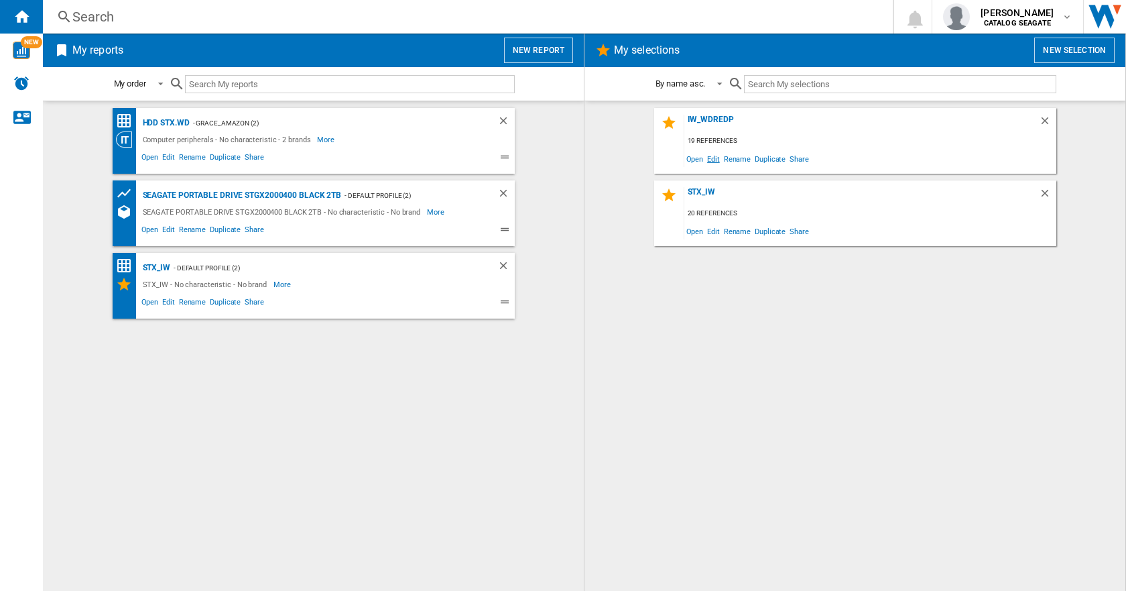
click at [713, 159] on span "Edit" at bounding box center [713, 158] width 17 height 18
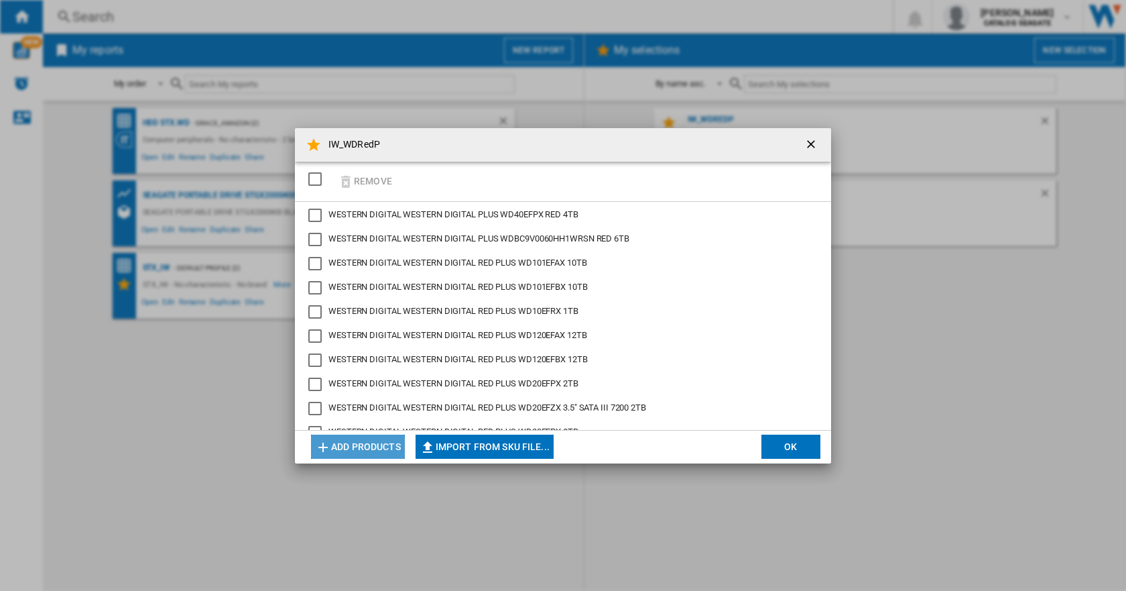
click at [376, 447] on button "Add products" at bounding box center [358, 446] width 94 height 24
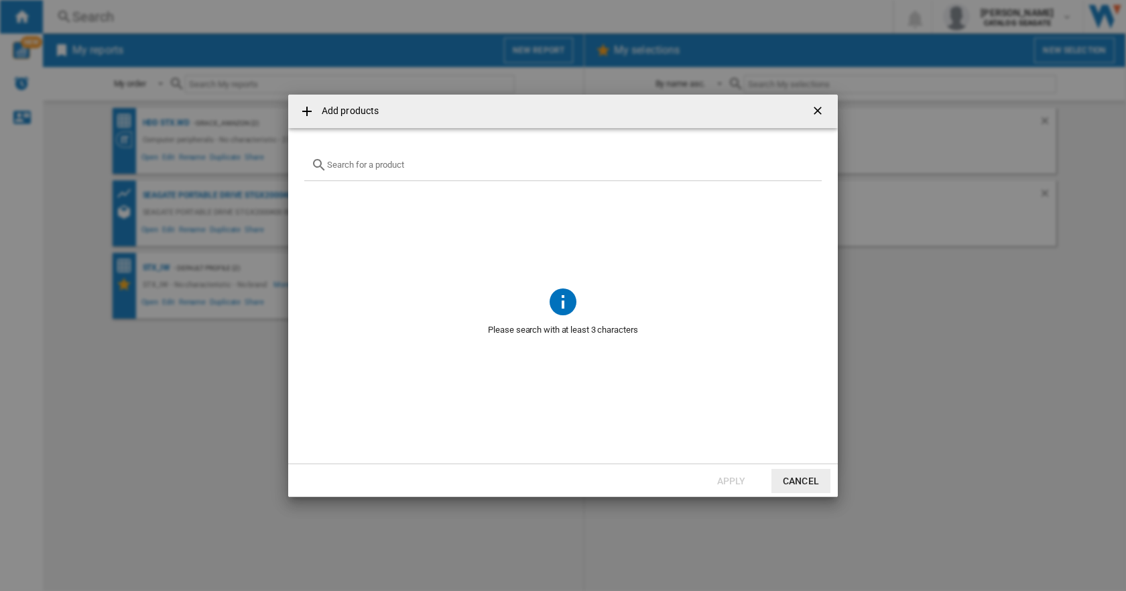
click at [348, 158] on div "Add products ..." at bounding box center [563, 165] width 518 height 32
click at [348, 160] on input "Add products ..." at bounding box center [571, 165] width 488 height 10
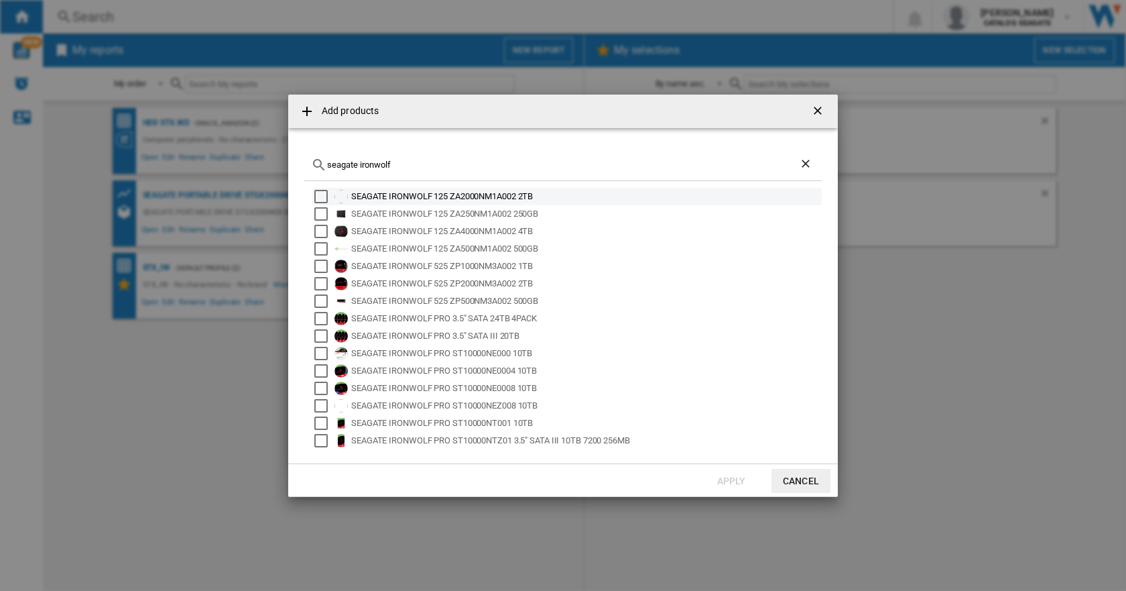
type input "seagate ironwolf"
click at [320, 196] on div "Select" at bounding box center [320, 196] width 13 height 13
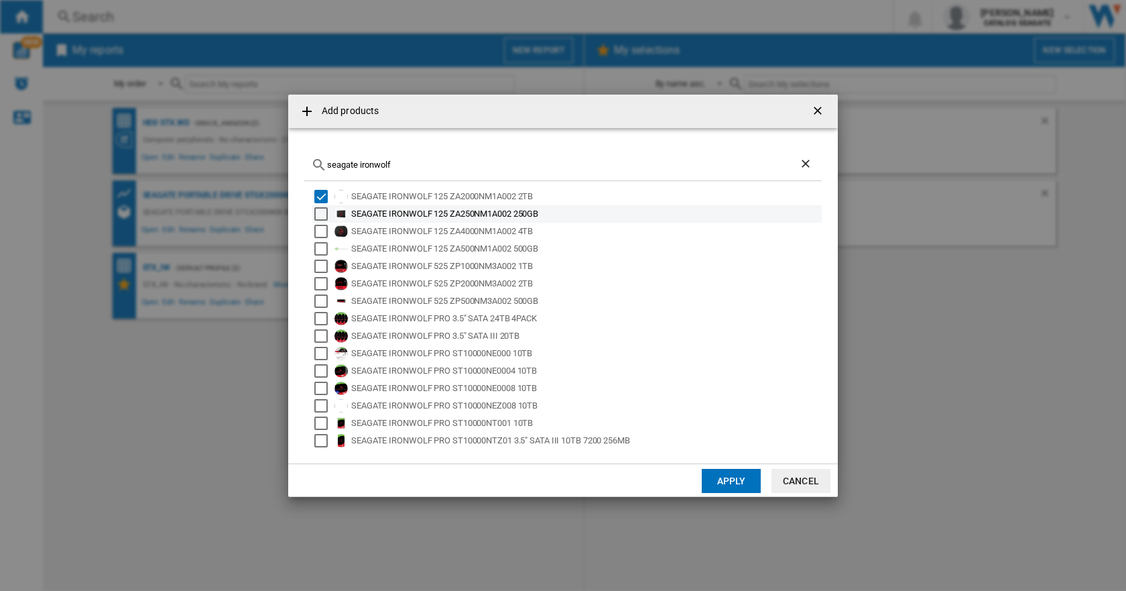
click at [320, 210] on div "Select" at bounding box center [320, 213] width 13 height 13
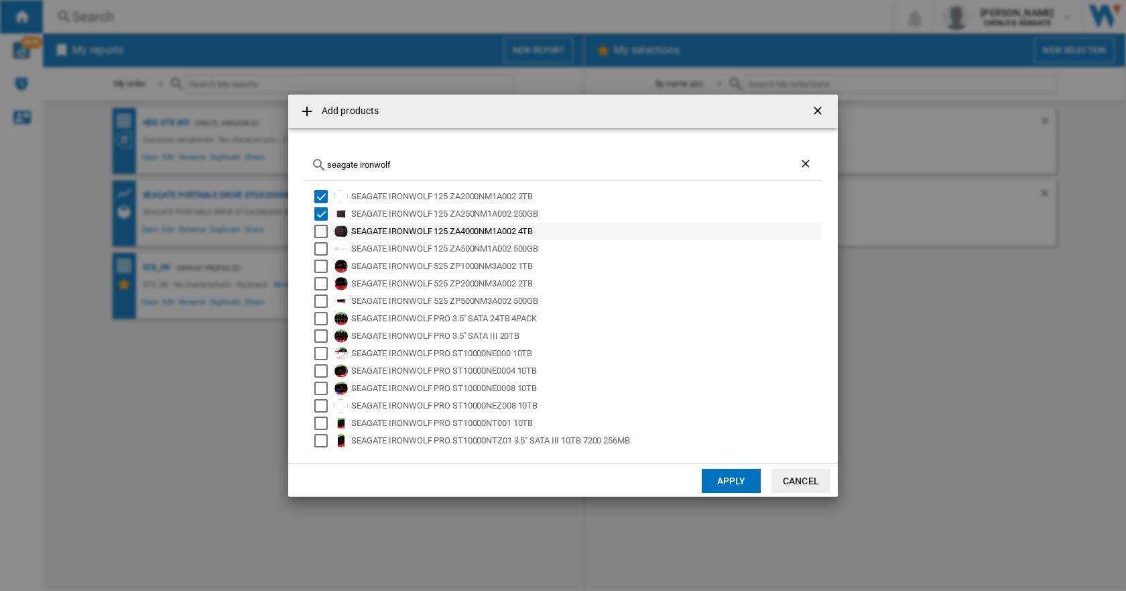
click at [320, 227] on div "Select" at bounding box center [320, 231] width 13 height 13
click at [323, 246] on div "Select" at bounding box center [320, 248] width 13 height 13
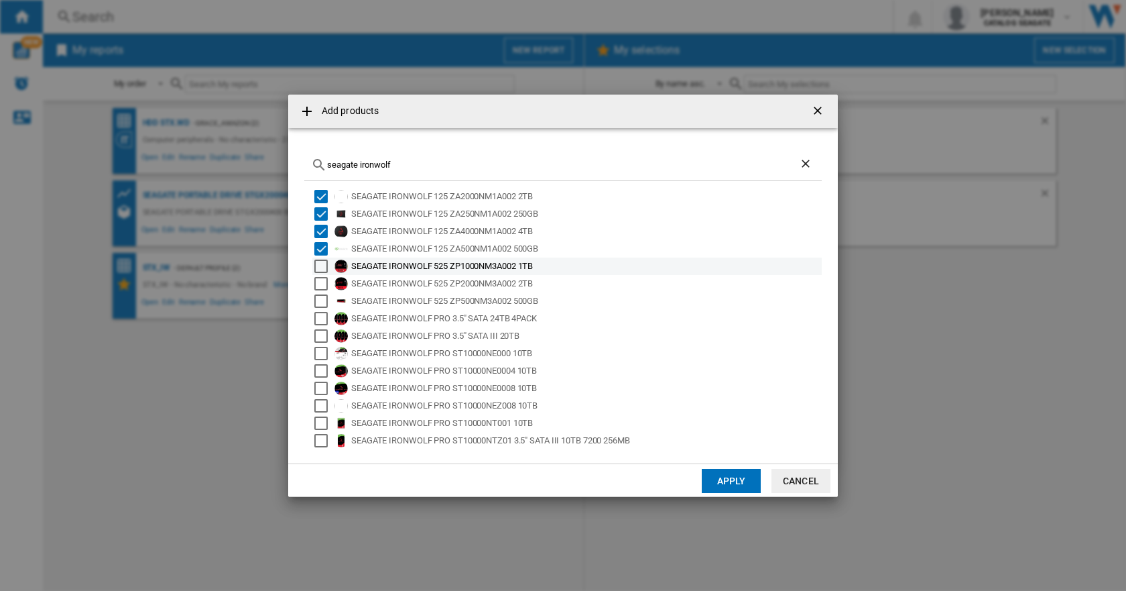
click at [324, 267] on div "Select" at bounding box center [320, 265] width 13 height 13
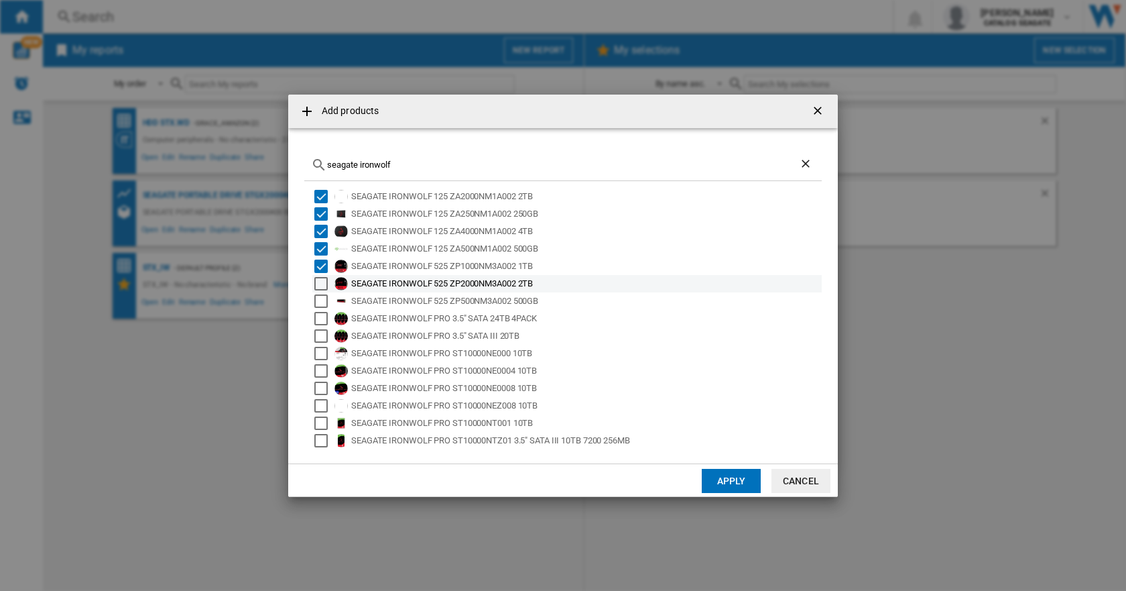
click at [323, 284] on div "Select" at bounding box center [320, 283] width 13 height 13
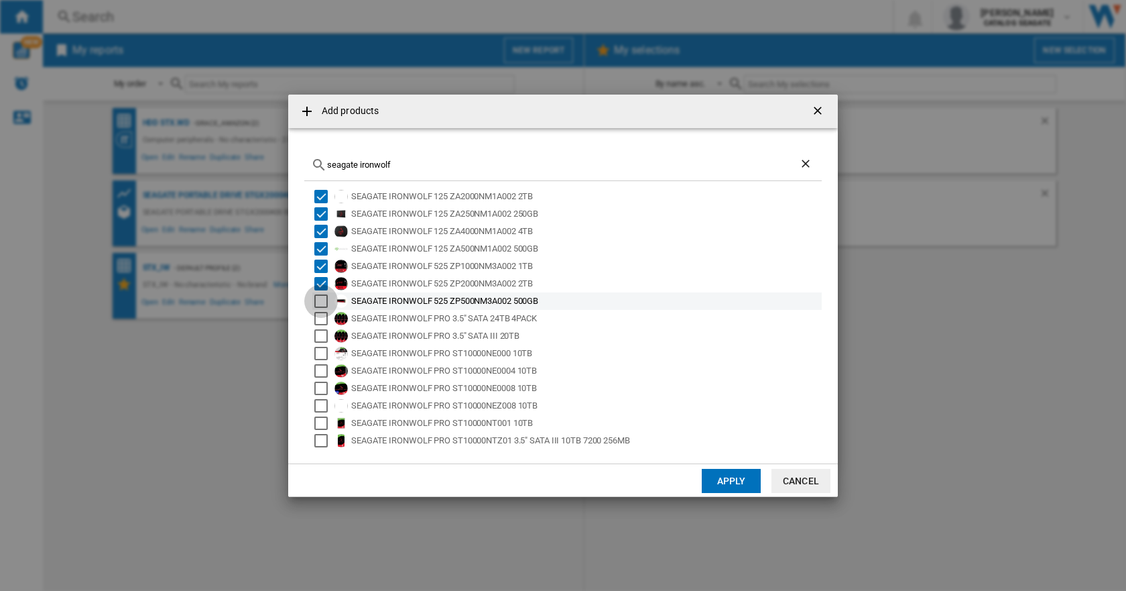
click at [322, 301] on div "Select" at bounding box center [320, 300] width 13 height 13
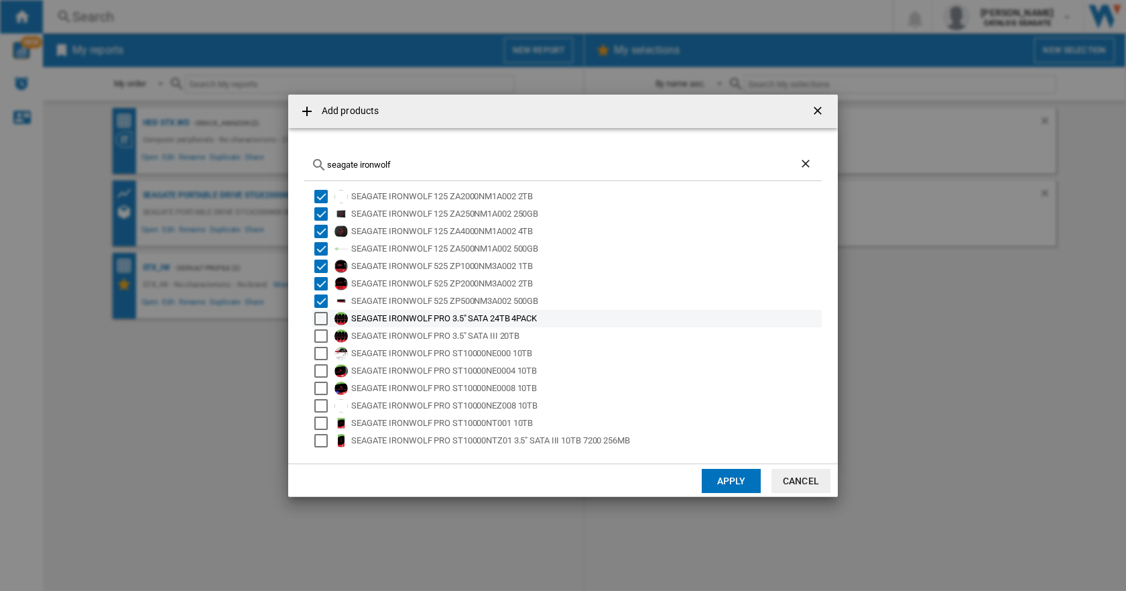
click at [318, 321] on div "Select" at bounding box center [320, 318] width 13 height 13
click at [737, 480] on button "Apply" at bounding box center [731, 481] width 59 height 24
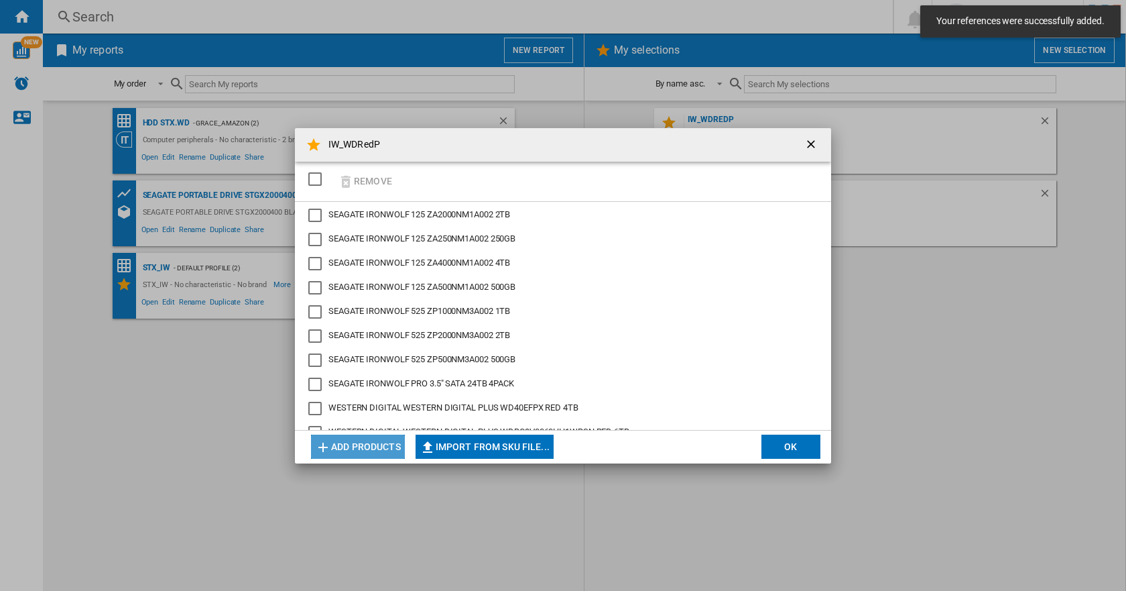
click at [355, 442] on button "Add products" at bounding box center [358, 446] width 94 height 24
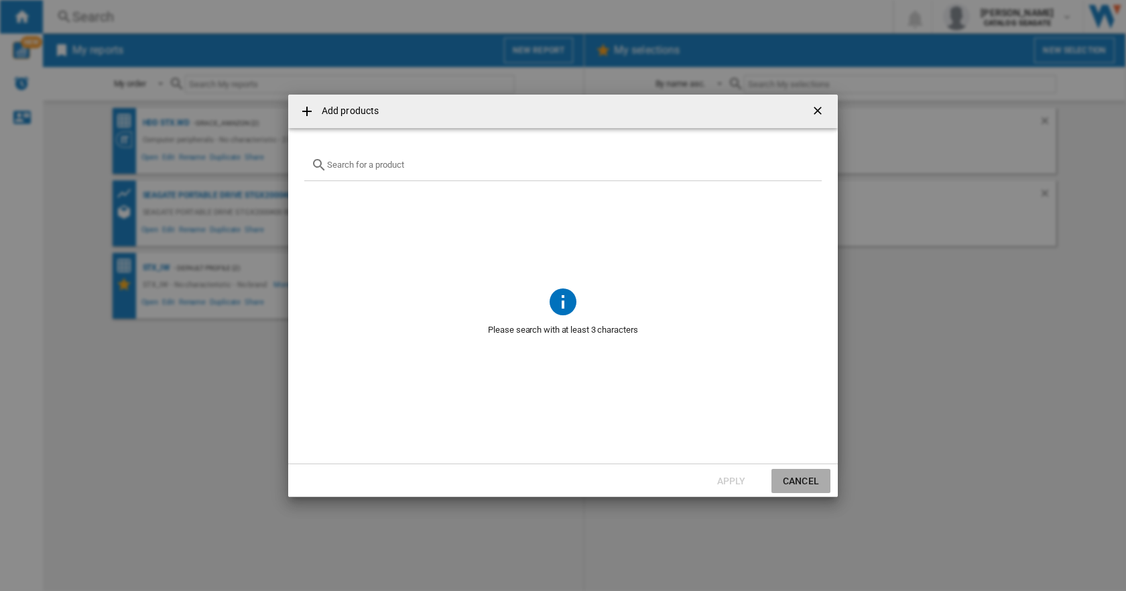
click at [800, 481] on button "Cancel" at bounding box center [801, 481] width 59 height 24
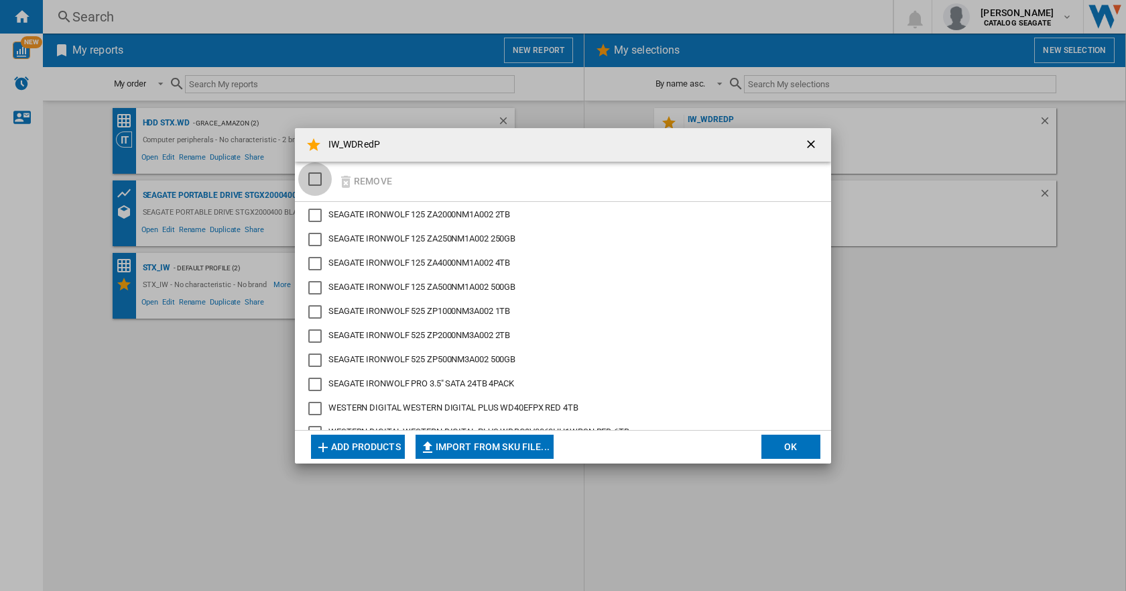
click at [317, 180] on div "SELECTIONS.EDITION_POPUP.SELECT_DESELECT" at bounding box center [314, 178] width 13 height 13
click at [367, 446] on button "Add products" at bounding box center [358, 446] width 94 height 24
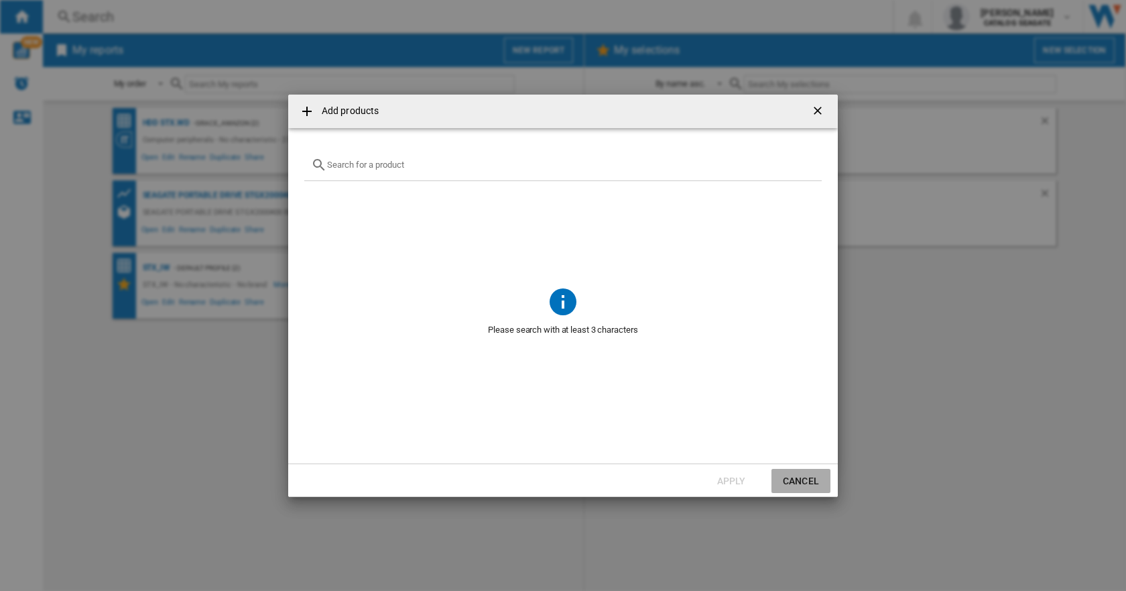
click at [793, 483] on button "Cancel" at bounding box center [801, 481] width 59 height 24
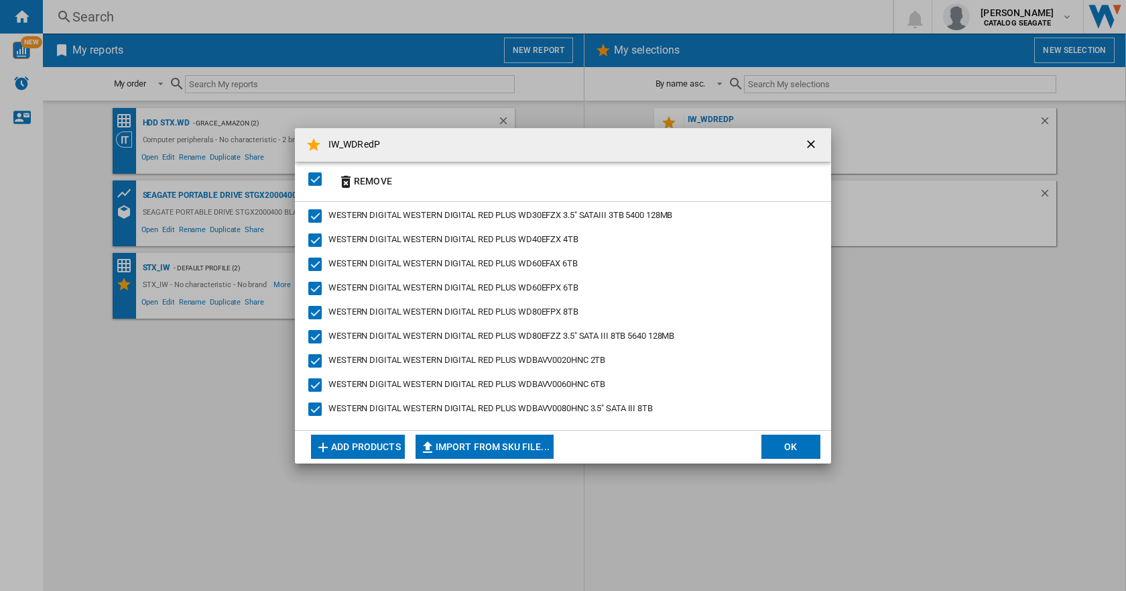
scroll to position [437, 0]
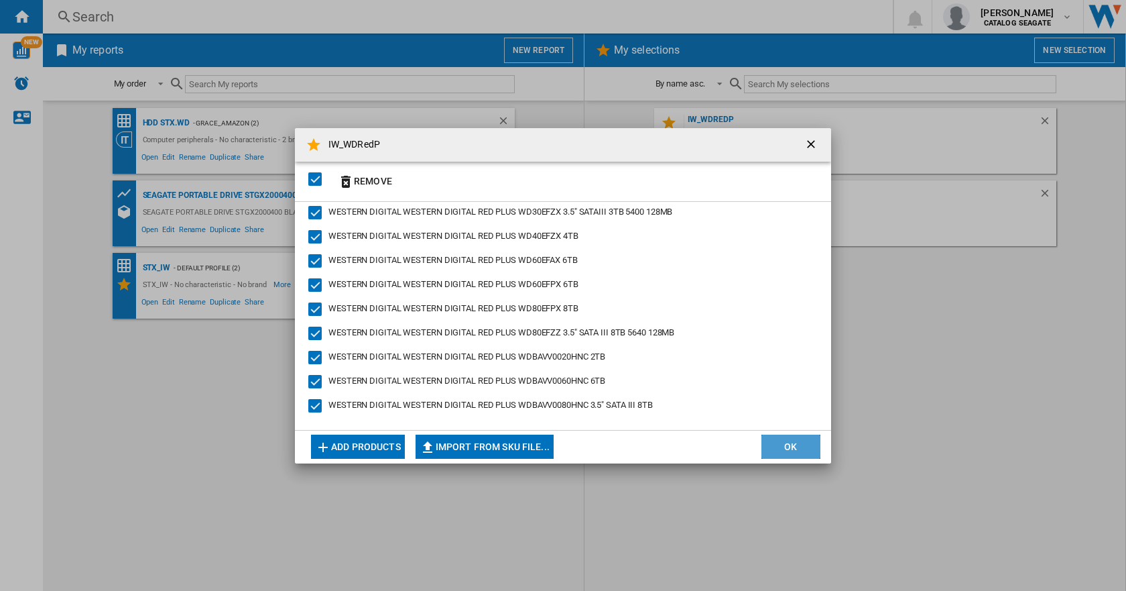
click at [785, 440] on button "OK" at bounding box center [791, 446] width 59 height 24
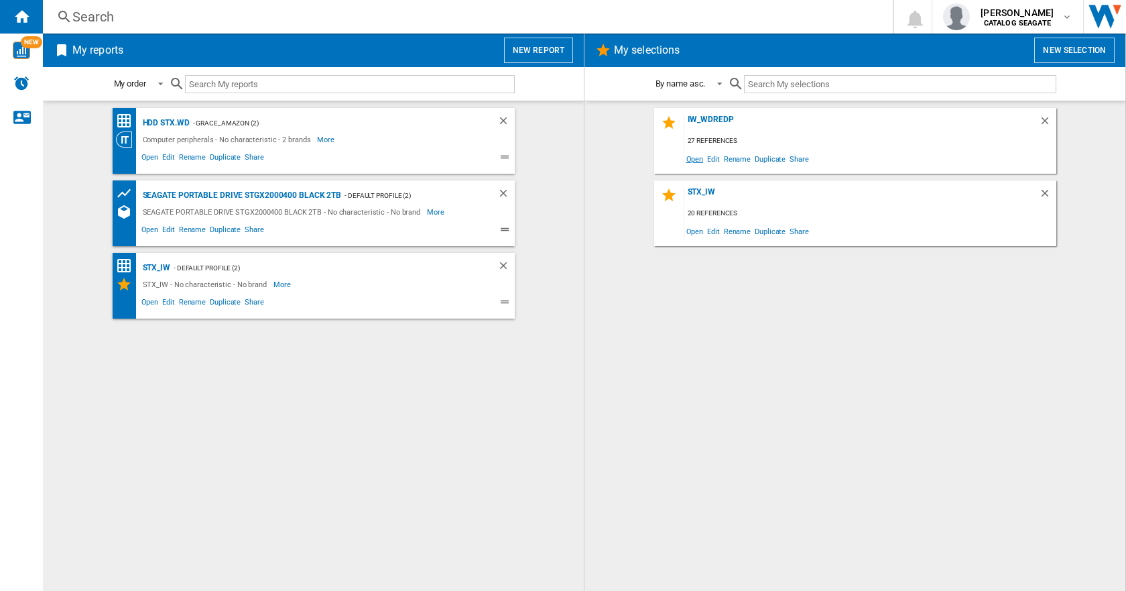
click at [698, 158] on span "Open" at bounding box center [694, 158] width 21 height 18
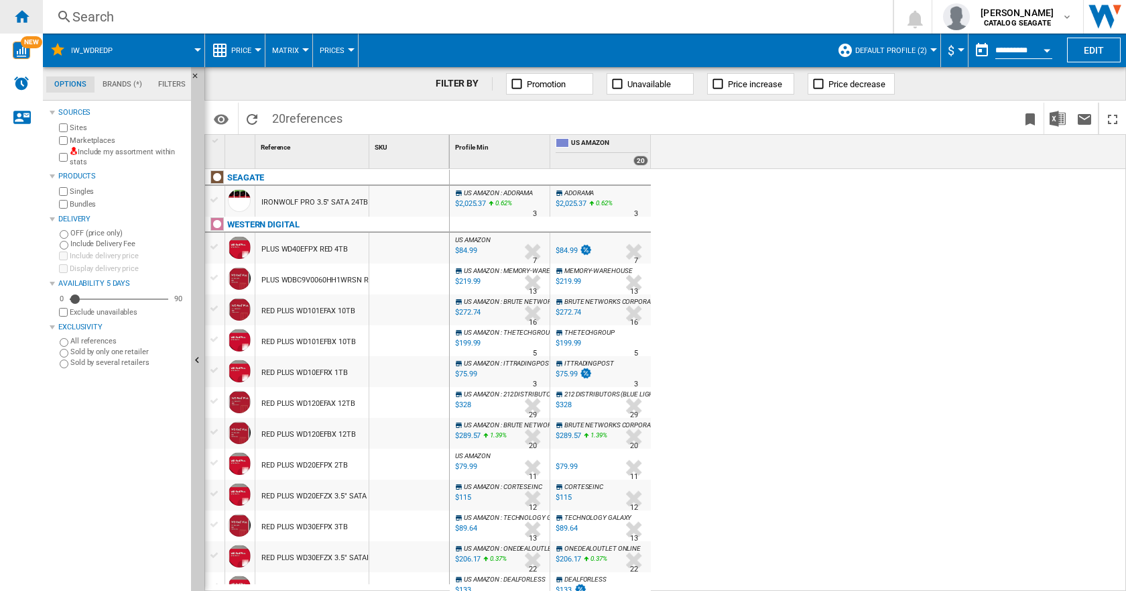
click at [24, 16] on ng-md-icon "Home" at bounding box center [21, 16] width 16 height 16
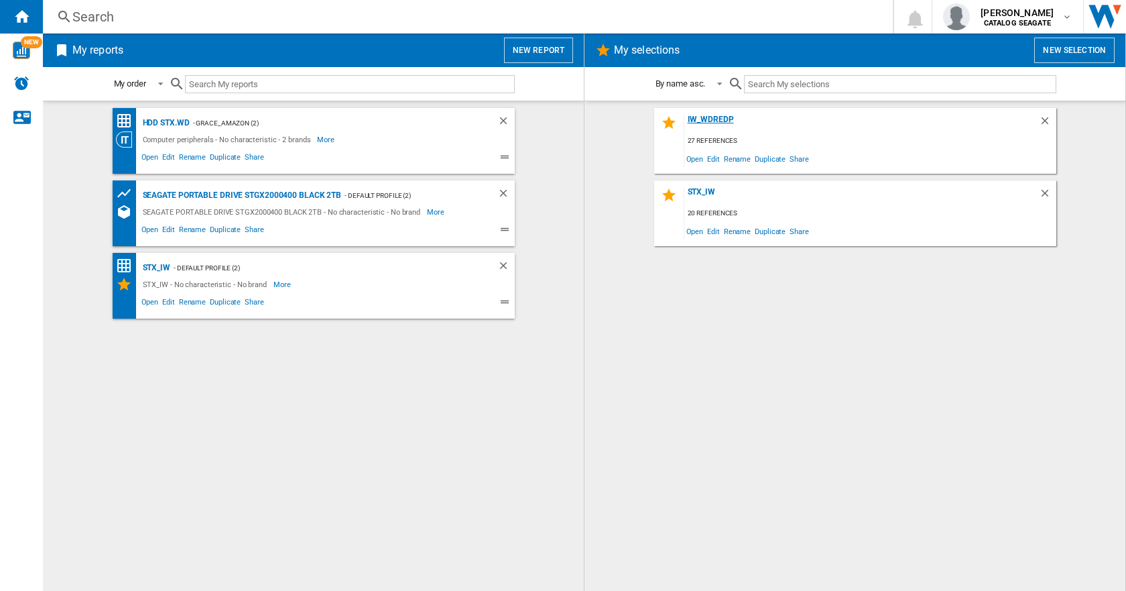
click at [707, 116] on div "IW_WDRedP" at bounding box center [861, 124] width 355 height 18
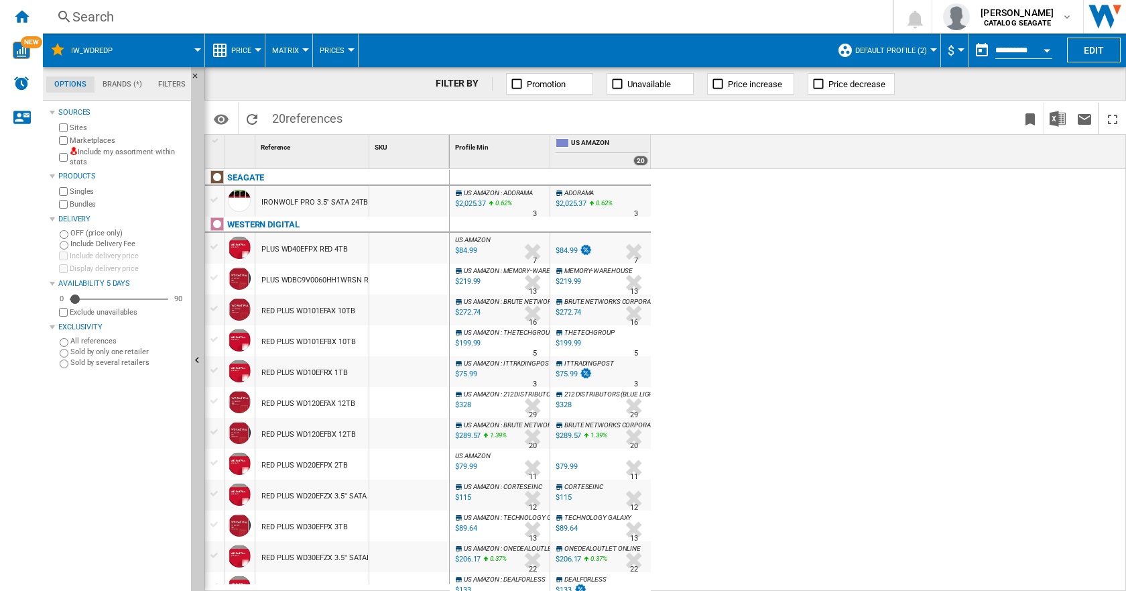
click at [823, 250] on div "US AMAZON : ADORAMA -1.0 % $2,025.37 0.62 % N/A 3 US AMAZON : ADORAMA ADORAMA -…" at bounding box center [788, 380] width 677 height 422
click at [23, 17] on ng-md-icon "Home" at bounding box center [21, 16] width 16 height 16
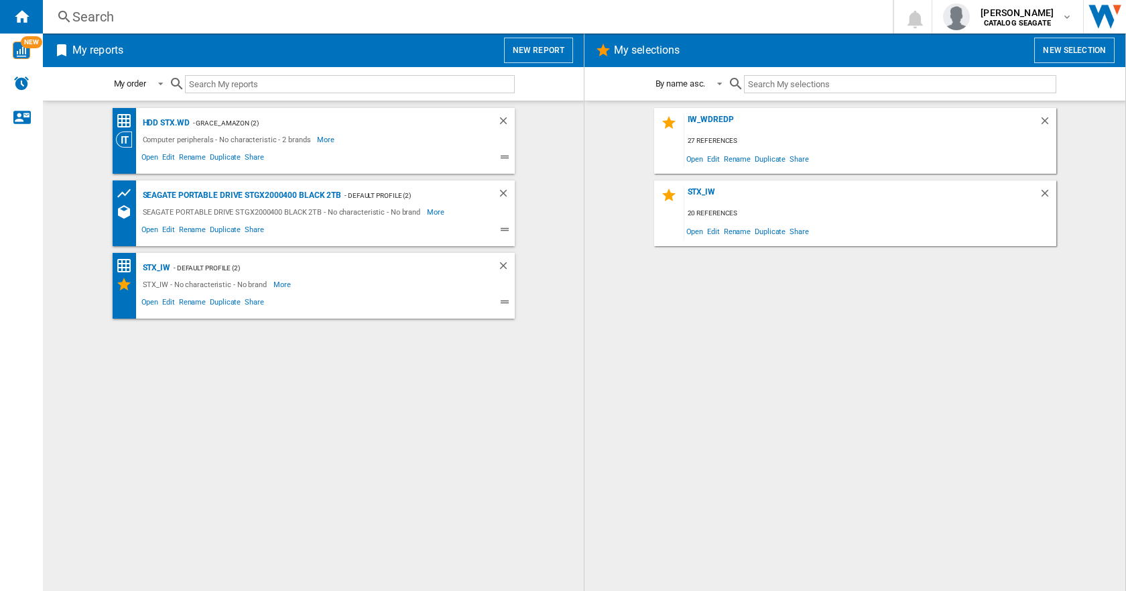
click at [339, 388] on div "HDD STX.WD - Grace_Amazon (2) Computer peripherals - No characteristic - 2 bran…" at bounding box center [313, 346] width 514 height 476
click at [530, 47] on button "New report" at bounding box center [538, 50] width 69 height 25
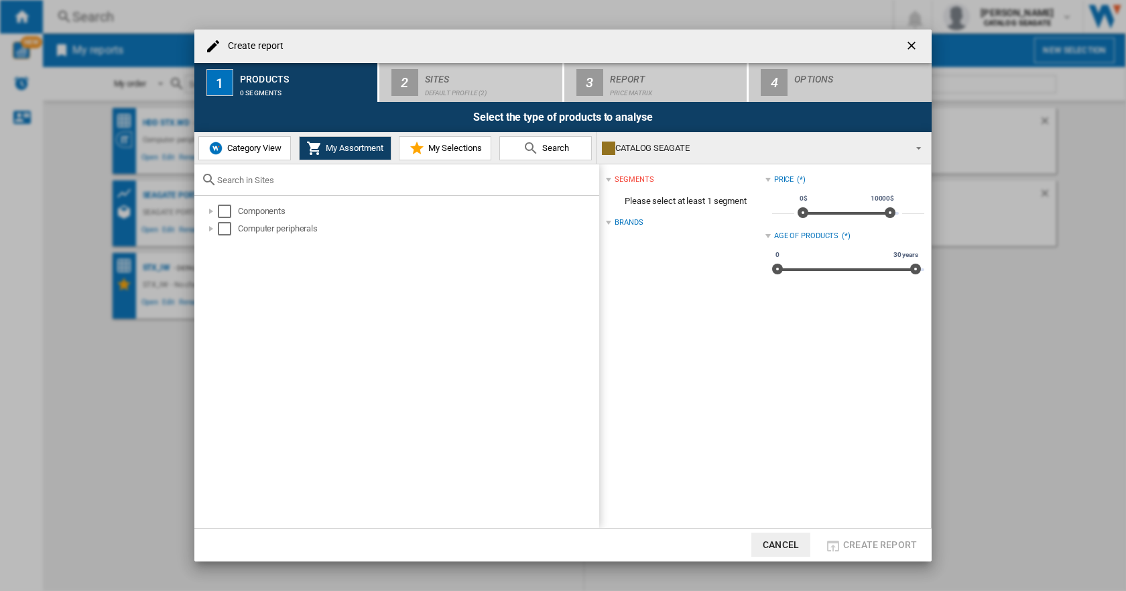
drag, startPoint x: 439, startPoint y: 142, endPoint x: 431, endPoint y: 146, distance: 9.0
click at [440, 142] on button "My Selections" at bounding box center [445, 148] width 93 height 24
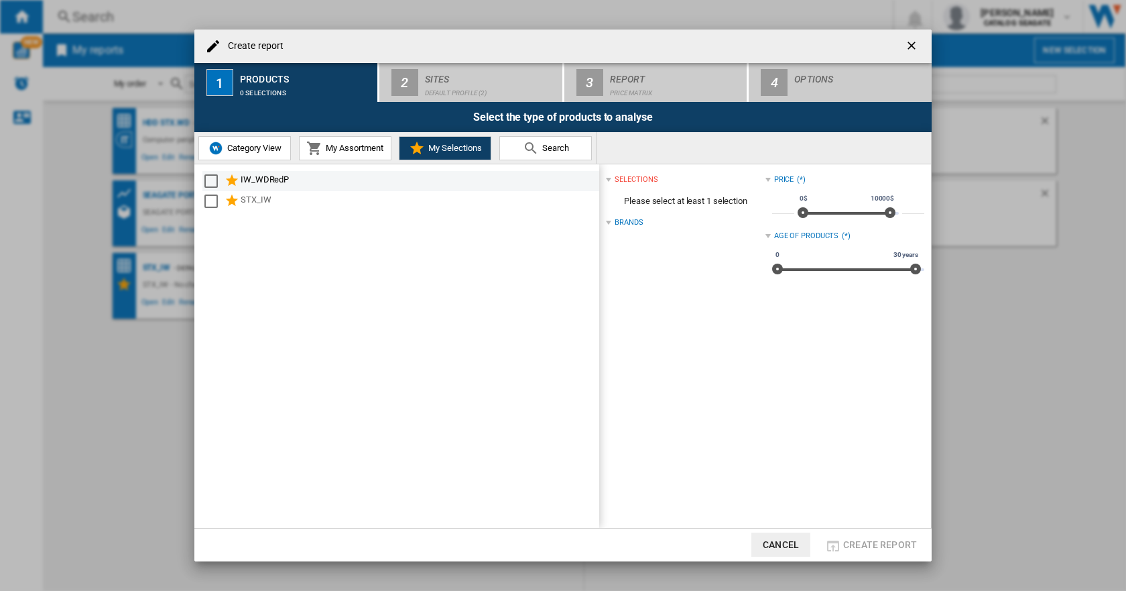
click at [206, 178] on div "Select" at bounding box center [210, 180] width 13 height 13
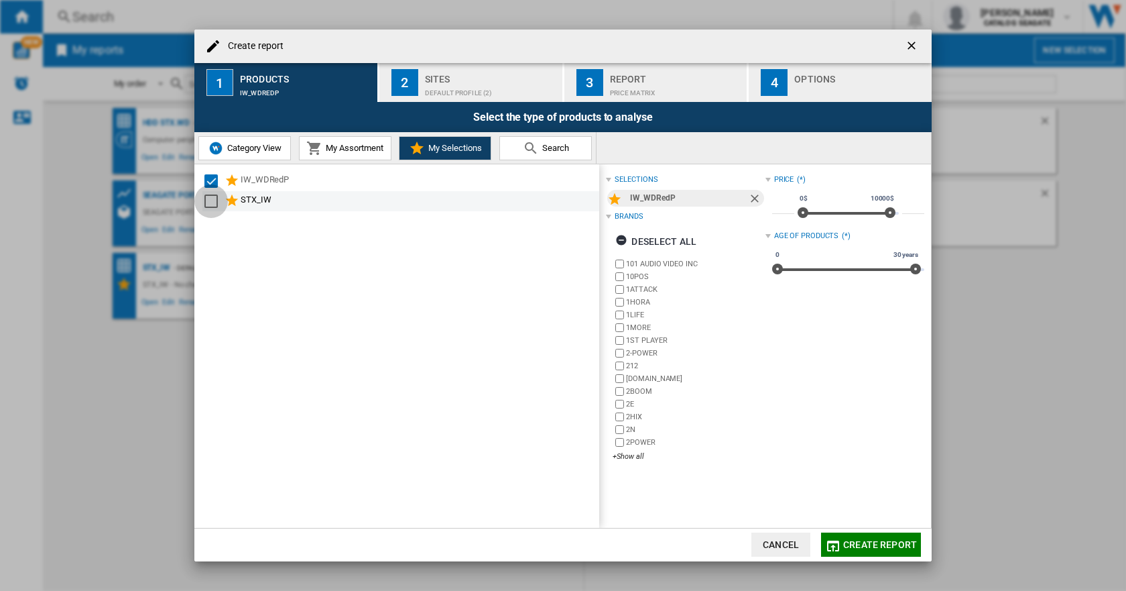
click at [212, 198] on div "Select" at bounding box center [210, 200] width 13 height 13
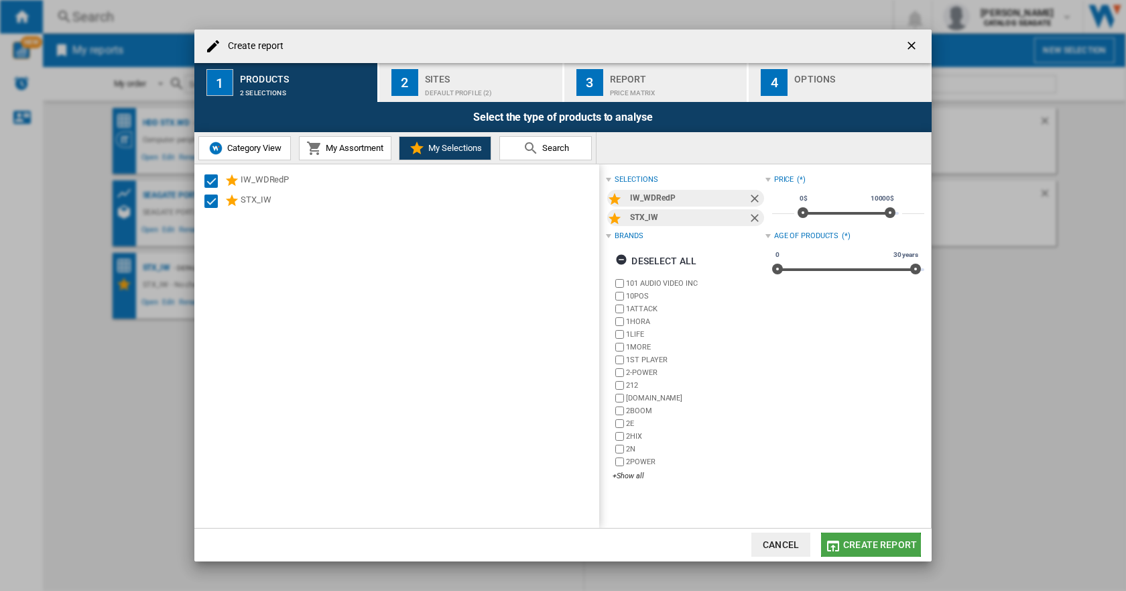
click at [861, 545] on span "Create report" at bounding box center [880, 544] width 74 height 11
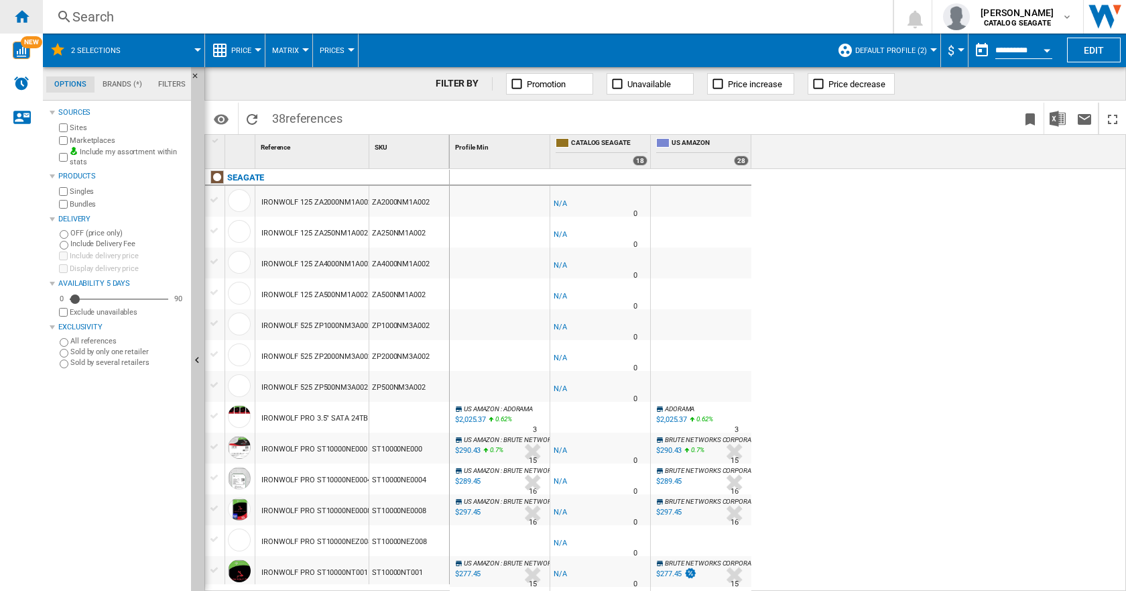
click at [15, 11] on ng-md-icon "Home" at bounding box center [21, 16] width 16 height 16
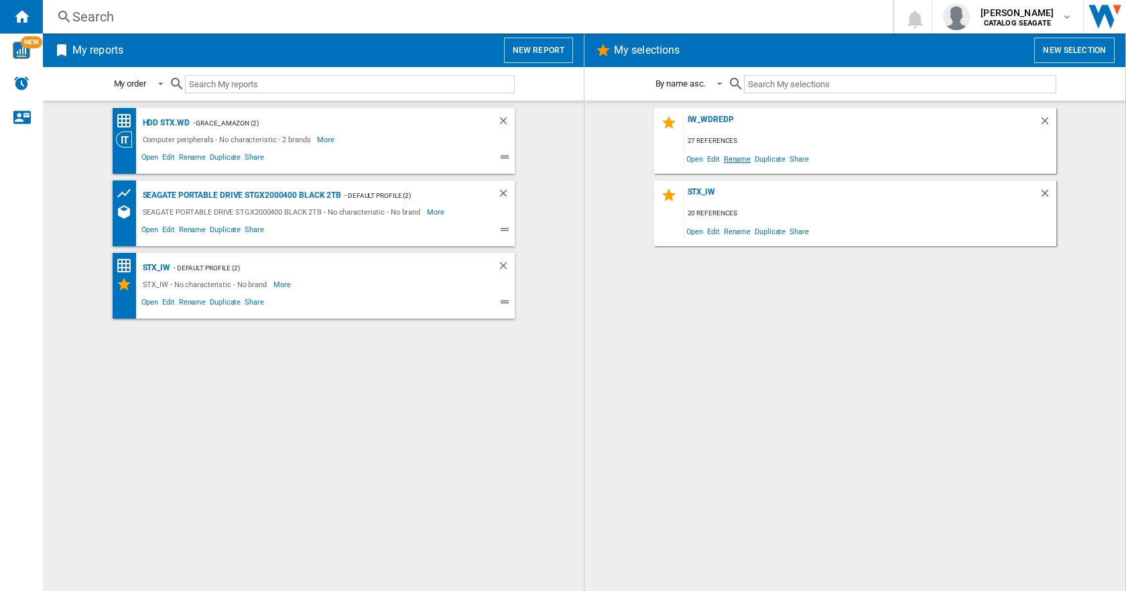
click at [735, 160] on span "Rename" at bounding box center [737, 158] width 31 height 18
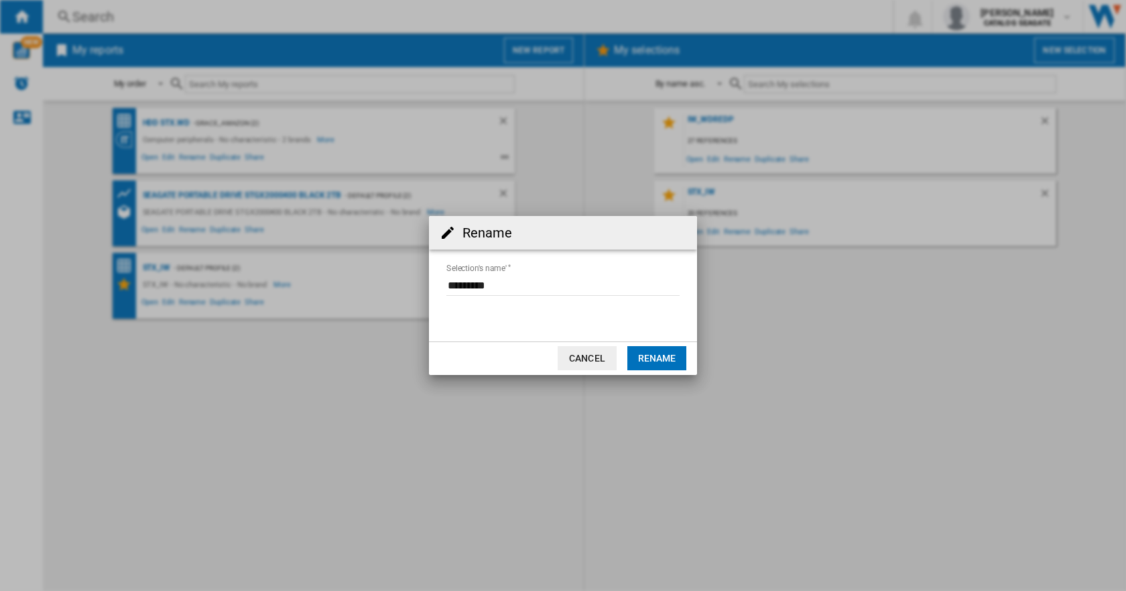
click at [466, 285] on input "Selection's name'" at bounding box center [562, 286] width 233 height 20
type input "******"
click at [665, 355] on button "Rename" at bounding box center [656, 358] width 59 height 24
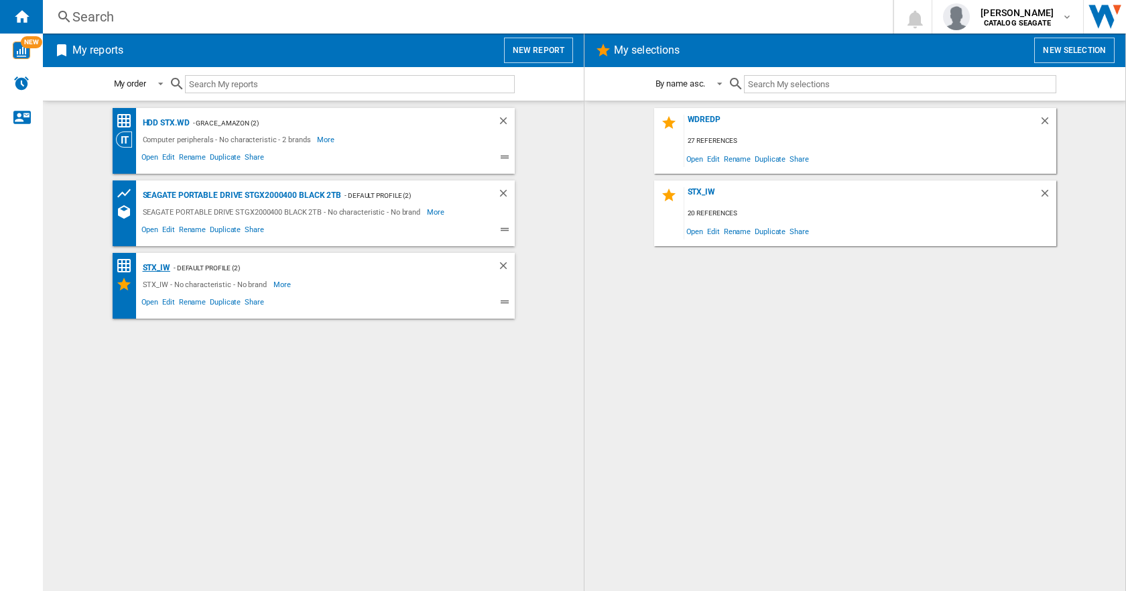
click at [162, 267] on div "STX_IW" at bounding box center [154, 267] width 31 height 17
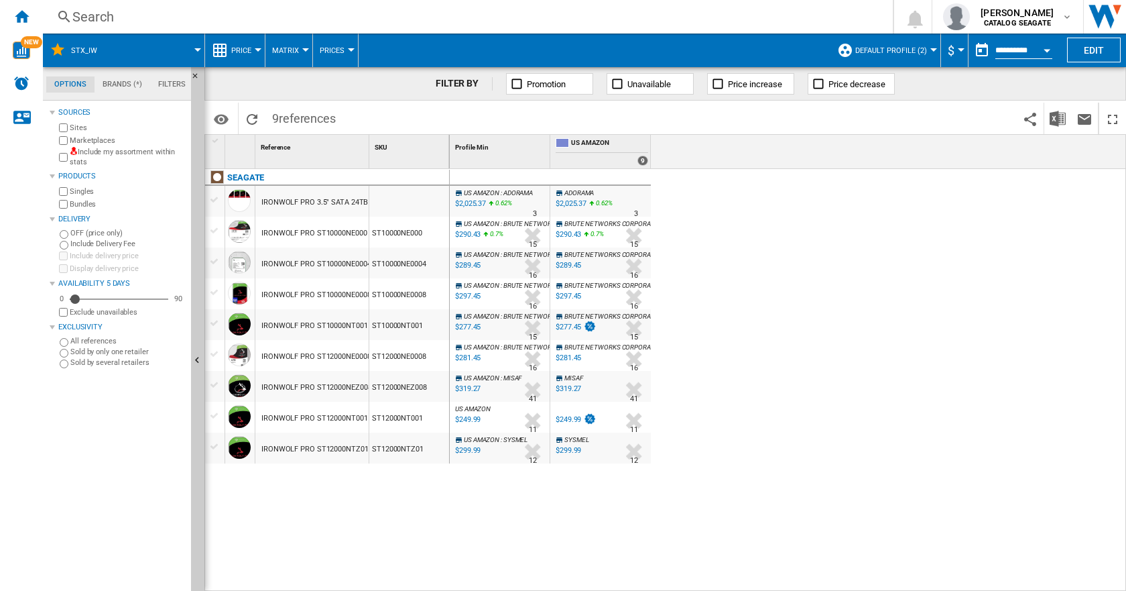
click at [197, 48] on span at bounding box center [157, 51] width 82 height 34
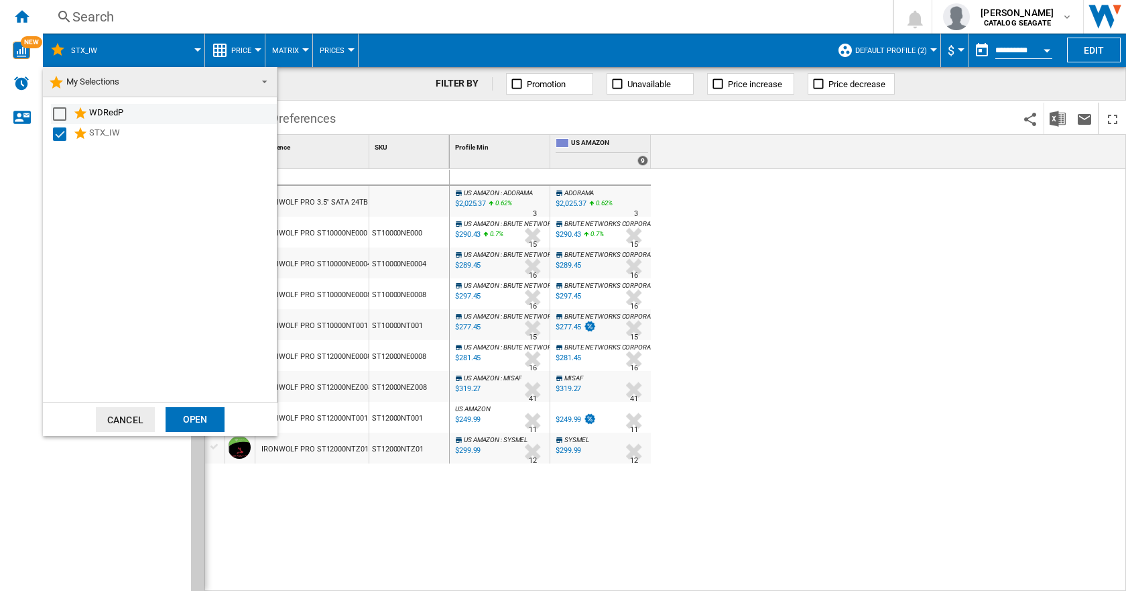
click at [65, 112] on div "Select" at bounding box center [59, 113] width 13 height 13
click at [176, 416] on div "Open" at bounding box center [195, 419] width 59 height 25
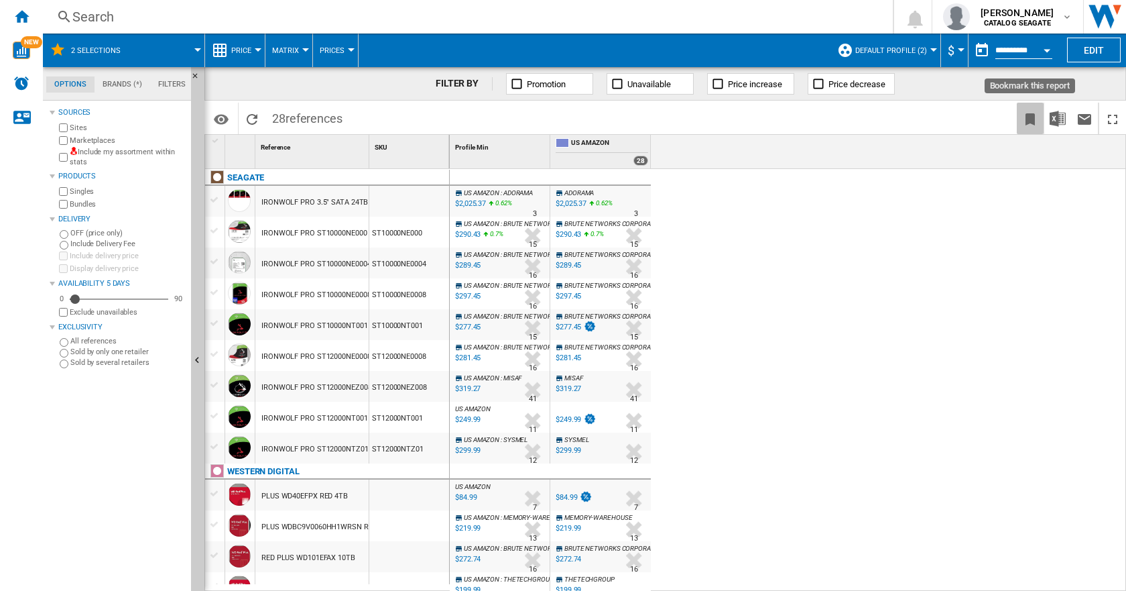
click at [1029, 117] on ng-md-icon "Bookmark this report" at bounding box center [1030, 119] width 16 height 16
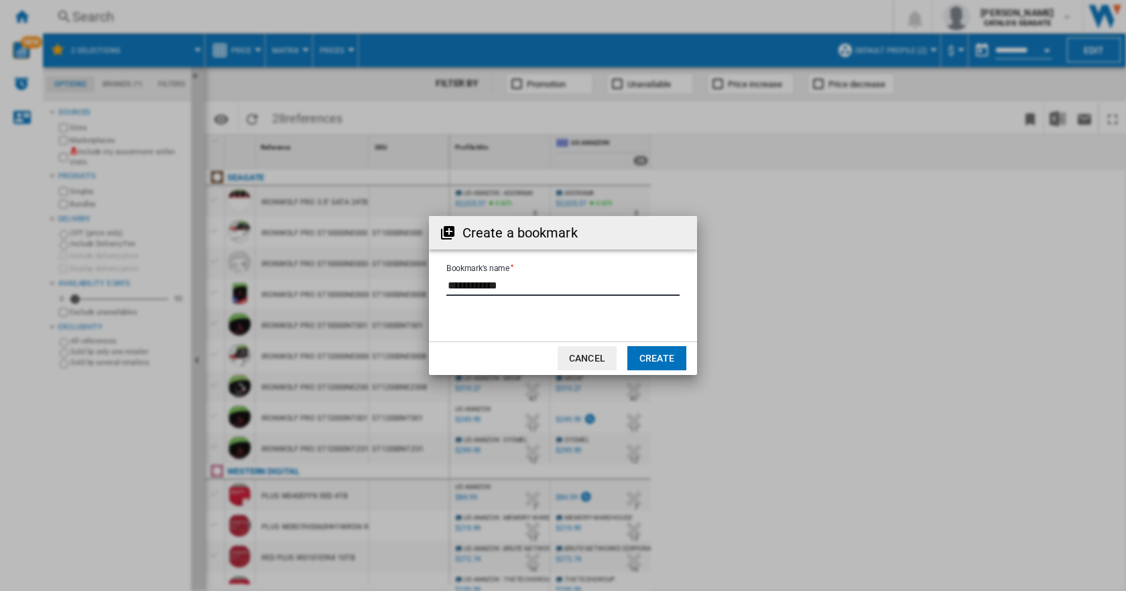
click at [508, 284] on input "Bookmark's name" at bounding box center [562, 286] width 233 height 20
type input "*"
type input "**********"
click at [661, 357] on button "Create" at bounding box center [656, 358] width 59 height 24
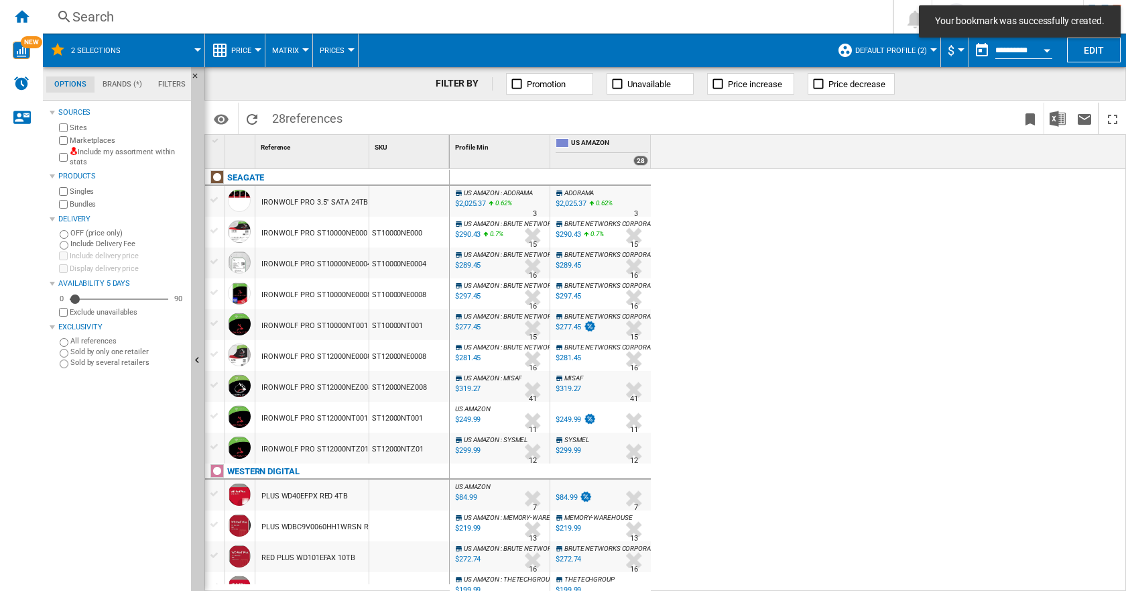
click at [245, 50] on span "Price" at bounding box center [241, 50] width 20 height 9
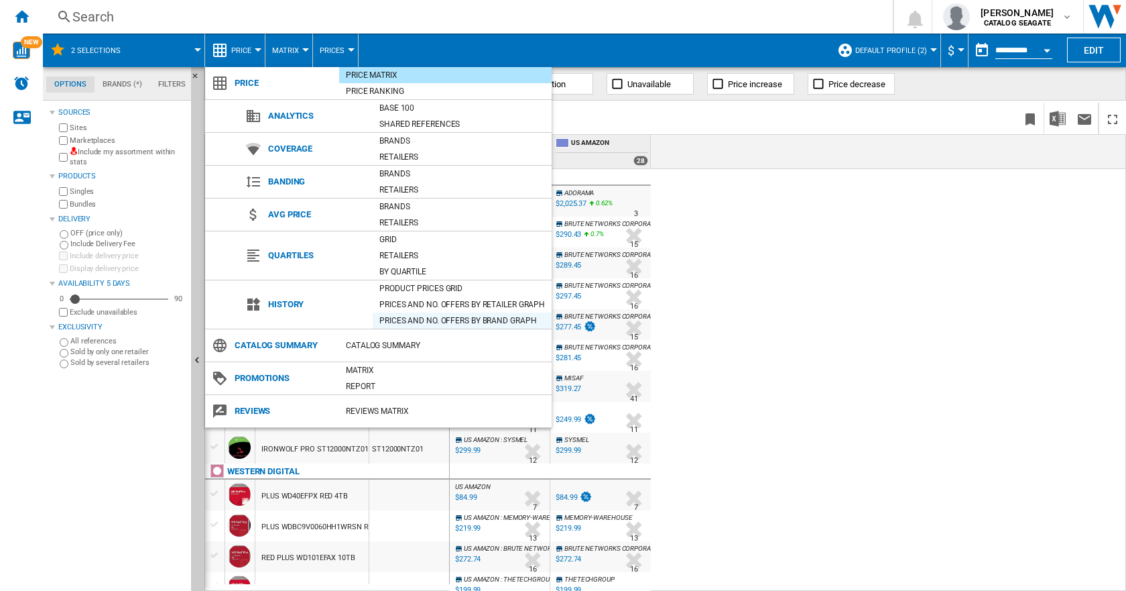
click at [418, 317] on div "Prices and No. offers by brand graph" at bounding box center [462, 320] width 179 height 13
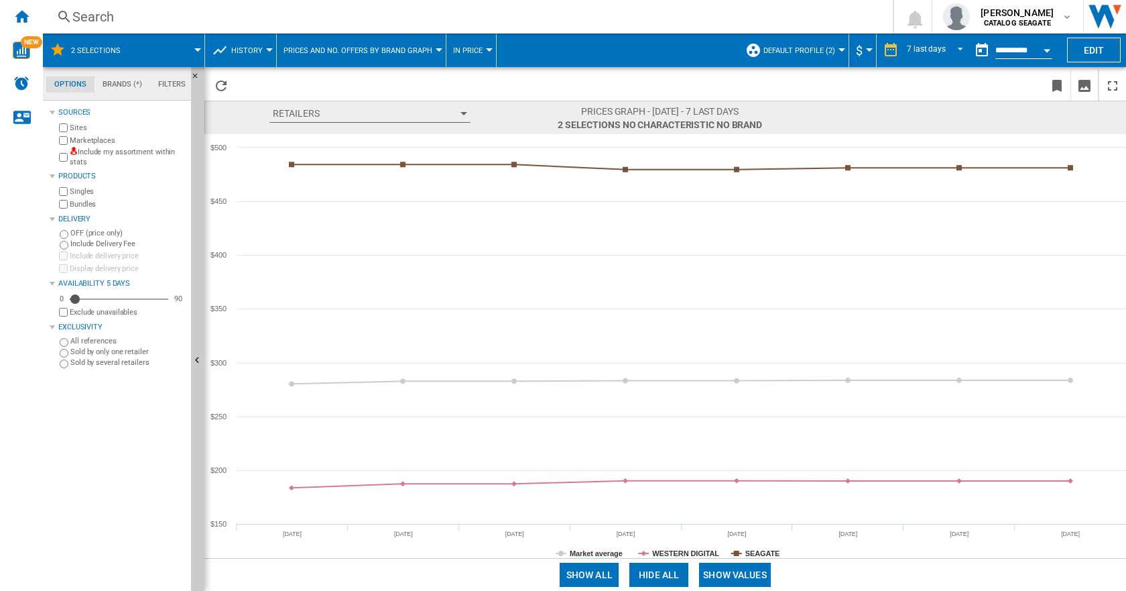
click at [261, 46] on span "History" at bounding box center [247, 50] width 32 height 9
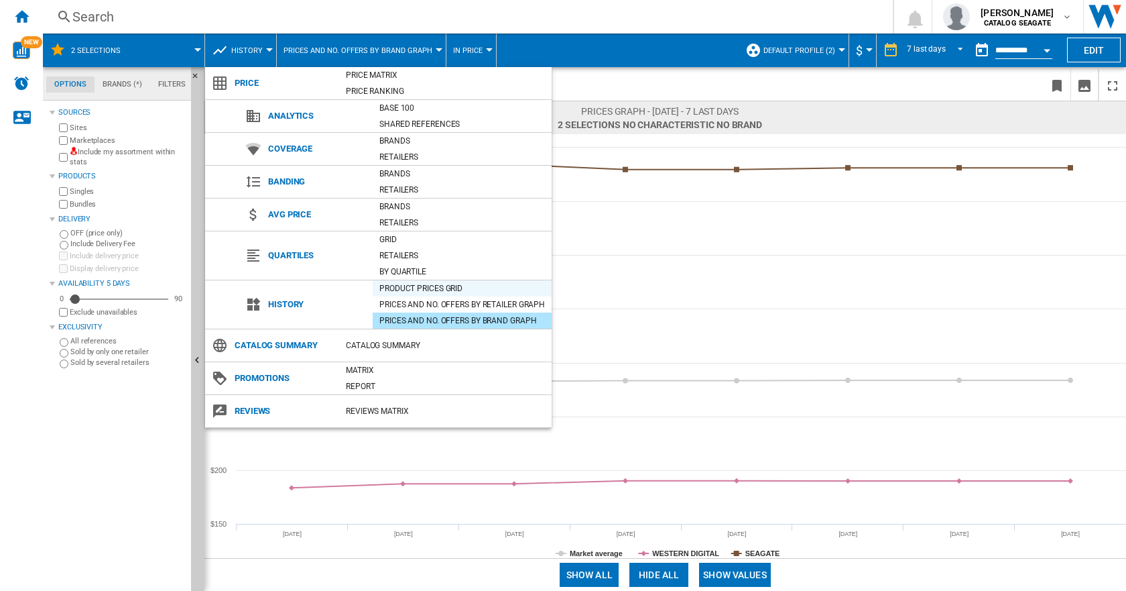
click at [448, 289] on div "Product prices grid" at bounding box center [462, 288] width 179 height 13
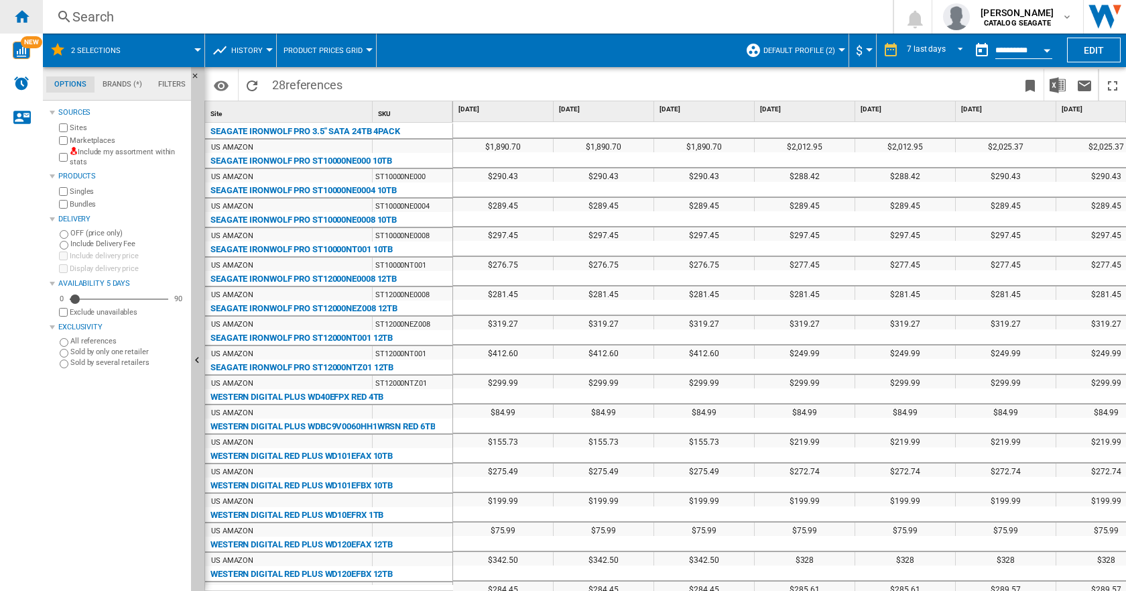
click at [19, 11] on ng-md-icon "Home" at bounding box center [21, 16] width 16 height 16
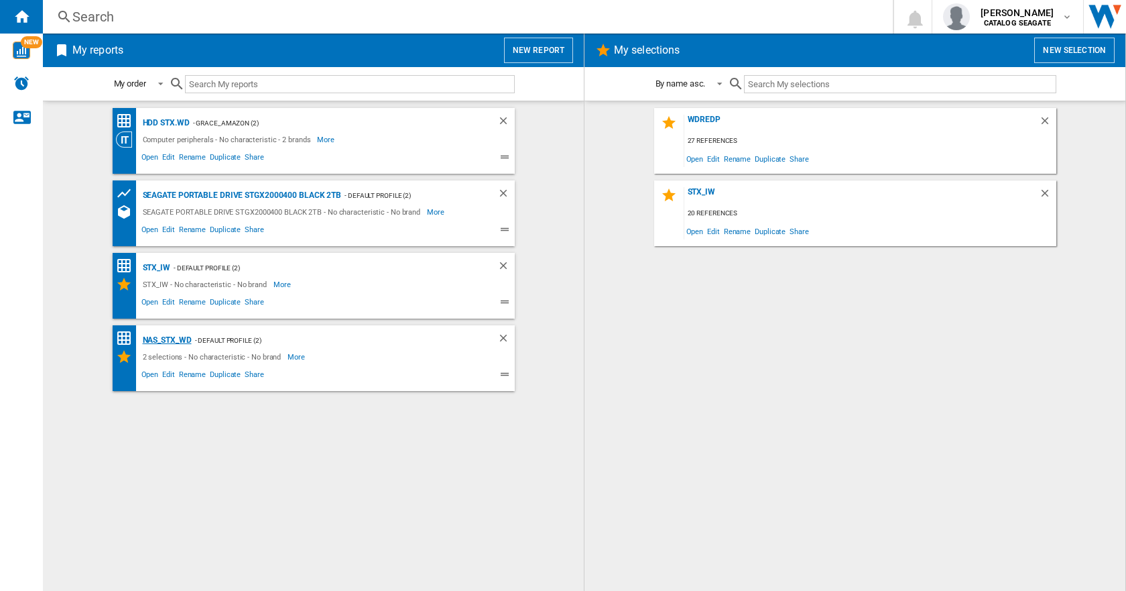
click at [182, 339] on div "NAS_STX_WD" at bounding box center [165, 340] width 52 height 17
click at [157, 375] on span "Open" at bounding box center [149, 376] width 21 height 16
click at [152, 372] on span "Open" at bounding box center [149, 376] width 21 height 16
click at [170, 477] on div "HDD STX.WD - Grace_Amazon (2) Computer peripherals - No characteristic - 2 bran…" at bounding box center [313, 346] width 514 height 476
click at [154, 372] on span "Open" at bounding box center [149, 376] width 21 height 16
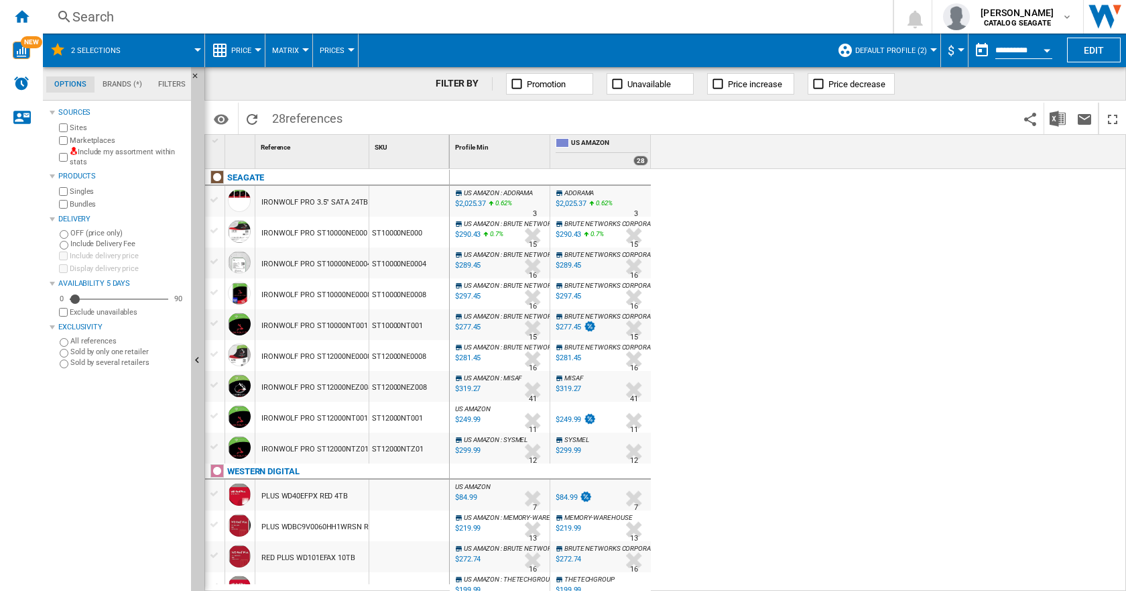
click at [843, 388] on div "US AMAZON : ADORAMA -1.0 % $2,025.37 0.62 % N/A 3 US AMAZON : ADORAMA ADORAMA -…" at bounding box center [788, 380] width 677 height 422
click at [26, 10] on ng-md-icon "Home" at bounding box center [21, 16] width 16 height 16
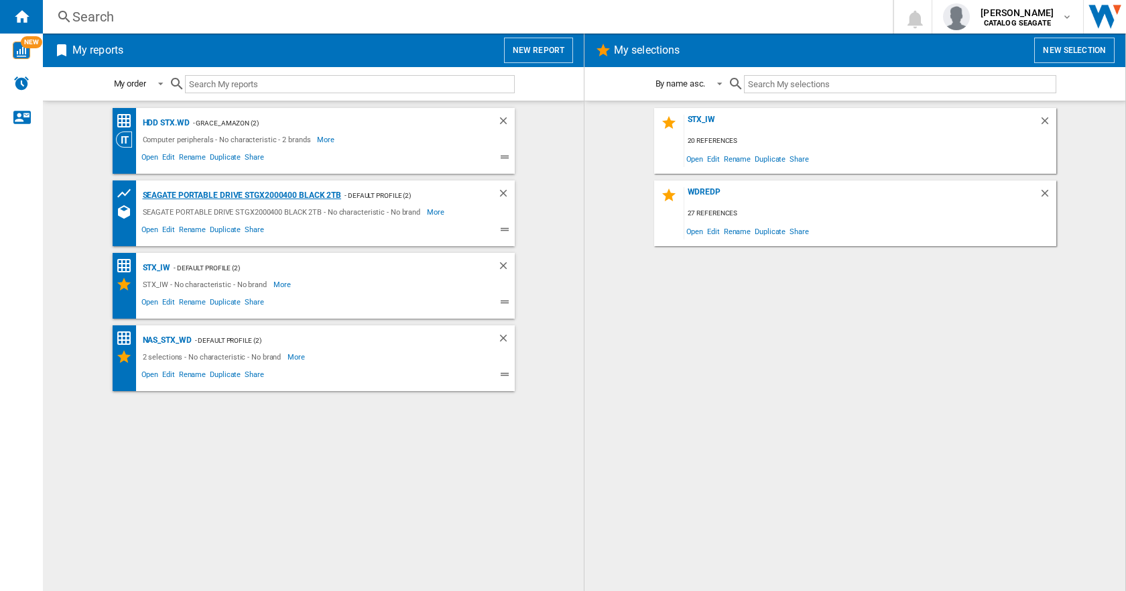
click at [187, 196] on div "SEAGATE PORTABLE DRIVE STGX2000400 BLACK 2TB" at bounding box center [240, 195] width 202 height 17
